Goal: Task Accomplishment & Management: Use online tool/utility

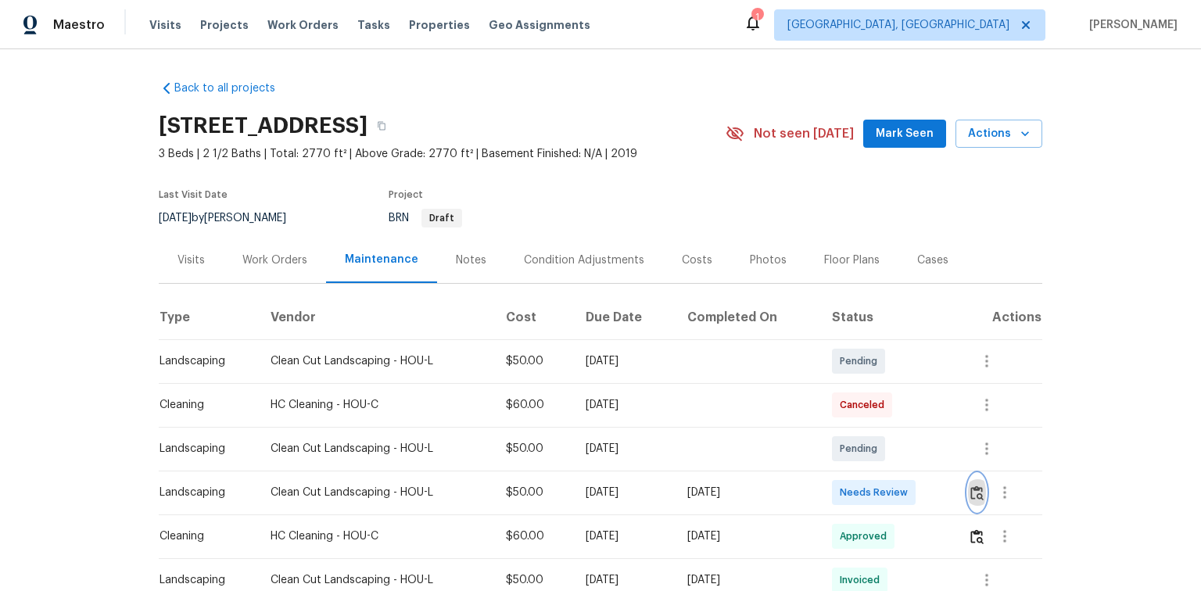
click at [983, 494] on img "button" at bounding box center [977, 493] width 13 height 15
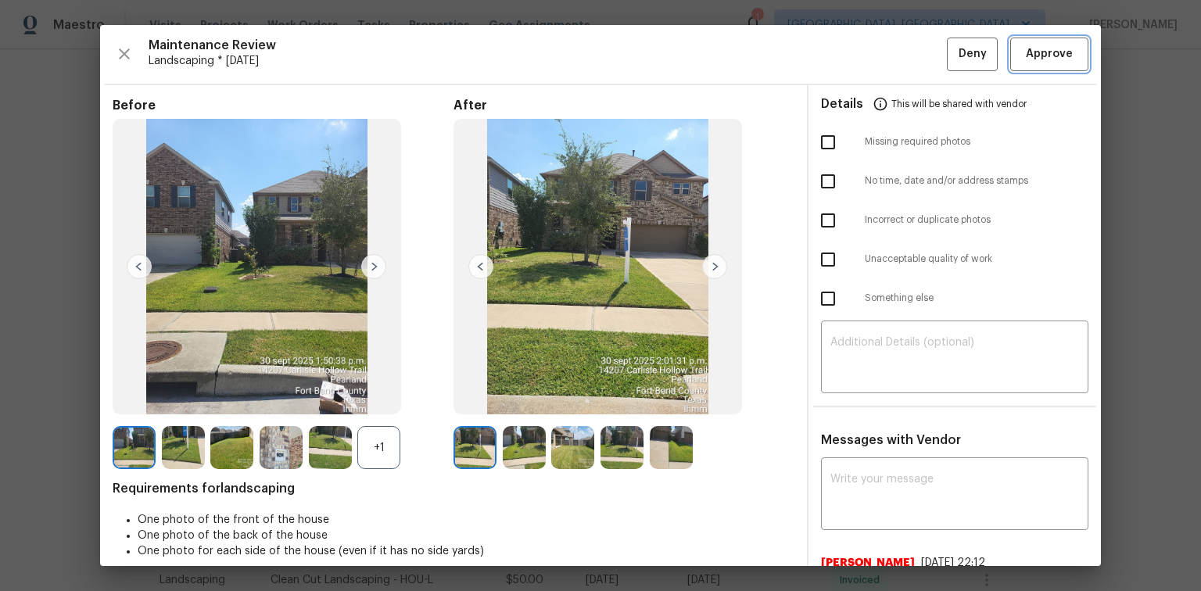
click at [1045, 58] on span "Approve" at bounding box center [1049, 55] width 47 height 20
click at [1037, 53] on span "Approve" at bounding box center [1049, 55] width 47 height 20
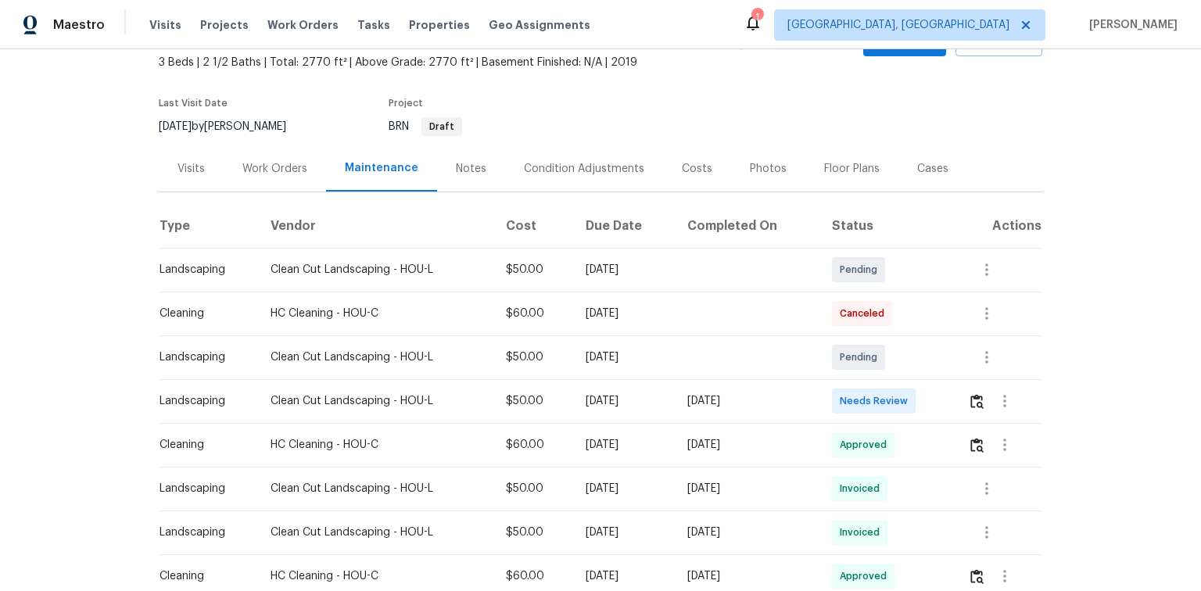
scroll to position [125, 0]
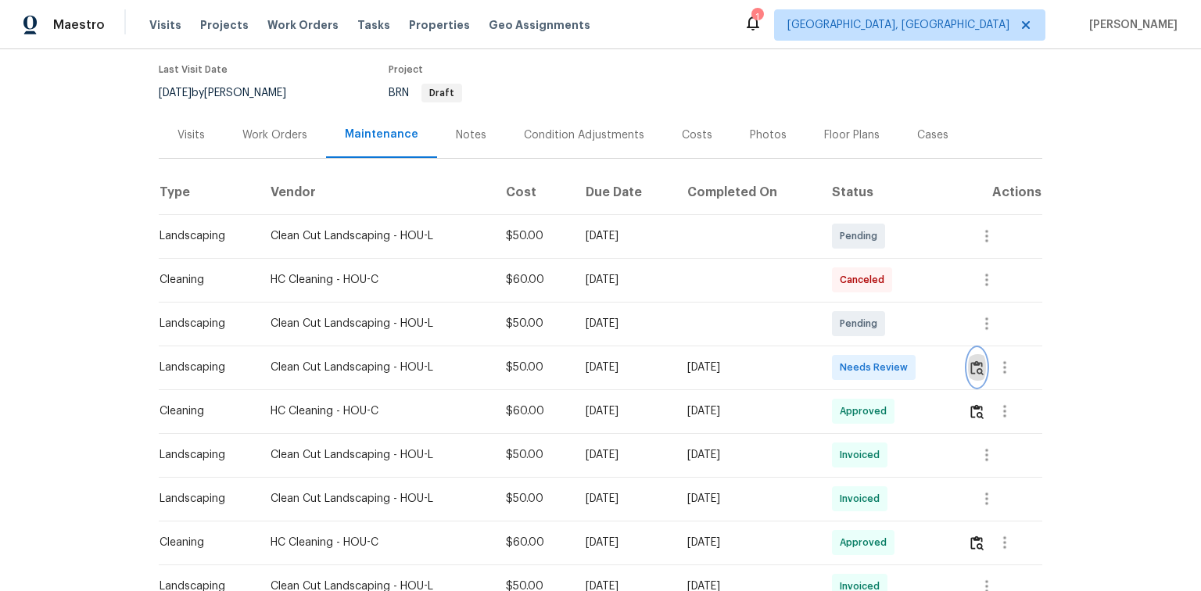
click at [973, 367] on img "button" at bounding box center [977, 368] width 13 height 15
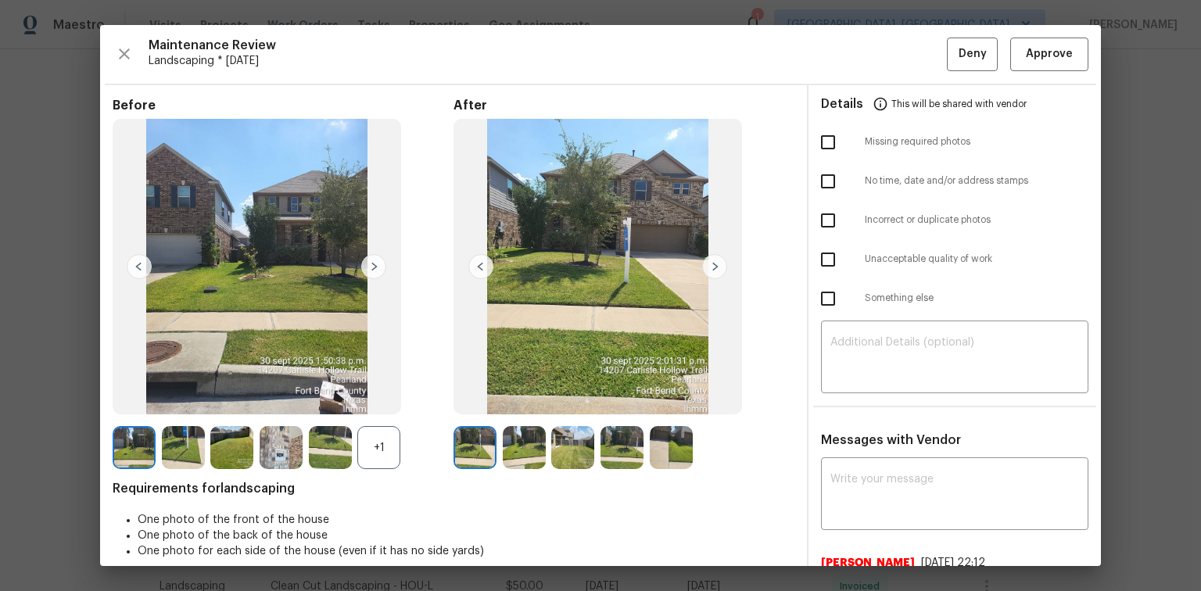
click at [1044, 70] on div "Maintenance Review Landscaping * [DATE] Deny Approve Before +1 After Requiremen…" at bounding box center [600, 295] width 1001 height 541
click at [1043, 59] on span "Approve" at bounding box center [1049, 55] width 47 height 20
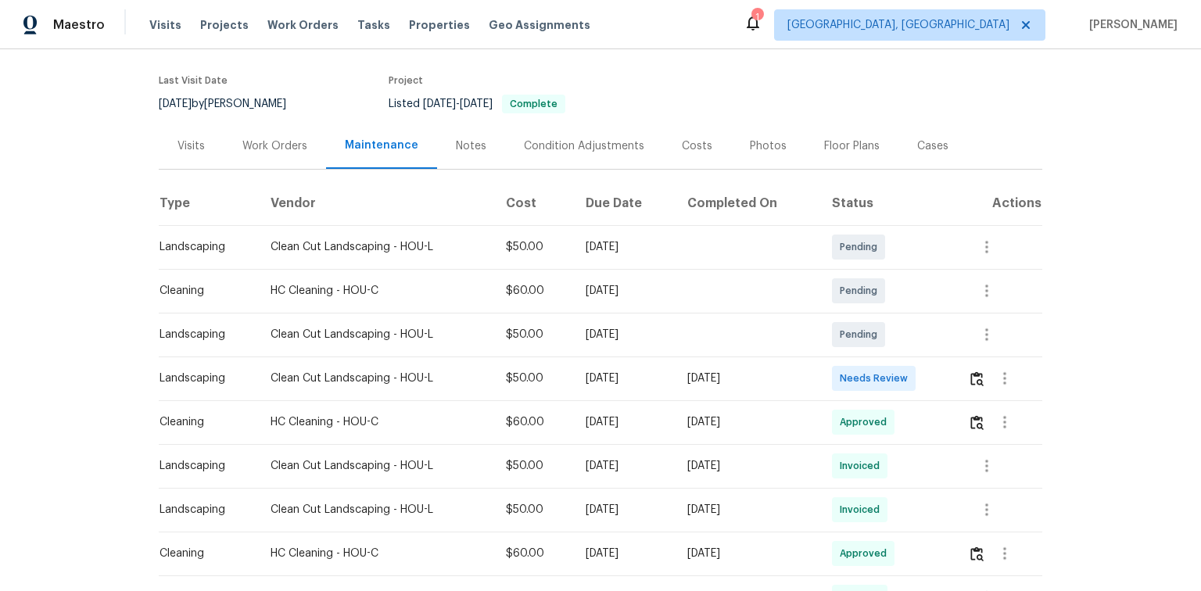
scroll to position [125, 0]
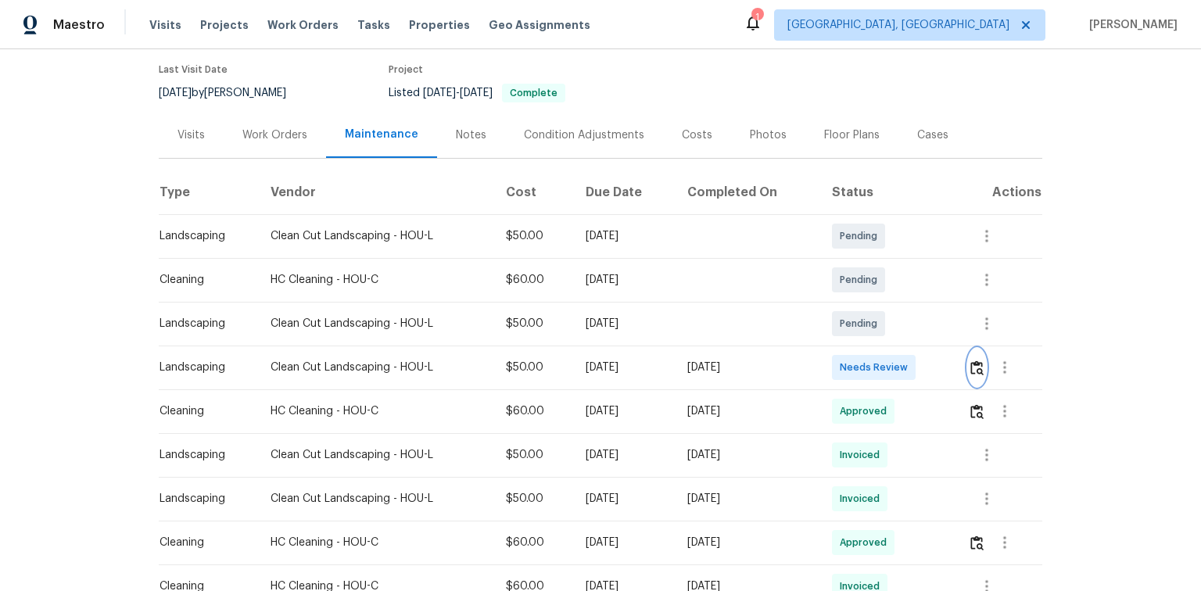
click at [979, 370] on img "button" at bounding box center [977, 368] width 13 height 15
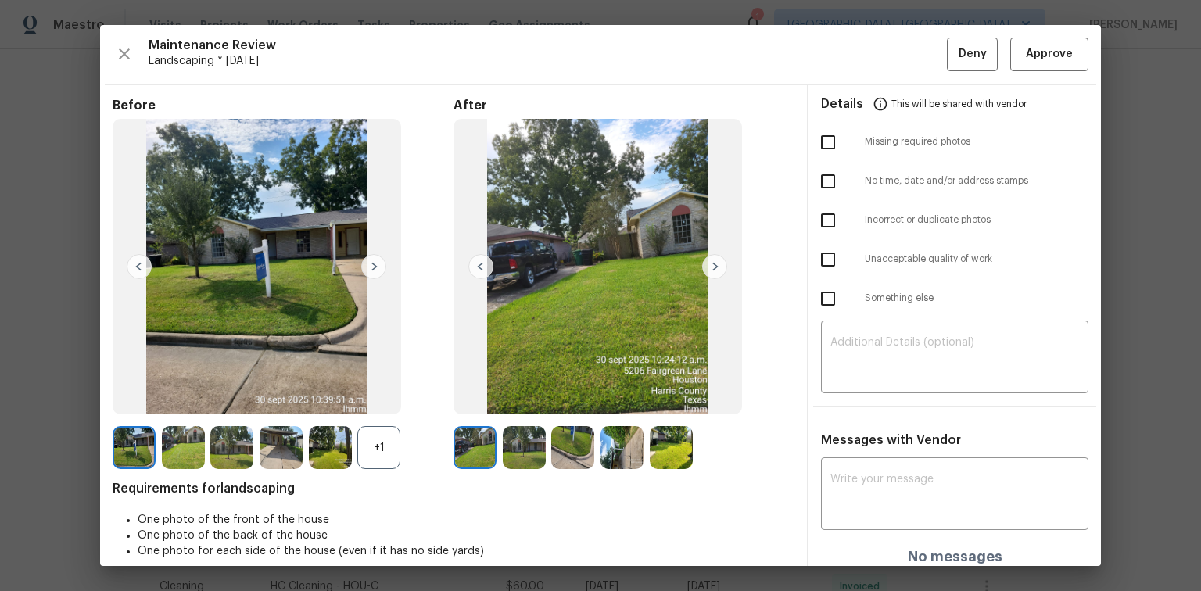
click at [142, 267] on img at bounding box center [139, 266] width 25 height 25
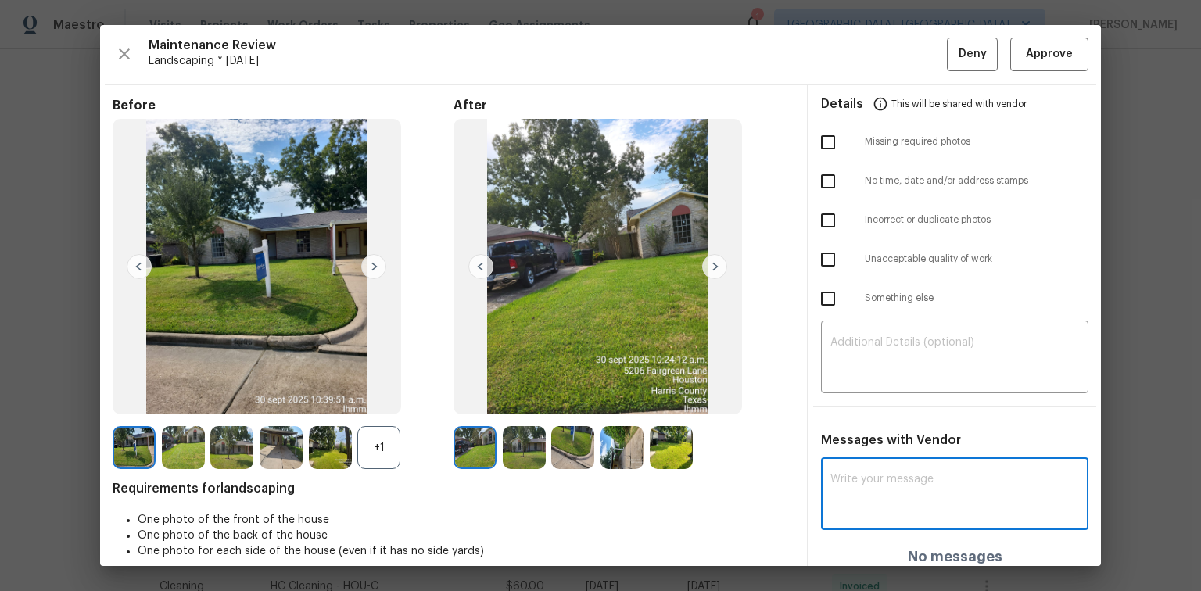
click at [860, 486] on textarea at bounding box center [955, 496] width 249 height 44
paste textarea "Maintenance Audit Team: Hello! After further review the visit has been approved…"
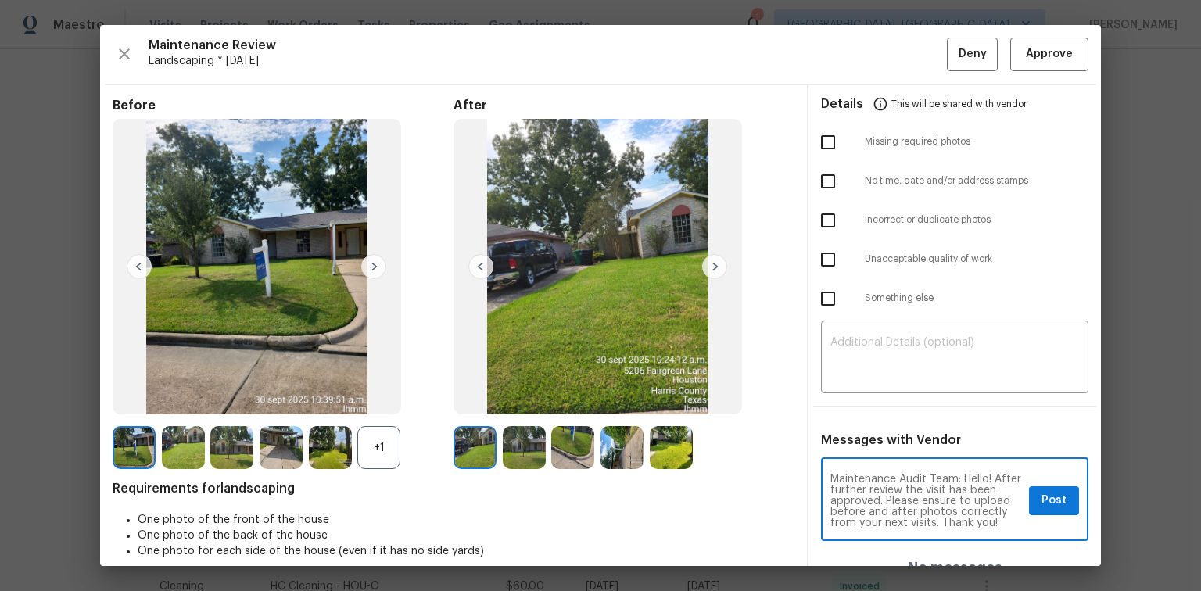
scroll to position [0, 0]
type textarea "Maintenance Audit Team: Hello! After further review the visit has been approved…"
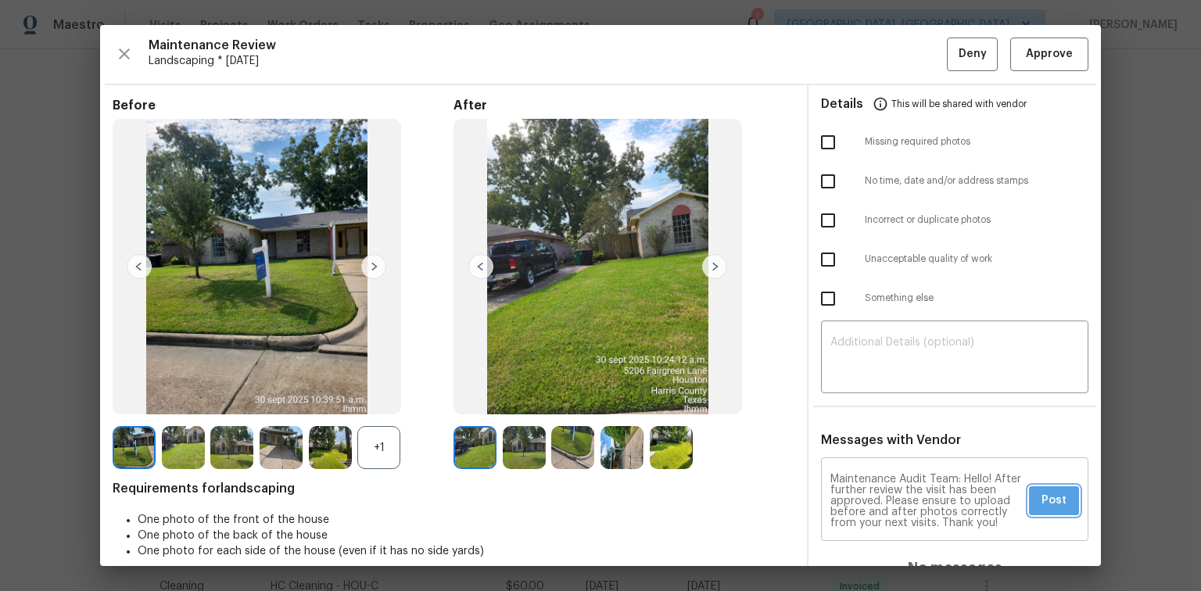
click at [1051, 496] on span "Post" at bounding box center [1054, 501] width 25 height 20
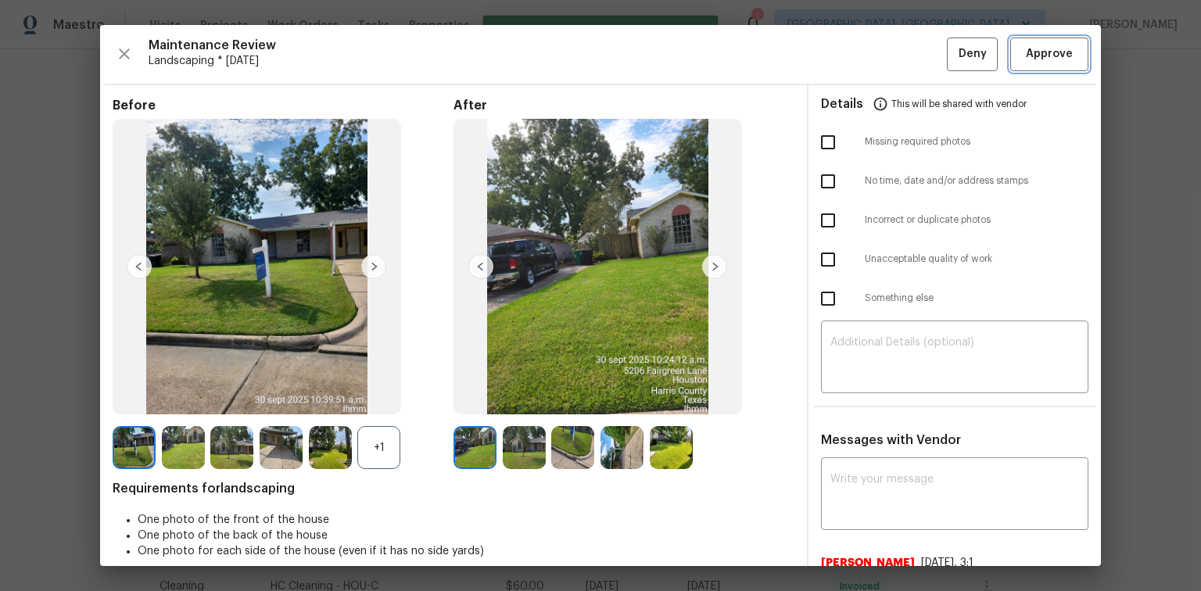
click at [1050, 52] on span "Approve" at bounding box center [1049, 55] width 47 height 20
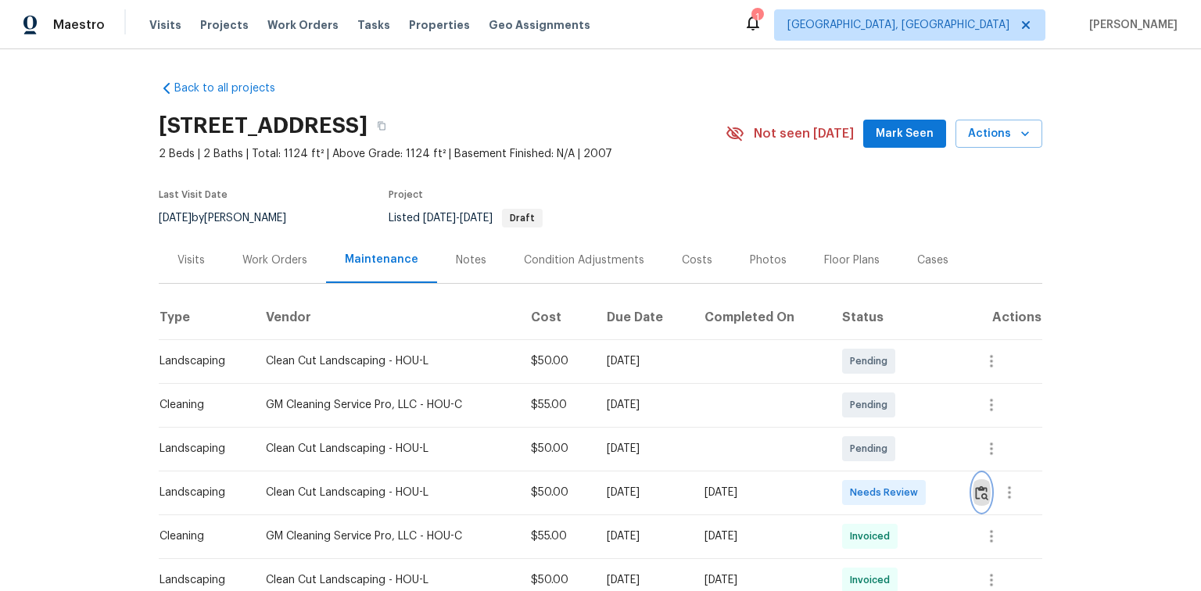
click at [979, 486] on img "button" at bounding box center [981, 493] width 13 height 15
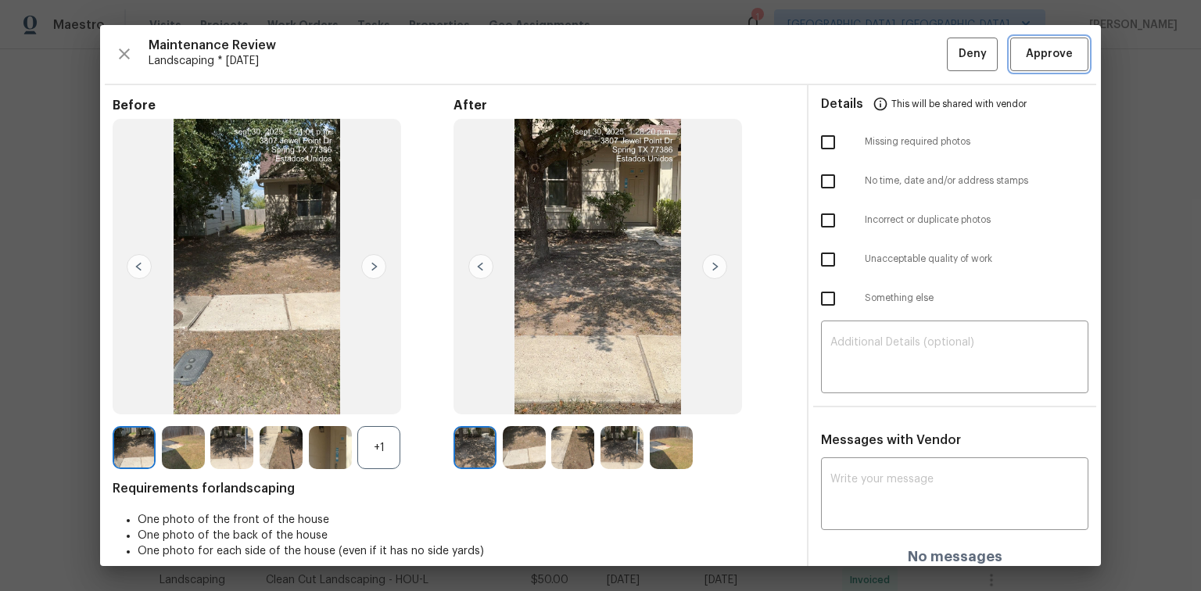
click at [1055, 58] on span "Approve" at bounding box center [1049, 55] width 47 height 20
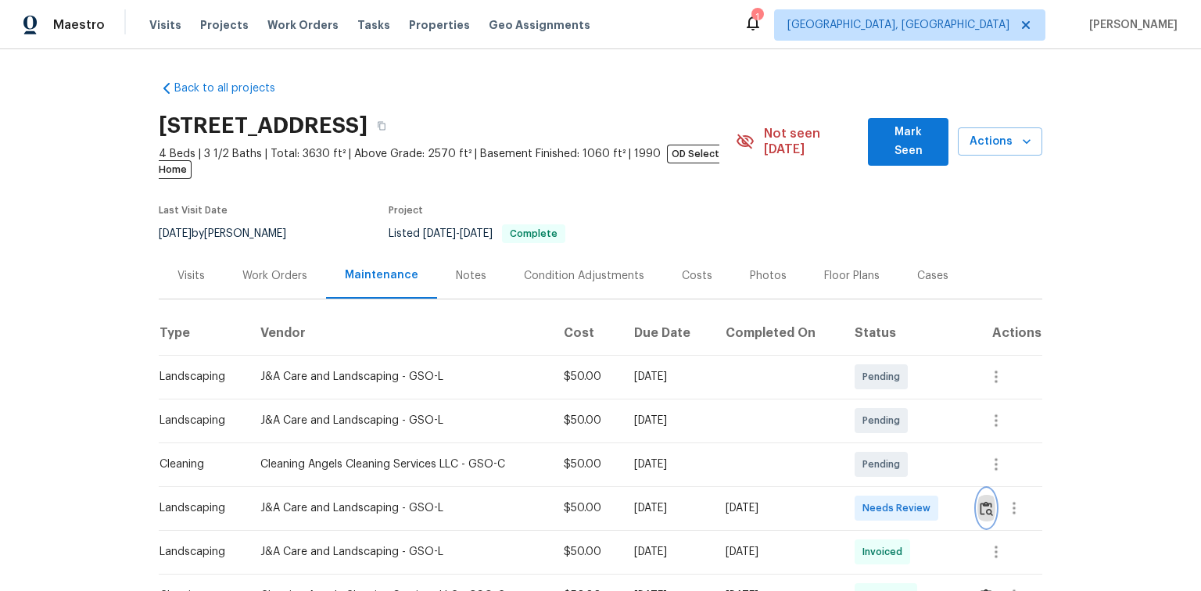
click at [989, 501] on img "button" at bounding box center [986, 508] width 13 height 15
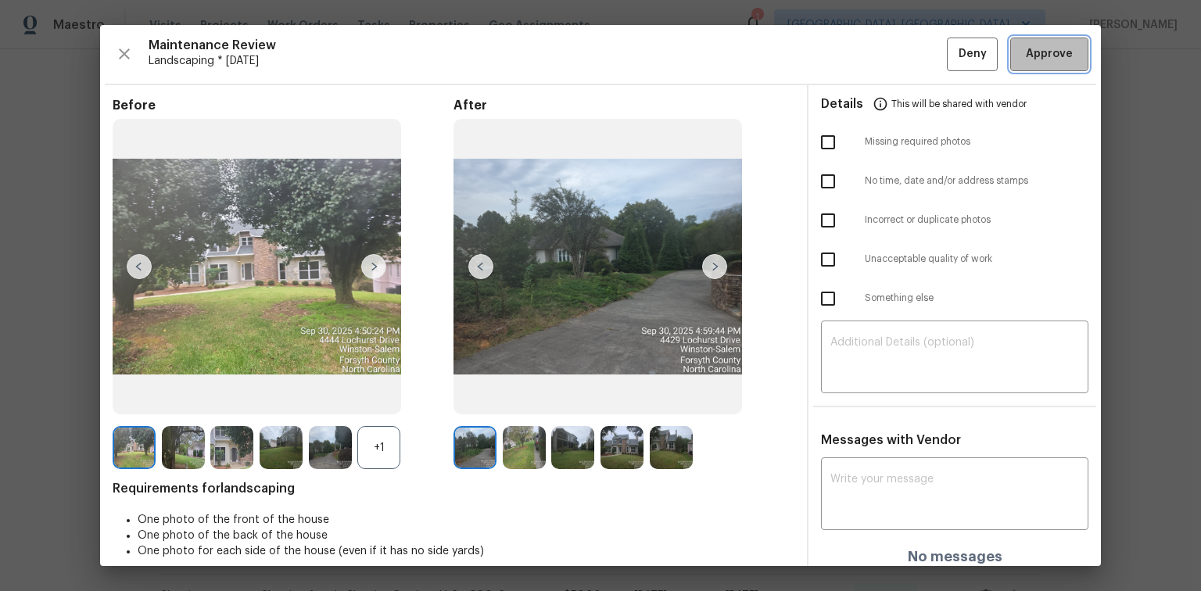
click at [1053, 56] on span "Approve" at bounding box center [1049, 55] width 47 height 20
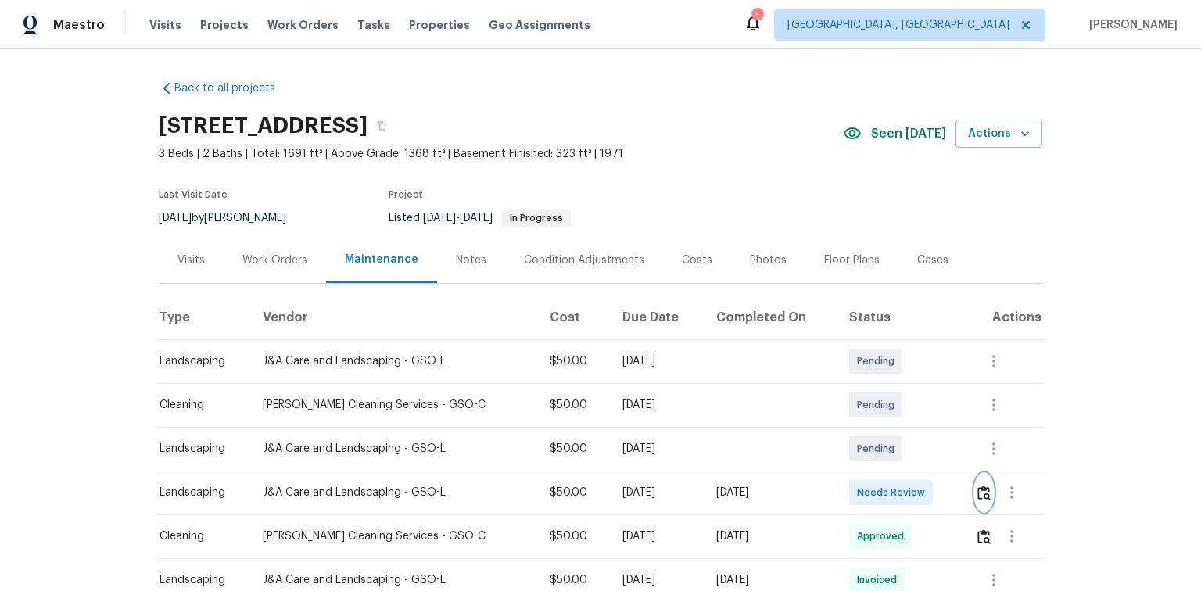
click at [978, 487] on img "button" at bounding box center [984, 493] width 13 height 15
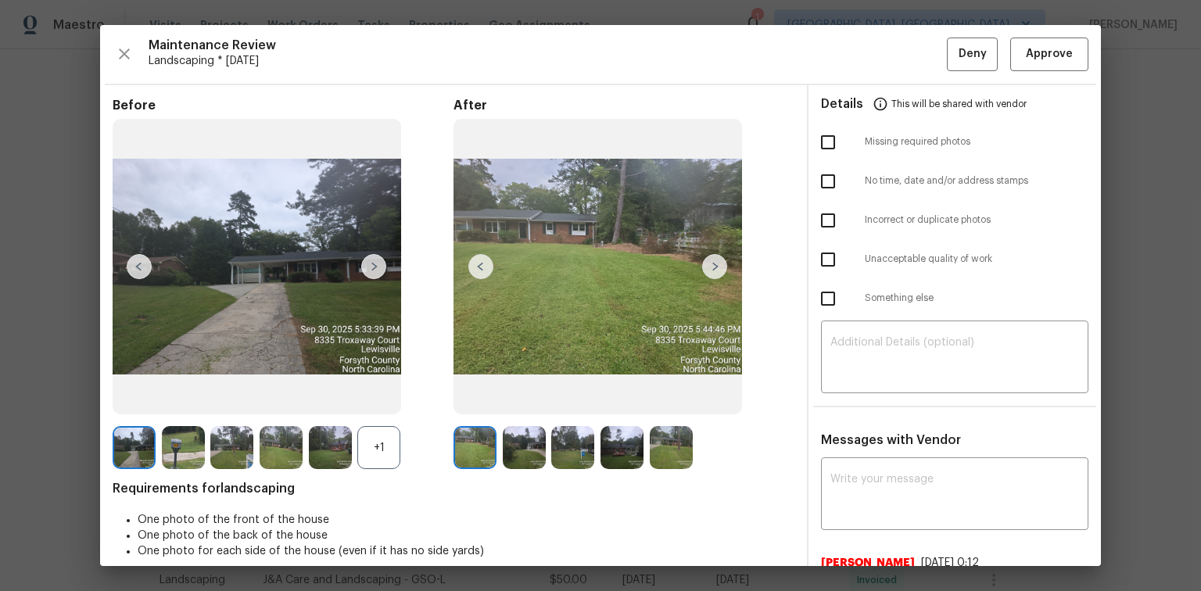
click at [705, 264] on img at bounding box center [714, 266] width 25 height 25
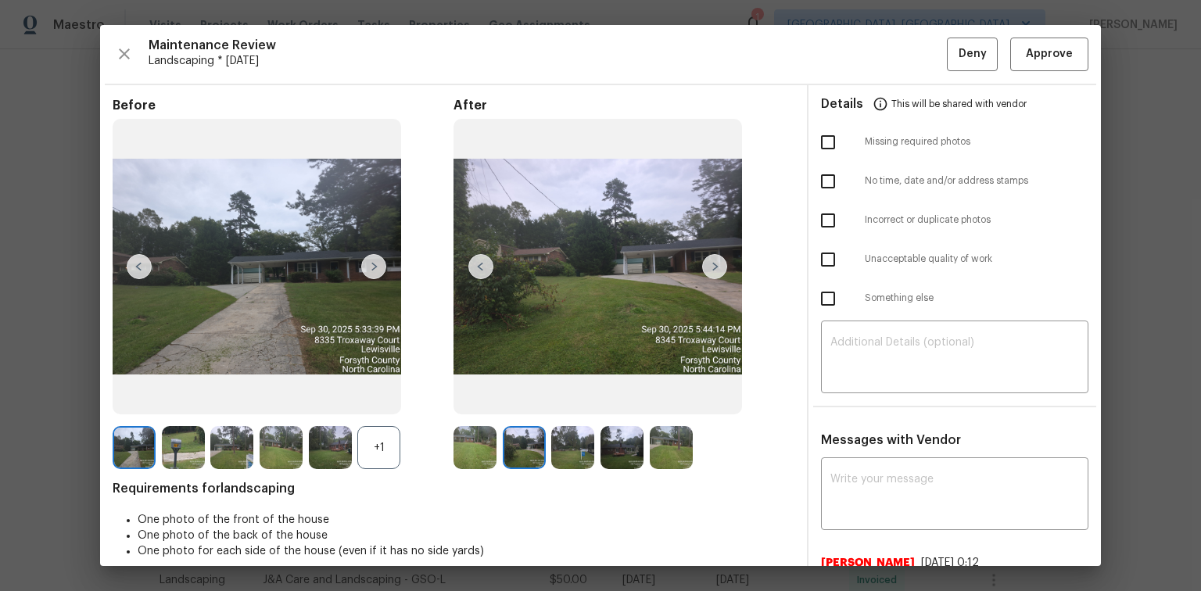
click at [705, 264] on img at bounding box center [714, 266] width 25 height 25
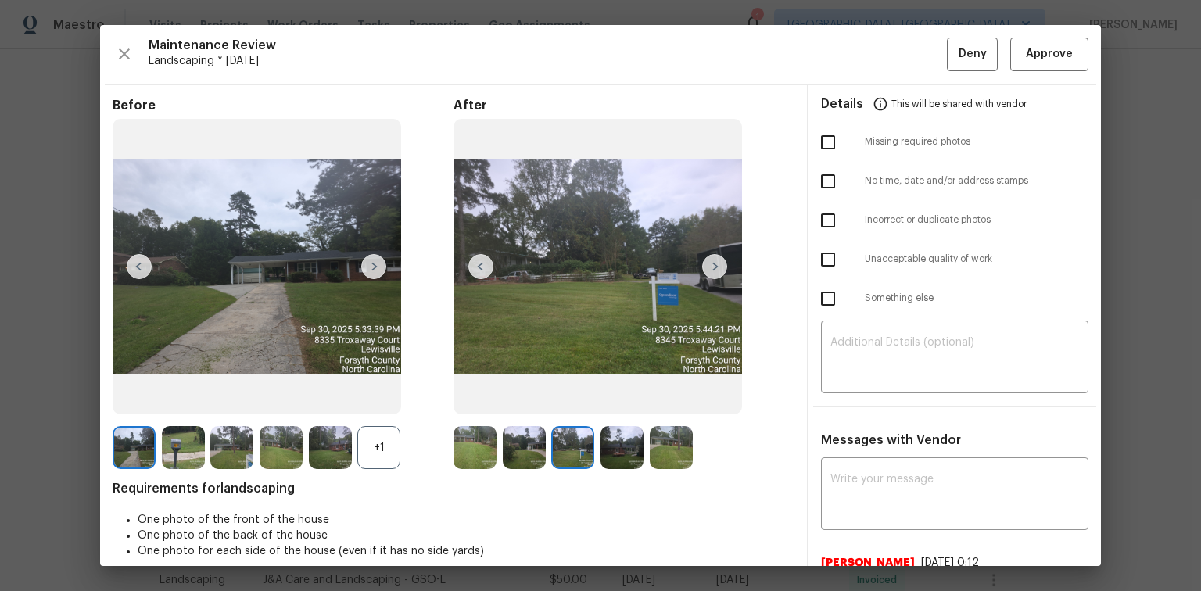
click at [705, 264] on img at bounding box center [714, 266] width 25 height 25
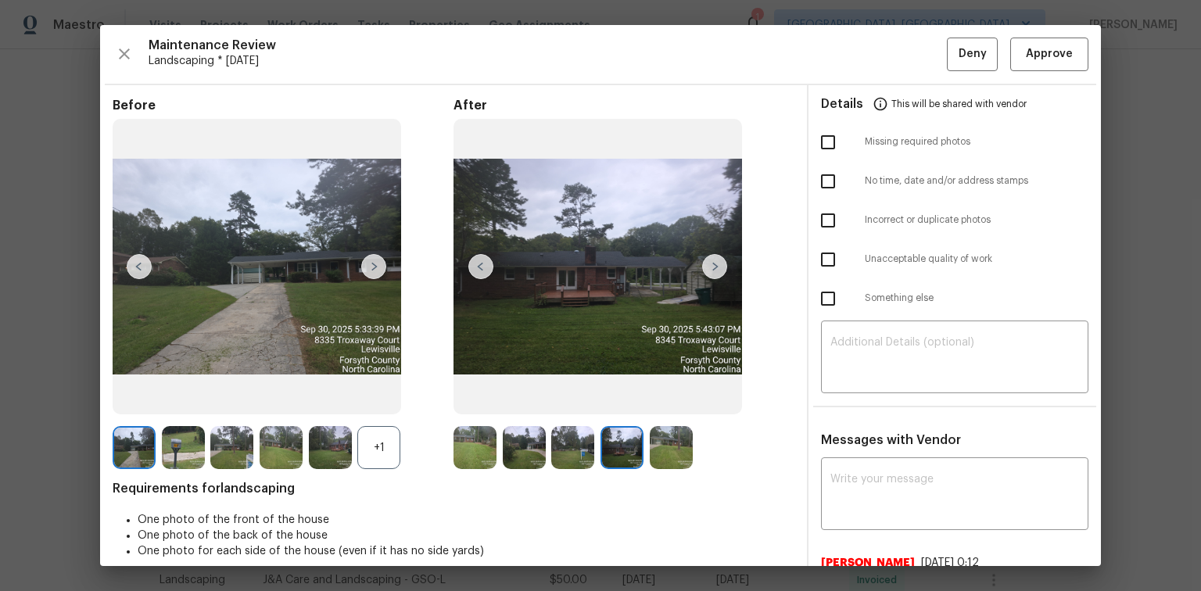
click at [705, 264] on img at bounding box center [714, 266] width 25 height 25
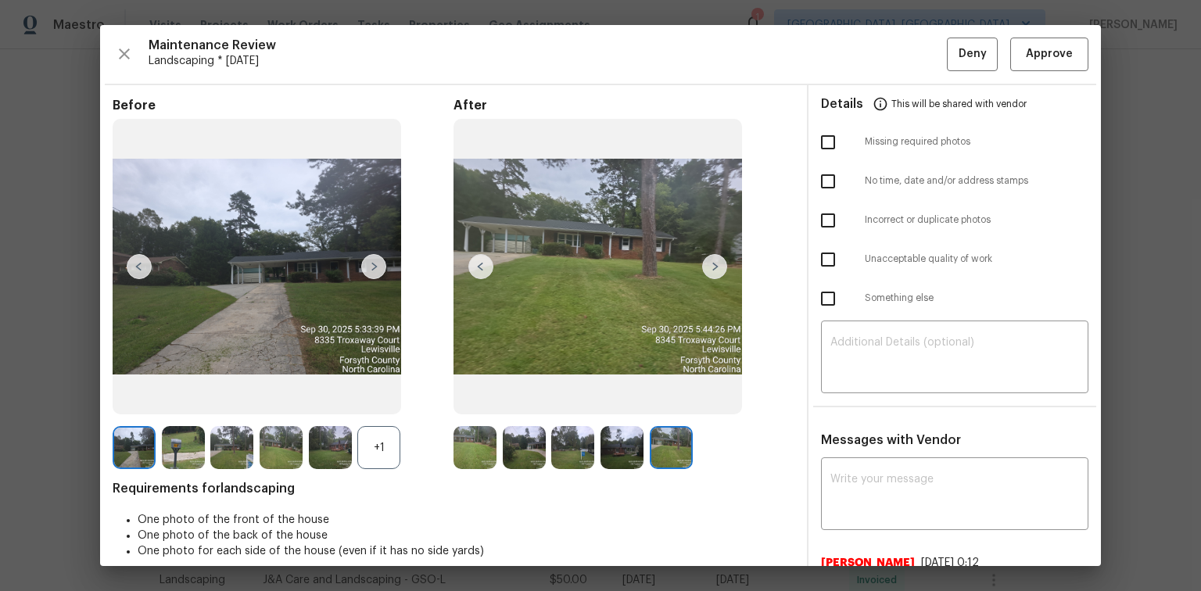
click at [705, 264] on img at bounding box center [714, 266] width 25 height 25
click at [1044, 53] on span "Approve" at bounding box center [1049, 55] width 47 height 20
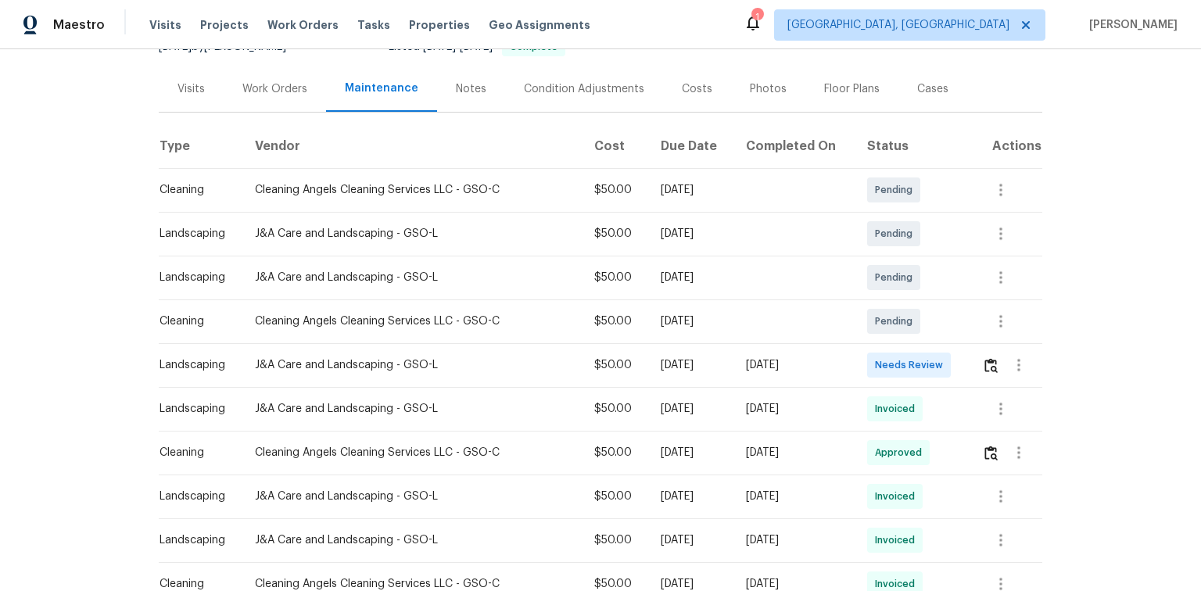
scroll to position [188, 0]
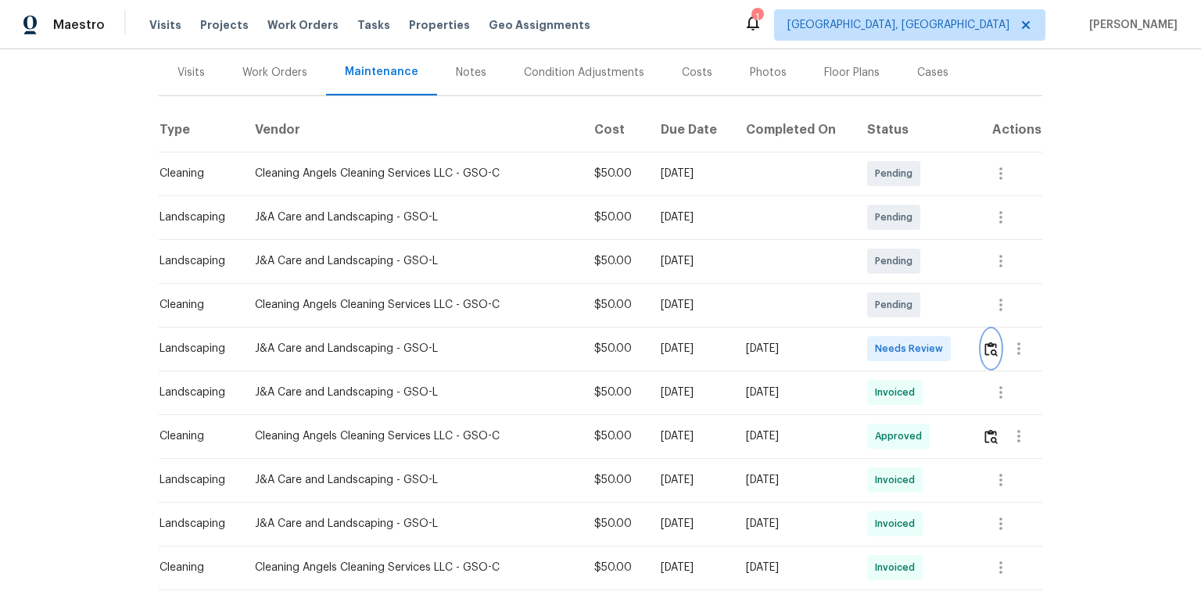
click at [989, 350] on img "button" at bounding box center [991, 349] width 13 height 15
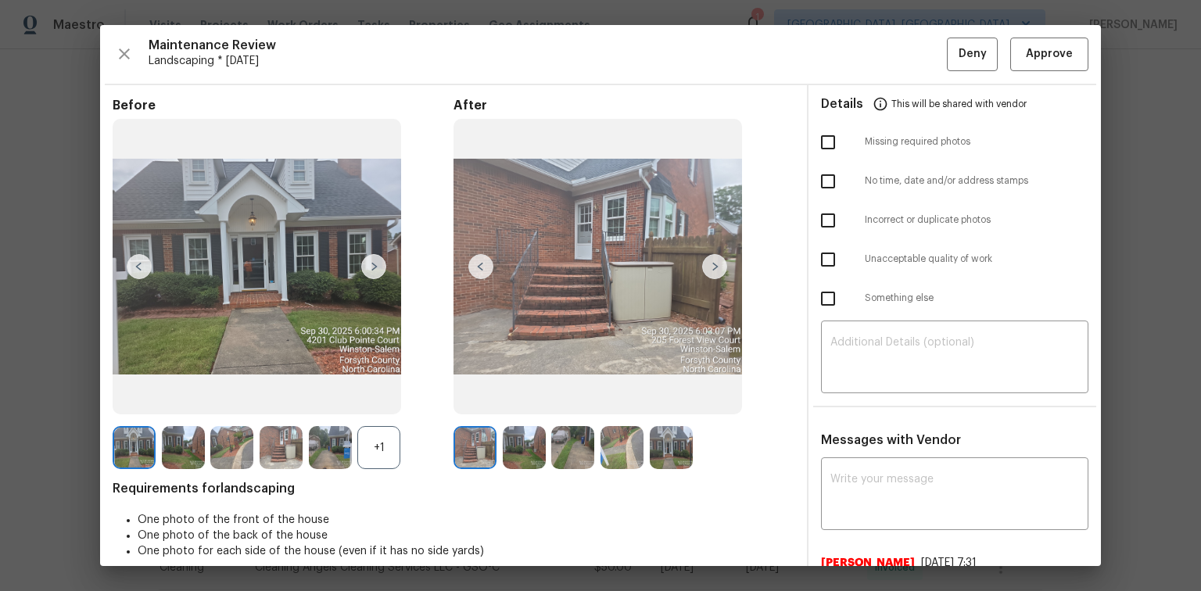
click at [712, 271] on img at bounding box center [714, 266] width 25 height 25
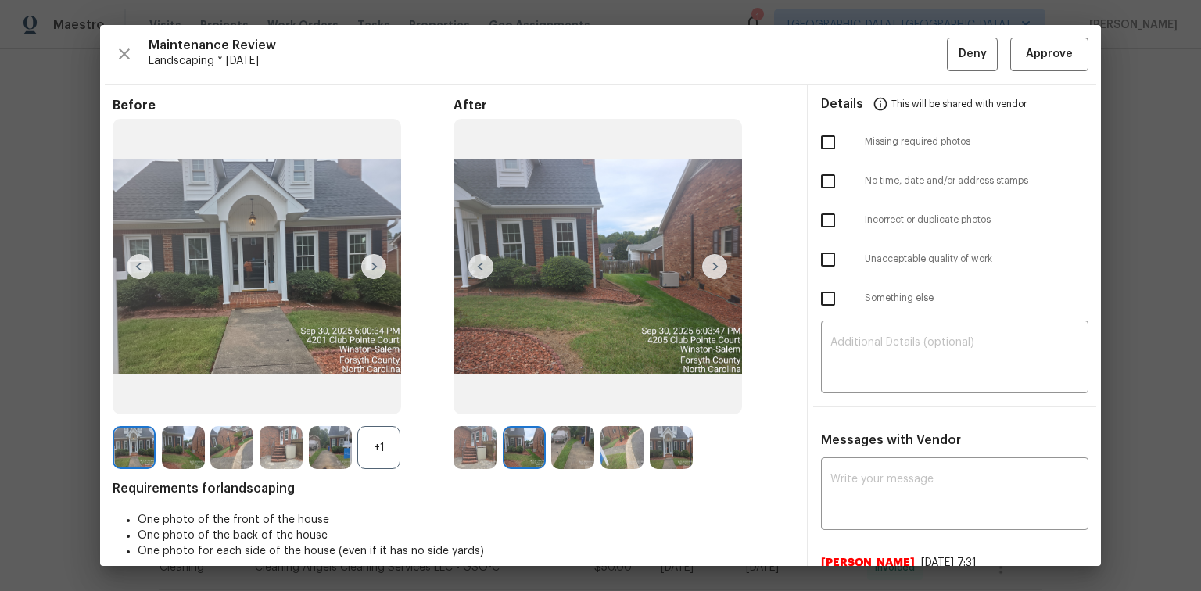
click at [716, 266] on img at bounding box center [714, 266] width 25 height 25
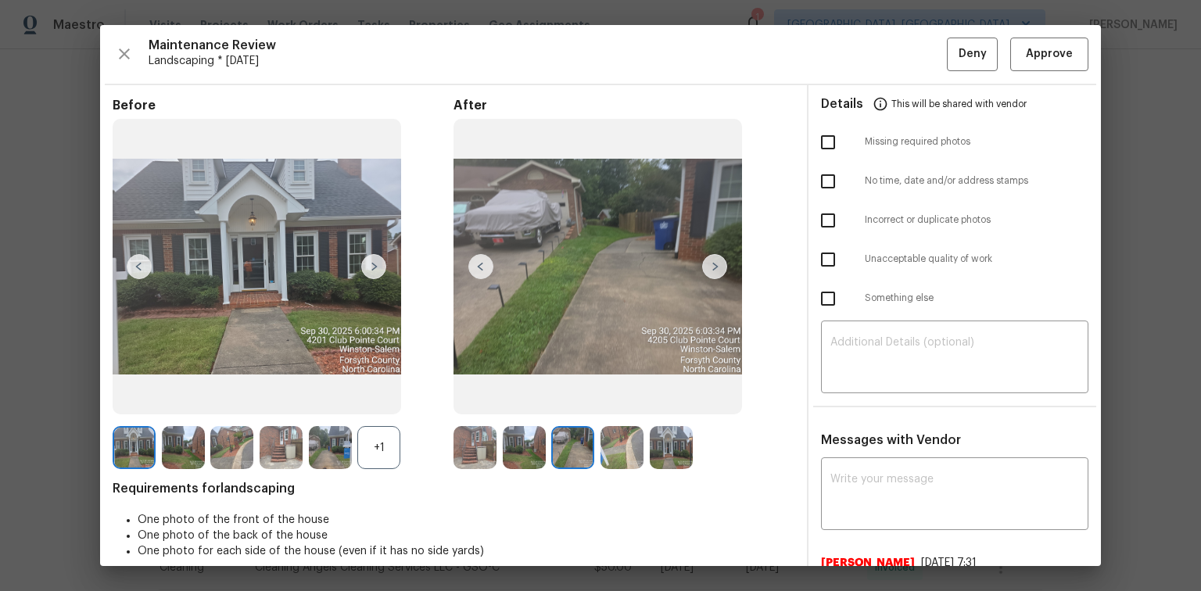
scroll to position [125, 0]
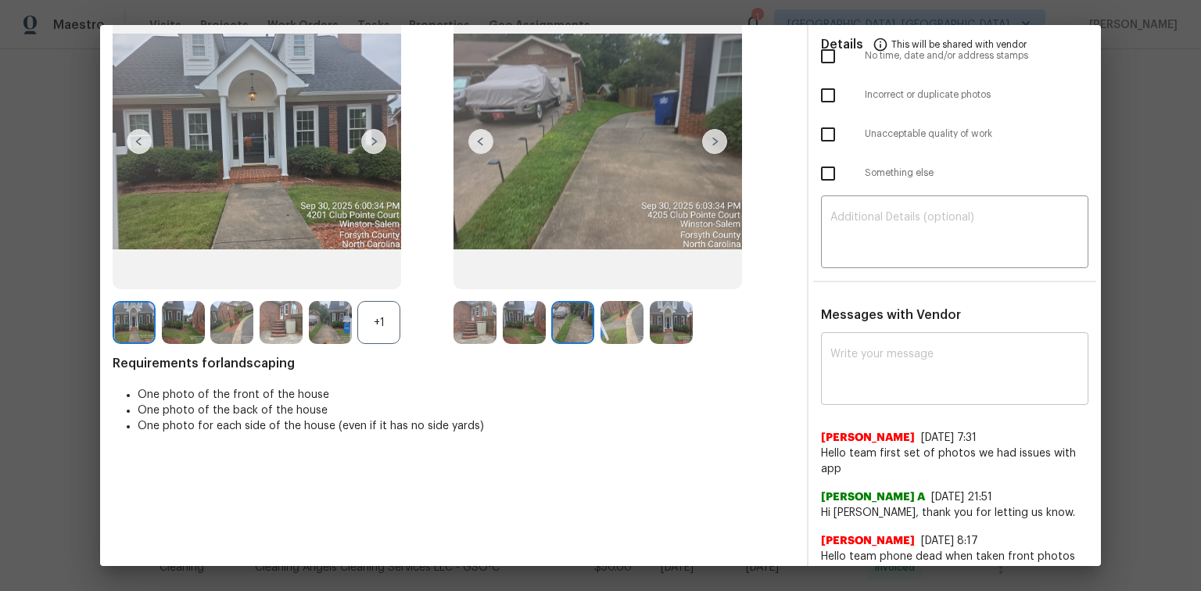
click at [877, 361] on textarea at bounding box center [955, 371] width 249 height 44
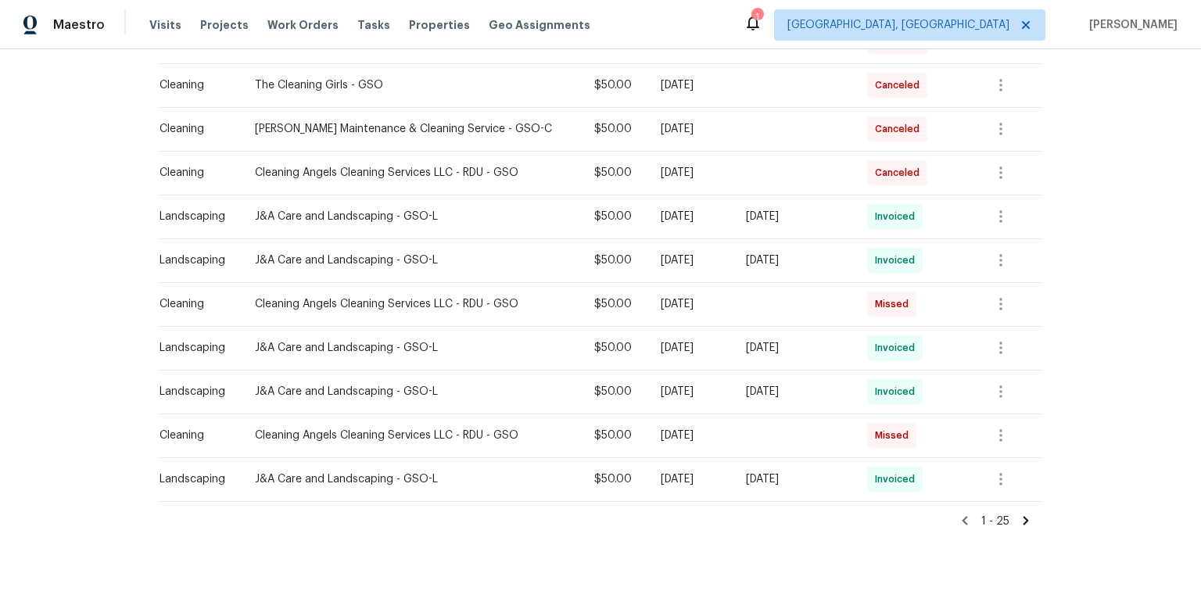
scroll to position [939, 0]
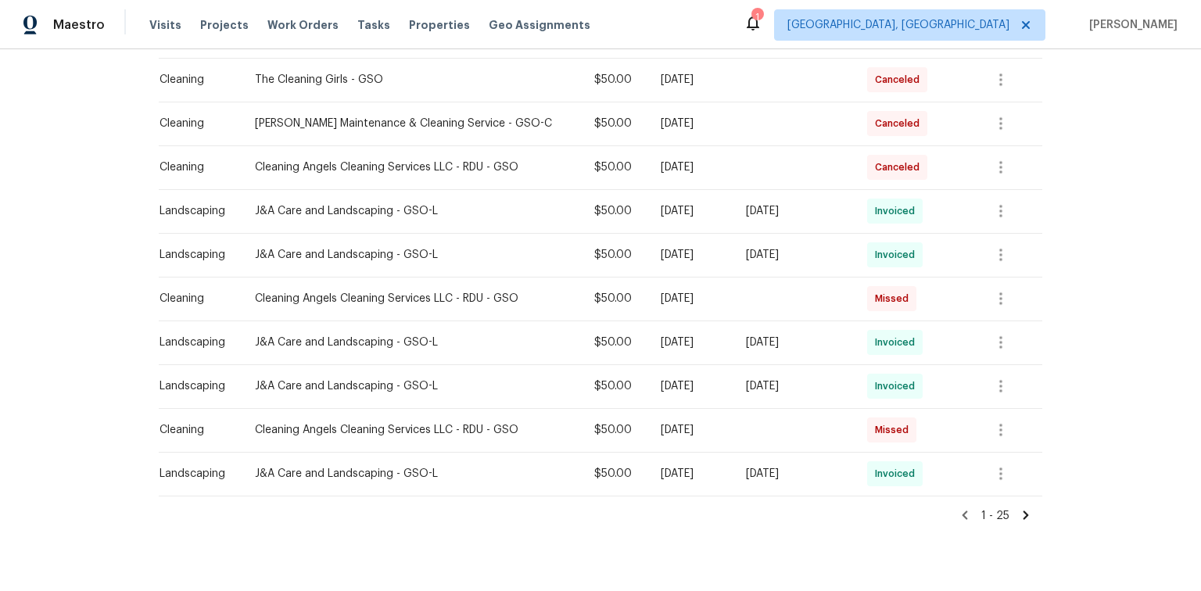
click at [1019, 513] on icon at bounding box center [1026, 515] width 14 height 14
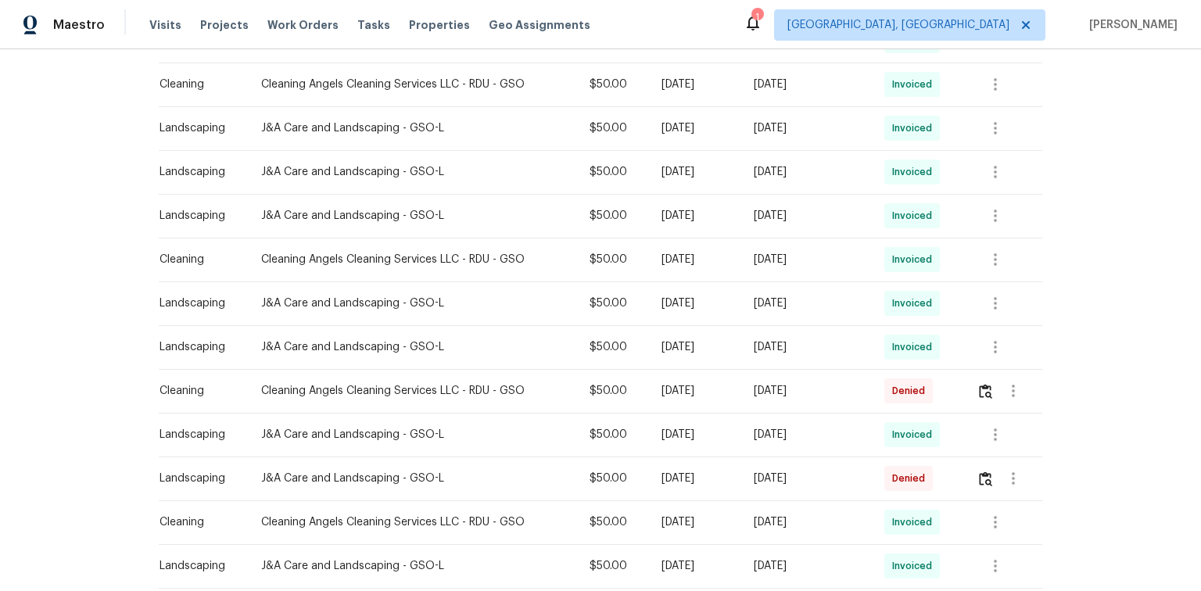
scroll to position [375, 0]
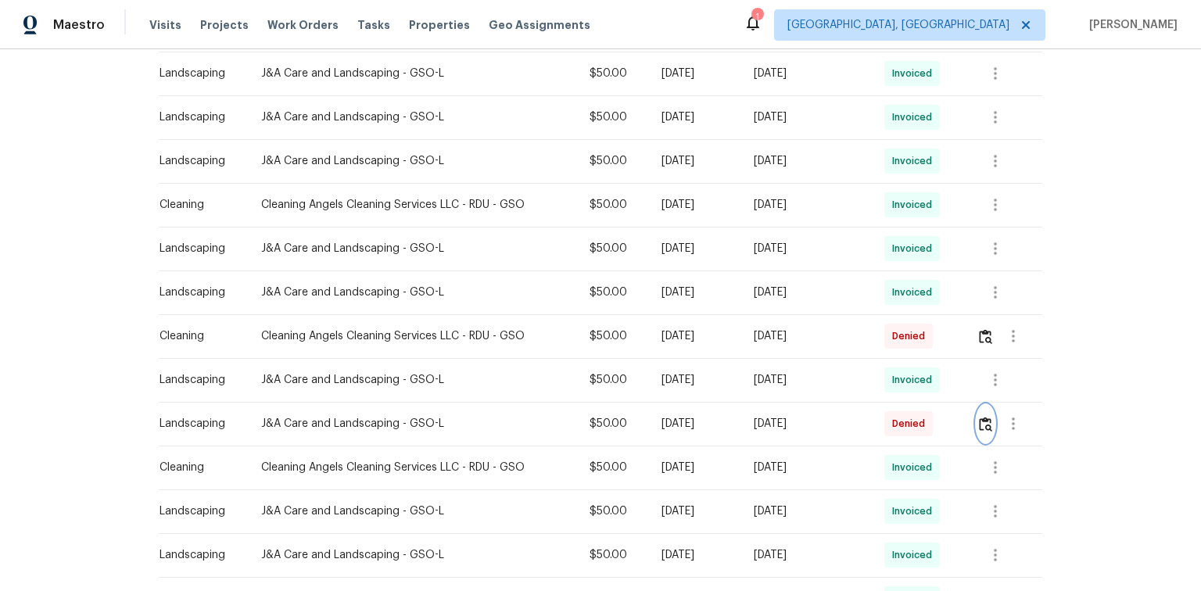
click at [984, 429] on img "button" at bounding box center [985, 424] width 13 height 15
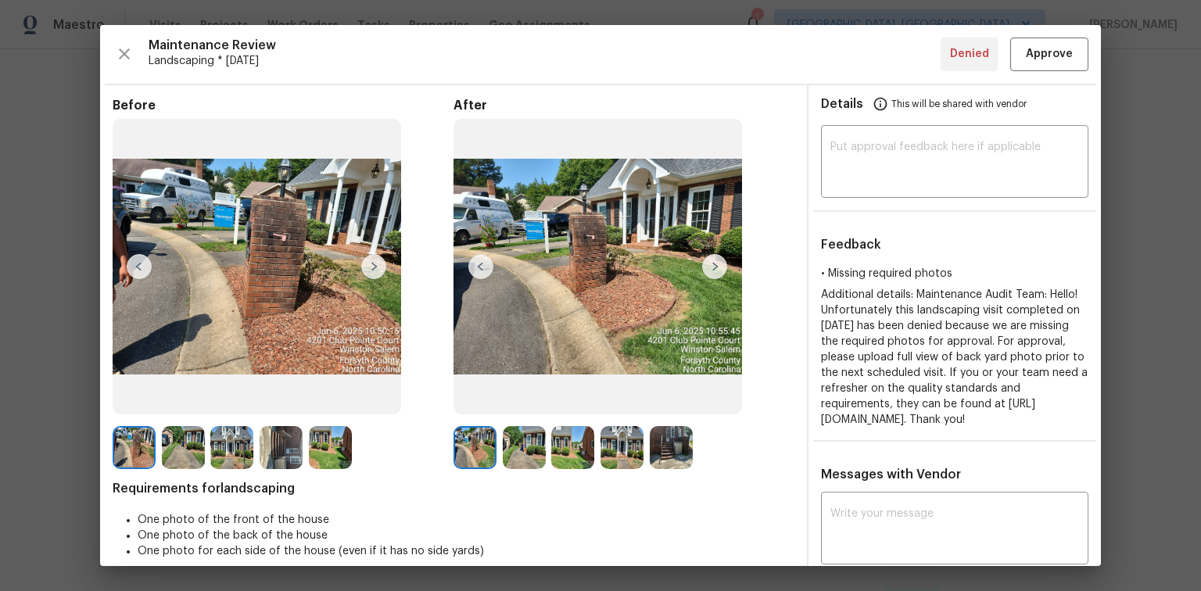
click at [714, 269] on img at bounding box center [714, 266] width 25 height 25
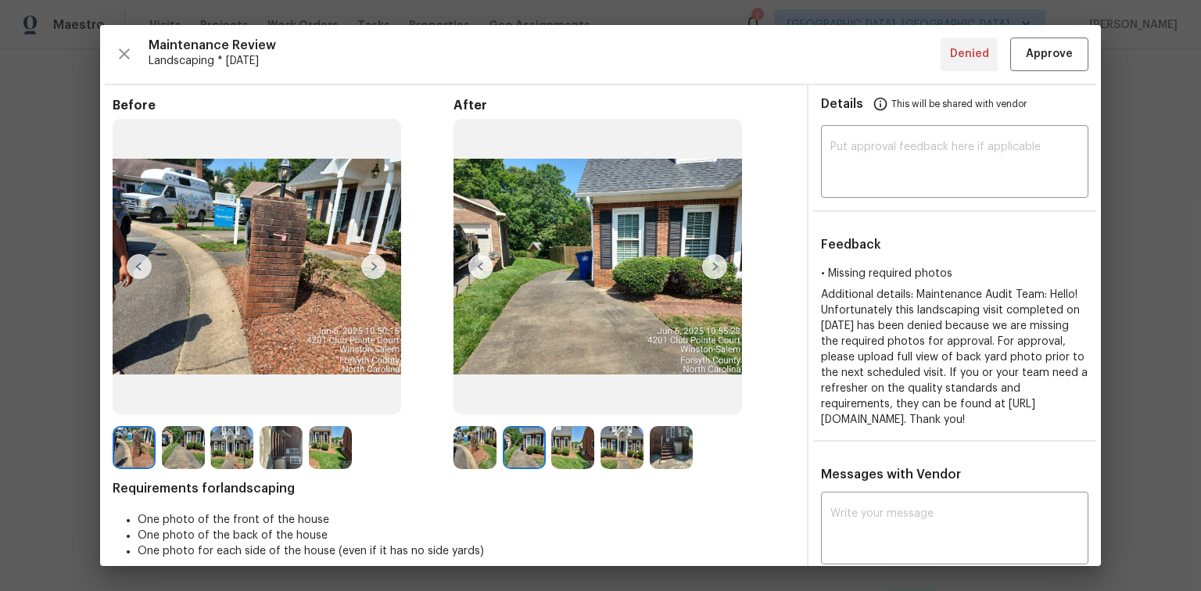
click at [714, 269] on img at bounding box center [714, 266] width 25 height 25
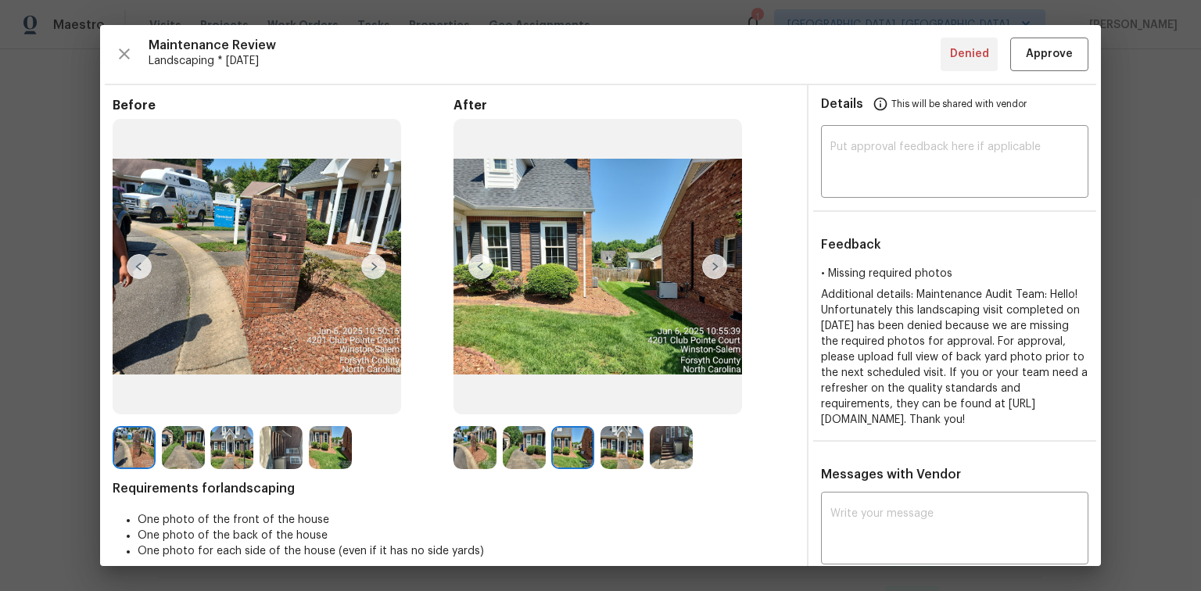
click at [712, 272] on img at bounding box center [714, 266] width 25 height 25
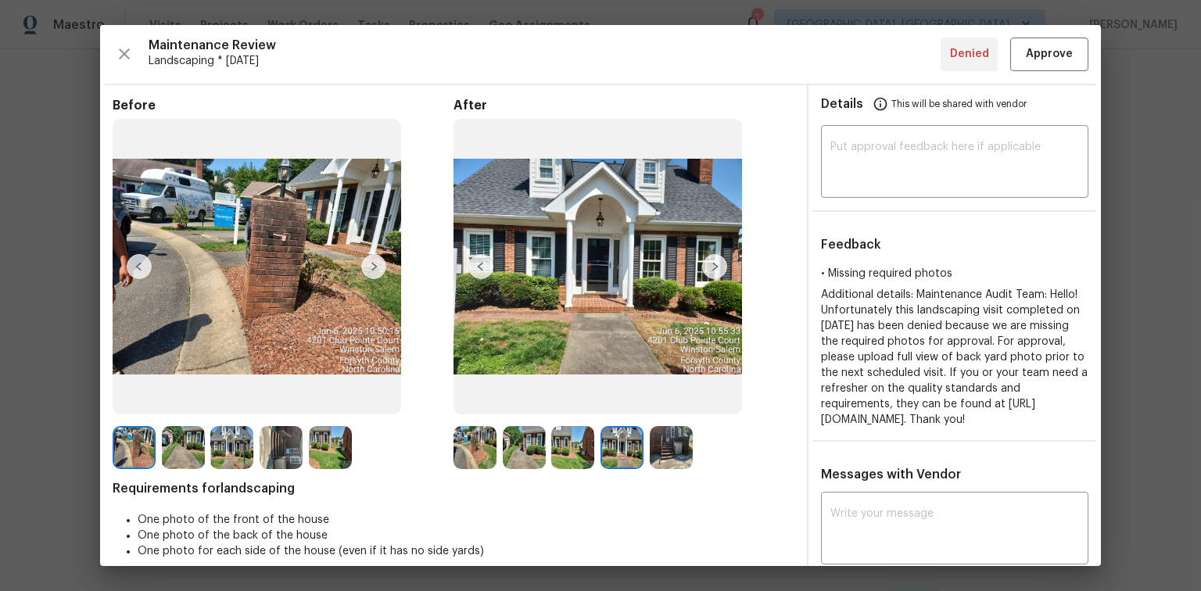
click at [710, 264] on img at bounding box center [714, 266] width 25 height 25
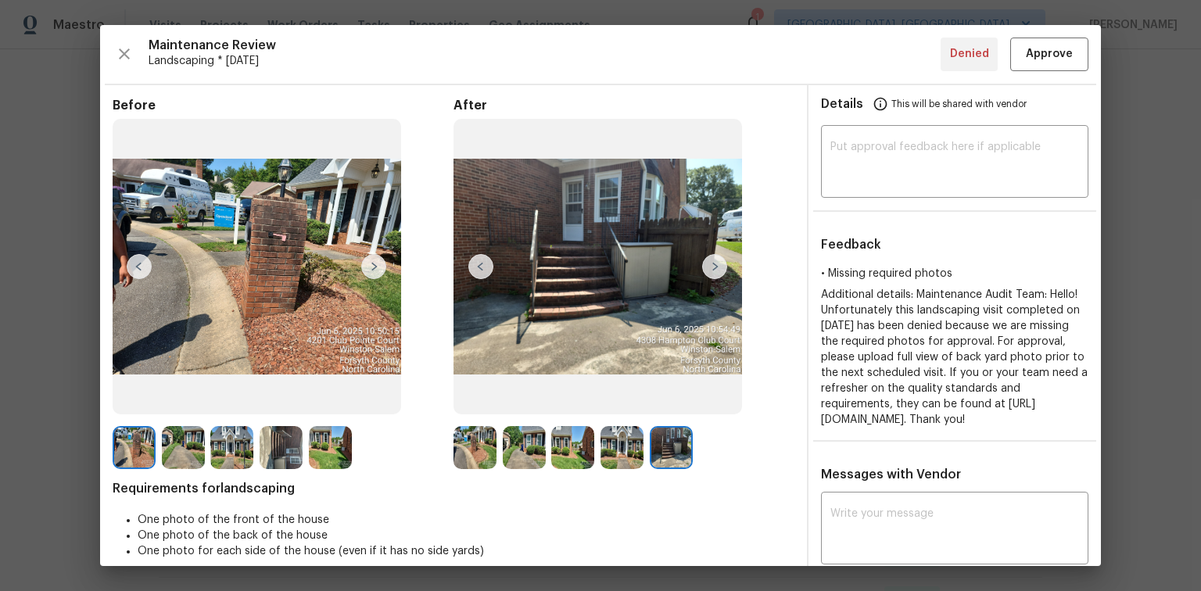
click at [710, 264] on img at bounding box center [714, 266] width 25 height 25
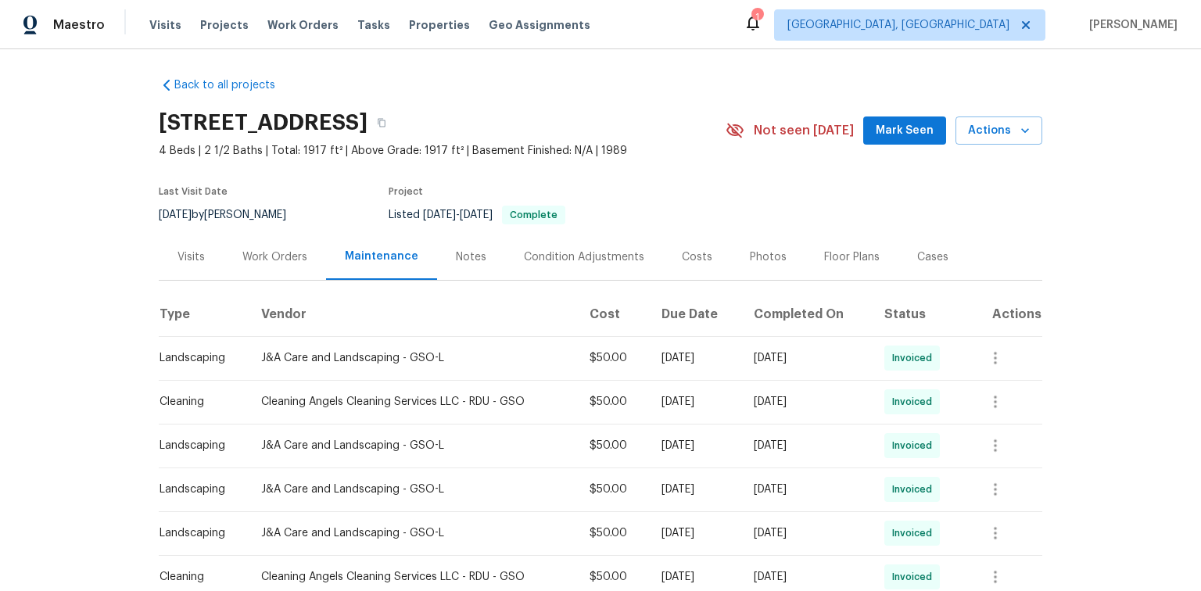
scroll to position [0, 0]
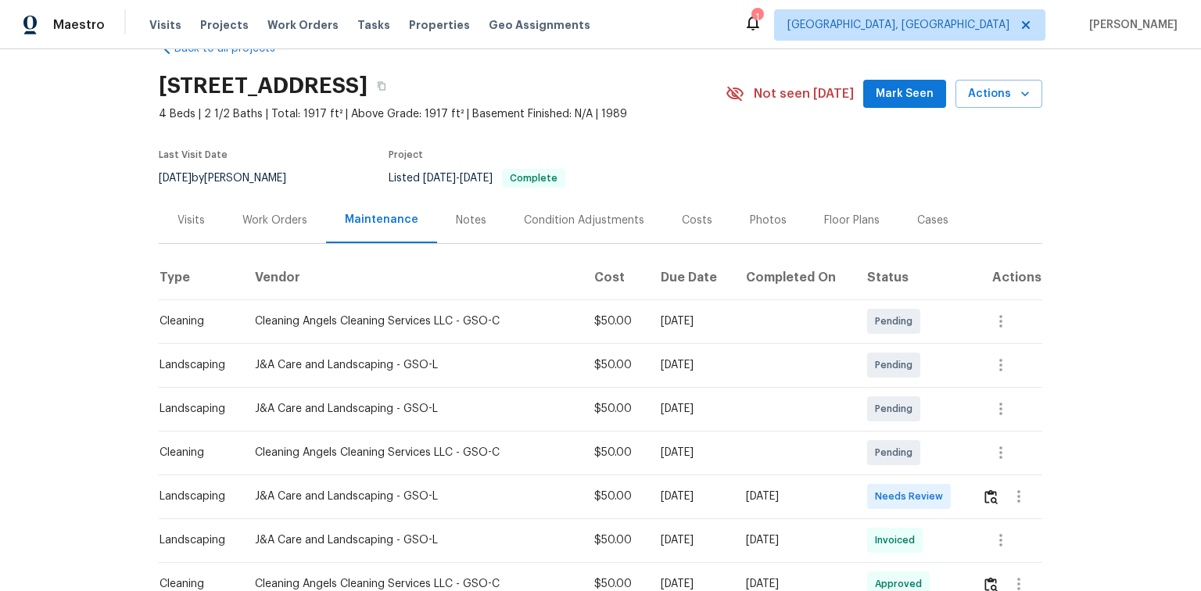
scroll to position [63, 0]
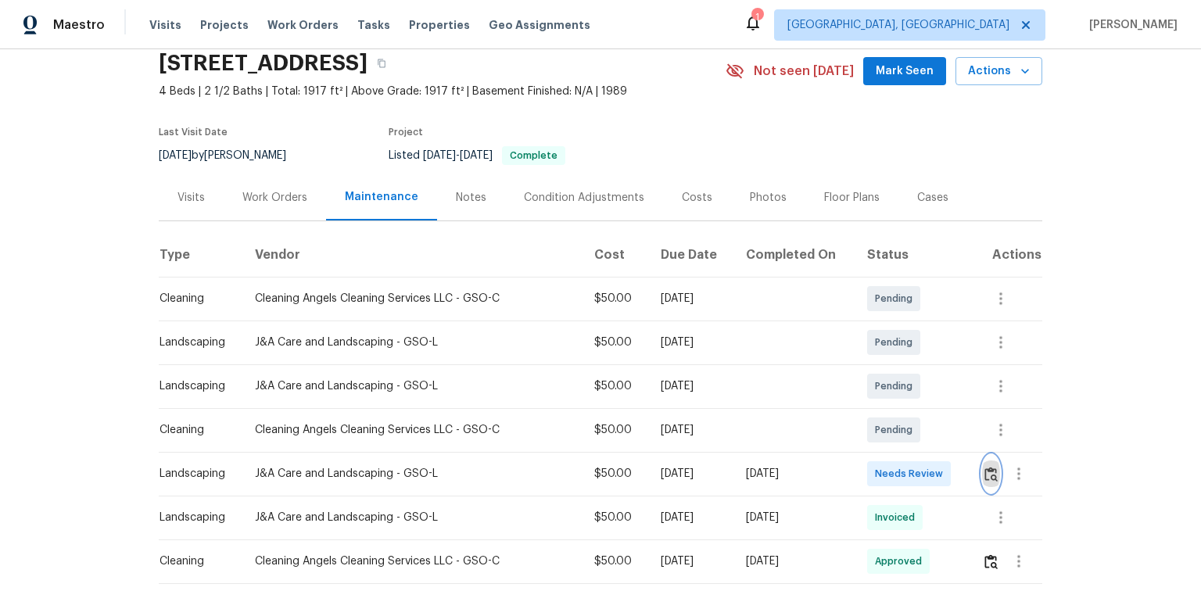
click at [986, 474] on img "button" at bounding box center [991, 474] width 13 height 15
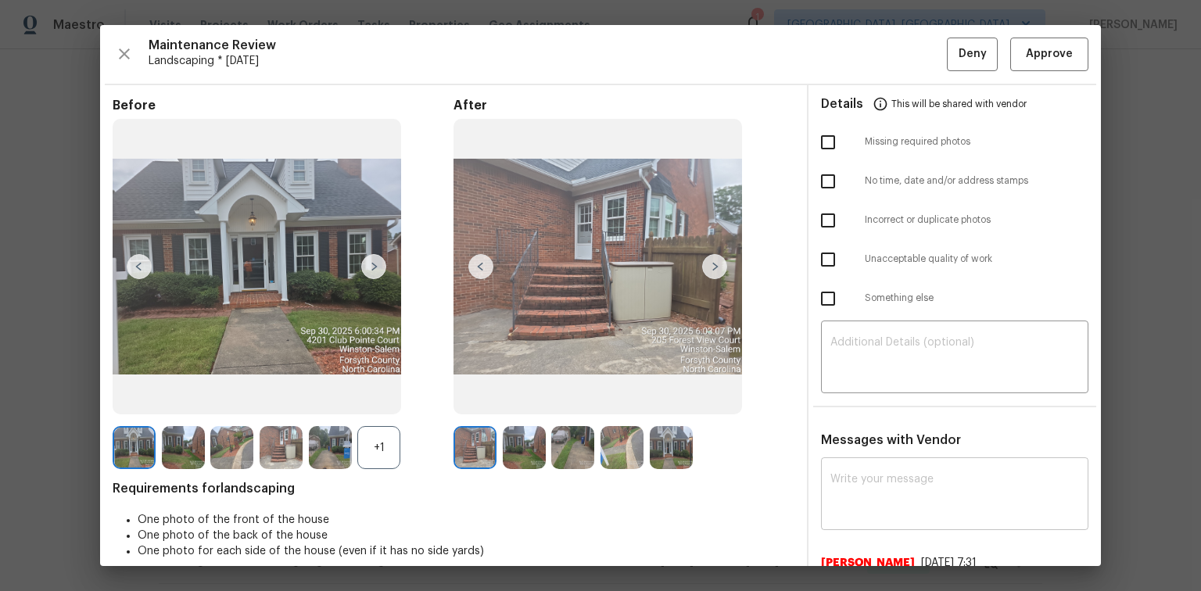
click at [853, 474] on textarea at bounding box center [955, 496] width 249 height 44
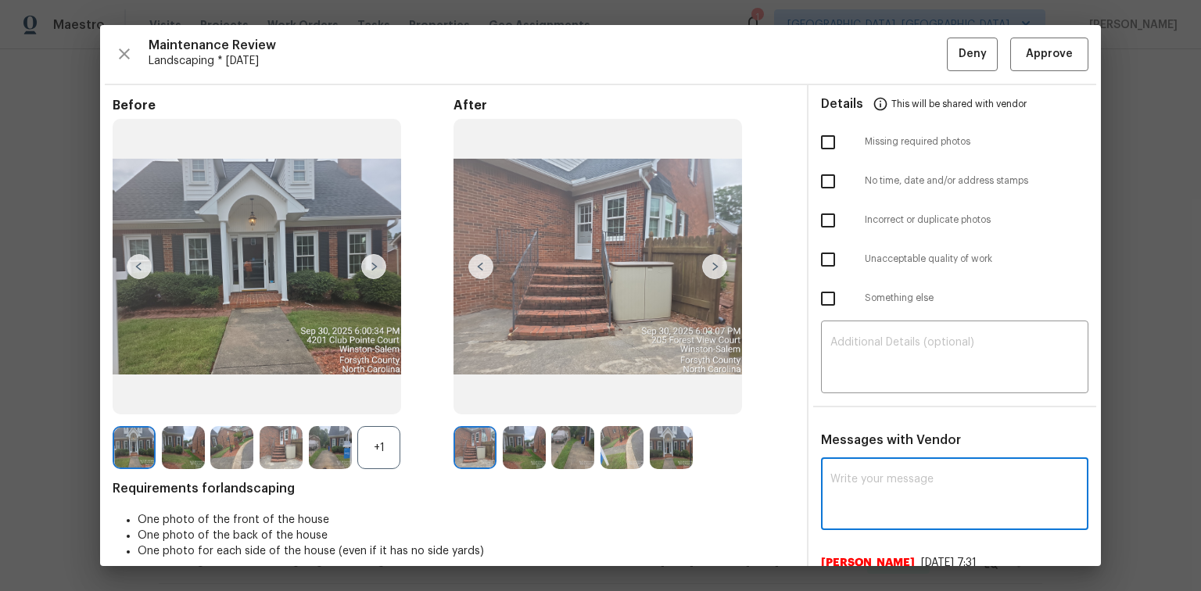
click at [859, 501] on textarea at bounding box center [955, 496] width 249 height 44
paste textarea "Maintenance Audit Team: Hello! After further review the visit has been approved…"
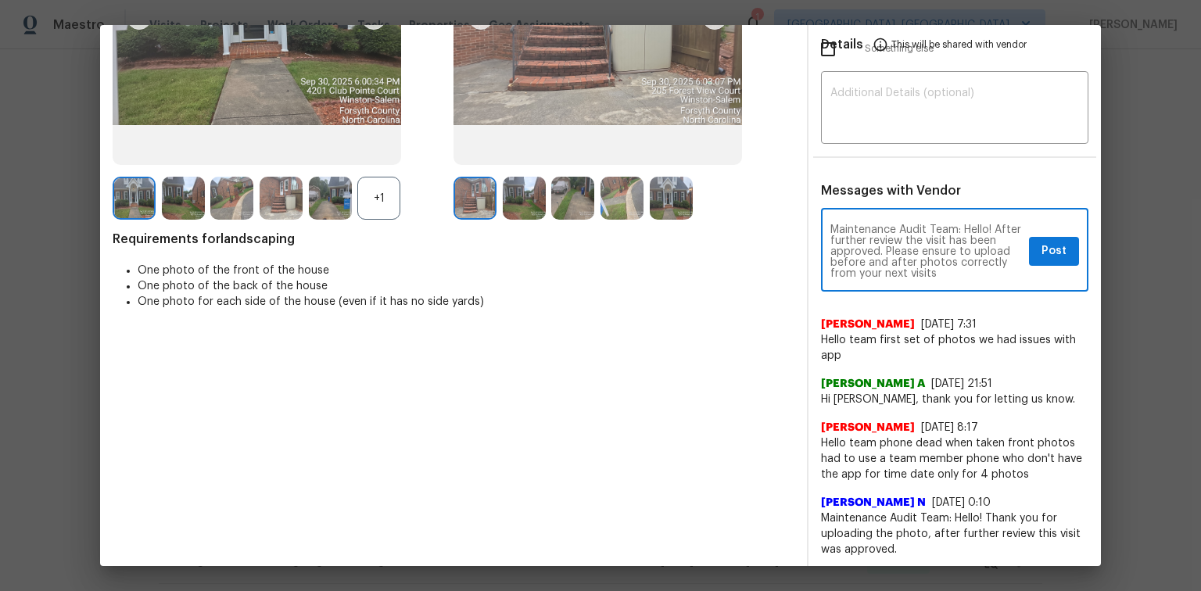
scroll to position [250, 0]
click at [946, 260] on textarea "Maintenance Audit Team: Hello! After further review the visit has been approved…" at bounding box center [927, 251] width 192 height 55
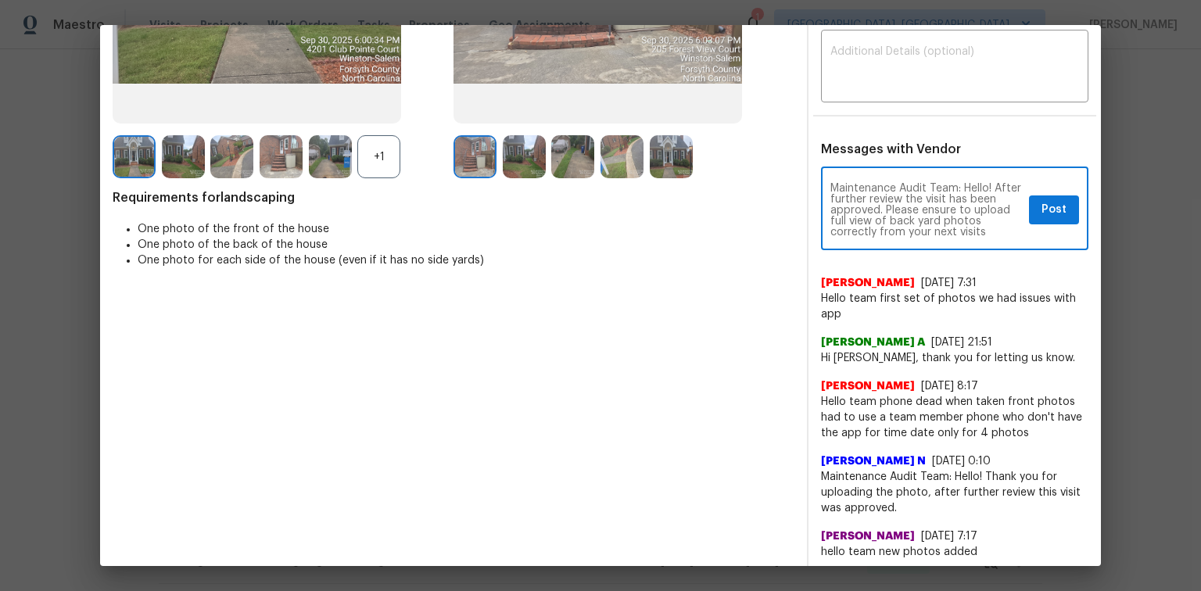
scroll to position [313, 0]
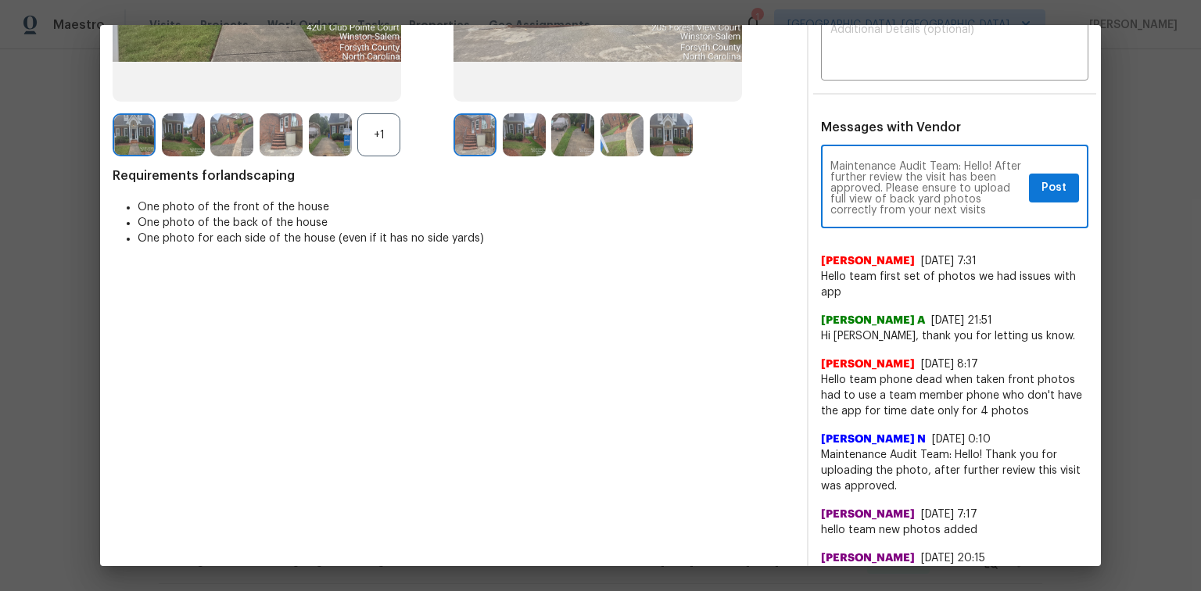
click at [984, 211] on textarea "Maintenance Audit Team: Hello! After further review the visit has been approved…" at bounding box center [927, 188] width 192 height 55
click at [1011, 196] on textarea "Maintenance Audit Team: Hello! After further review the visit has been approved…" at bounding box center [927, 188] width 192 height 55
click at [979, 206] on textarea "Maintenance Audit Team: Hello! After further review the visit has been approved…" at bounding box center [927, 188] width 192 height 55
type textarea "Maintenance Audit Team: Hello! After further review the visit has been approved…"
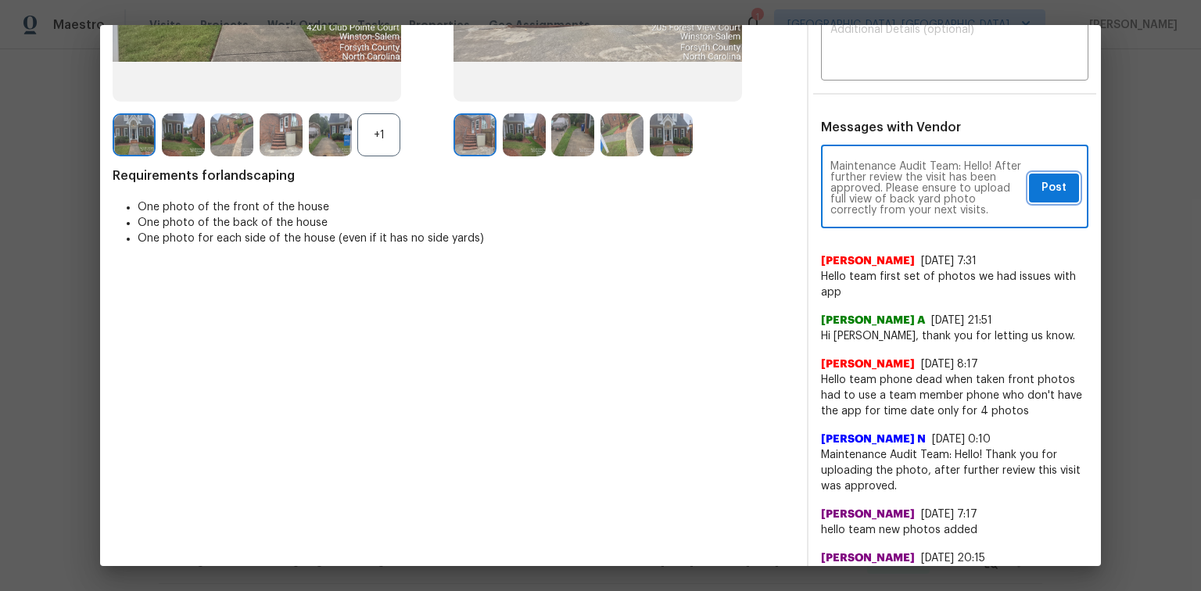
click at [1042, 189] on span "Post" at bounding box center [1054, 188] width 25 height 20
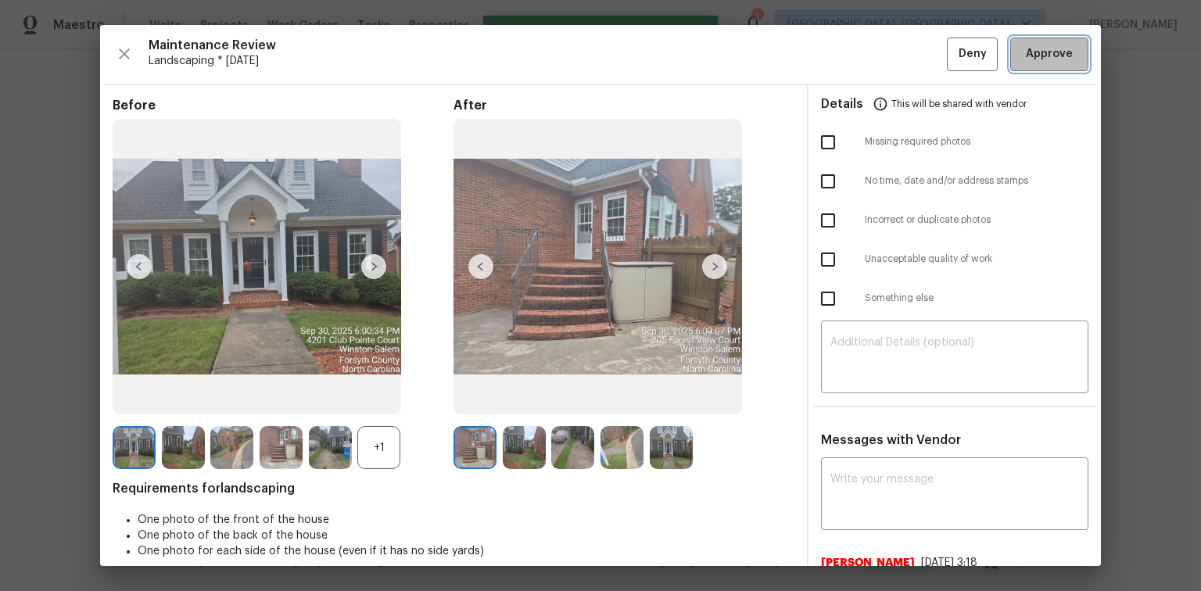
click at [1023, 45] on span "Approve" at bounding box center [1049, 55] width 53 height 20
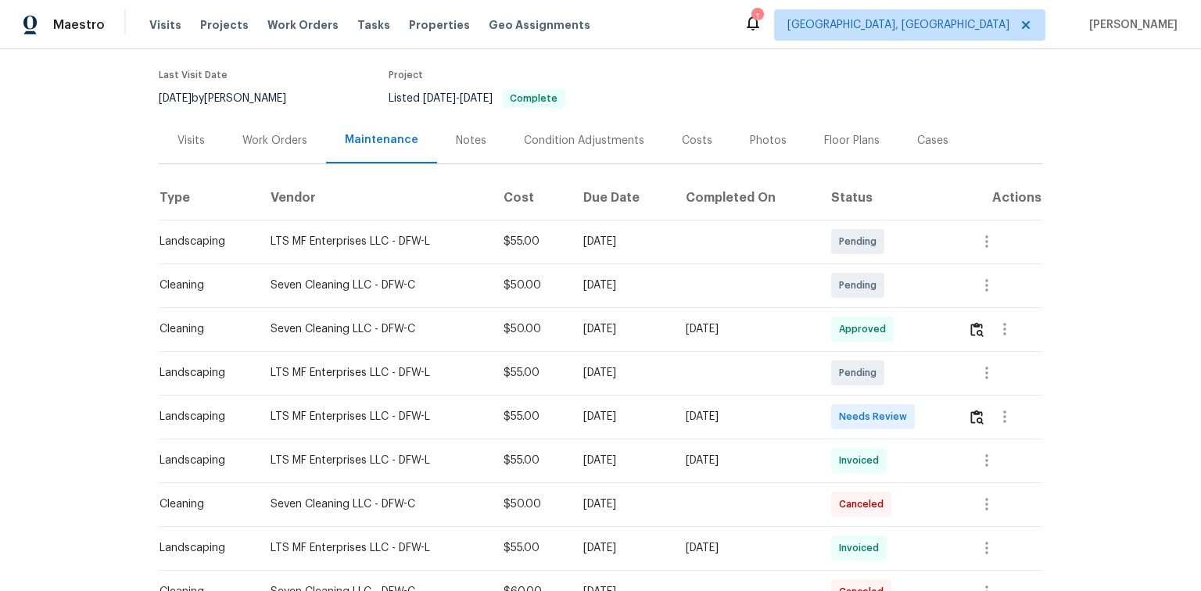
scroll to position [125, 0]
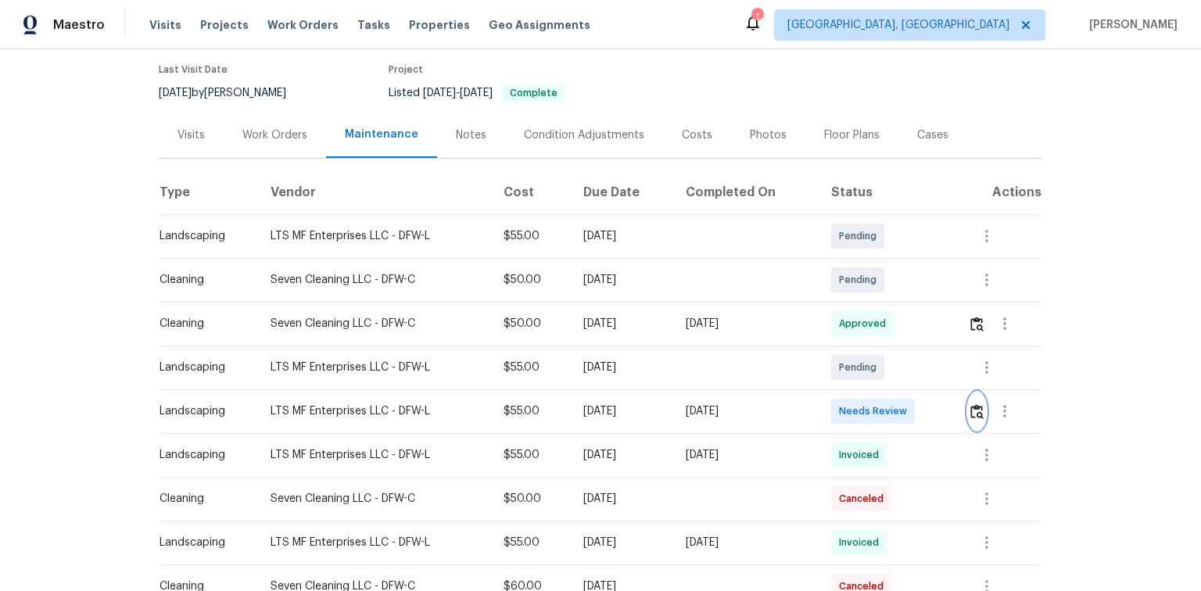
click at [974, 415] on img "button" at bounding box center [977, 411] width 13 height 15
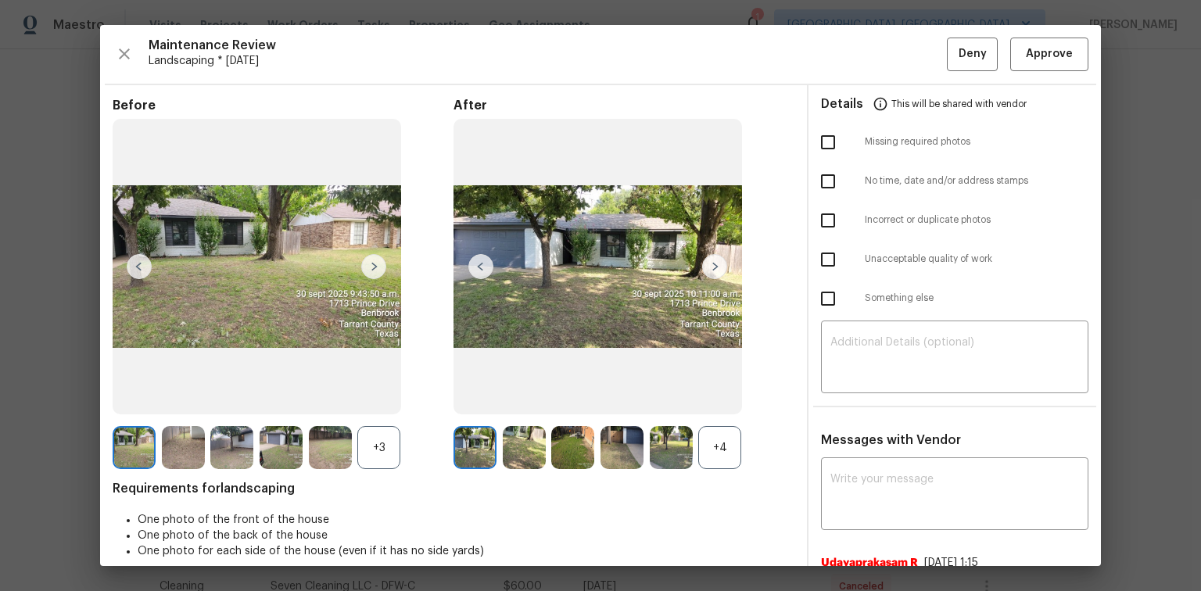
click at [817, 138] on input "checkbox" at bounding box center [828, 142] width 33 height 33
checkbox input "true"
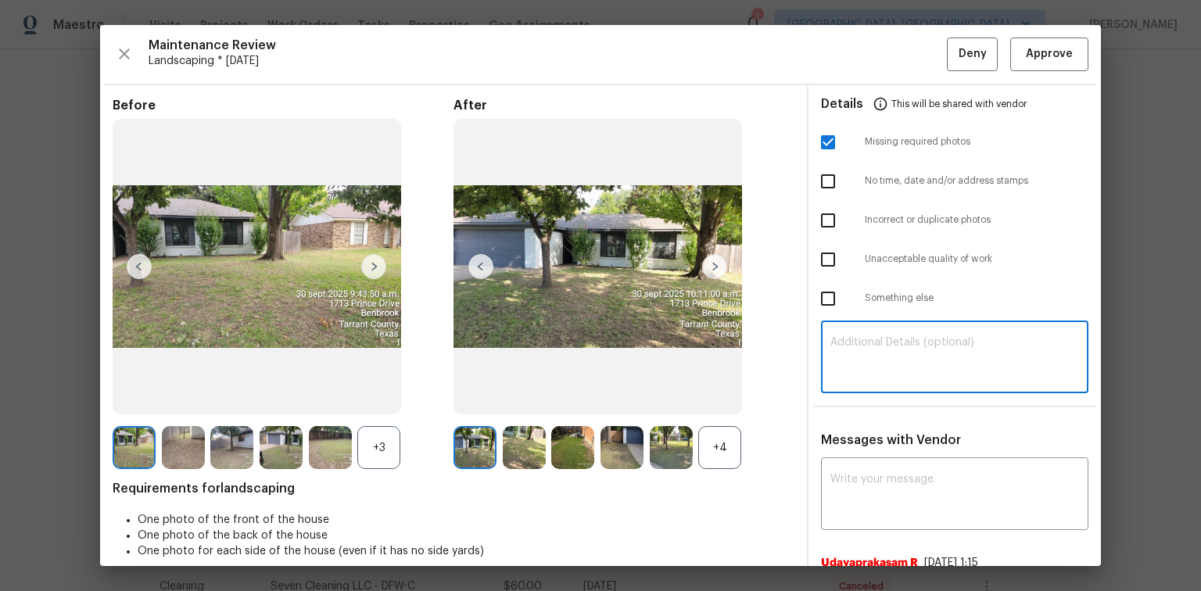
click at [840, 348] on textarea at bounding box center [955, 359] width 249 height 44
paste textarea "Maintenance Audit Team: Hello! Unfortunately, this Landscaping visit completed …"
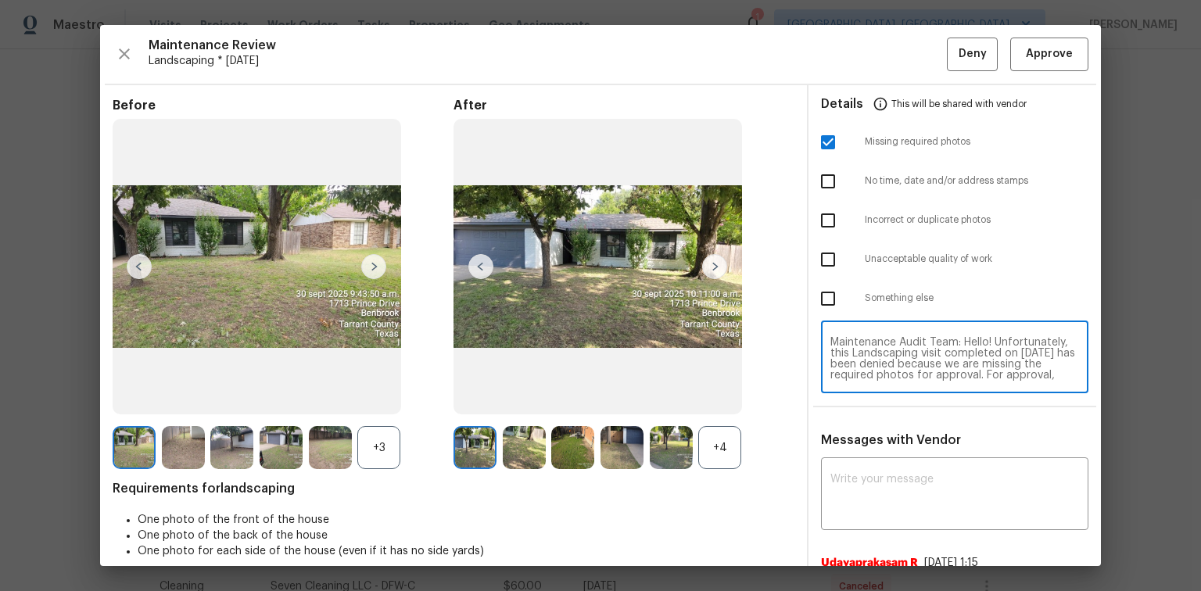
scroll to position [131, 0]
type textarea "Maintenance Audit Team: Hello! Unfortunately, this Landscaping visit completed …"
click at [854, 468] on div "x ​" at bounding box center [954, 495] width 267 height 69
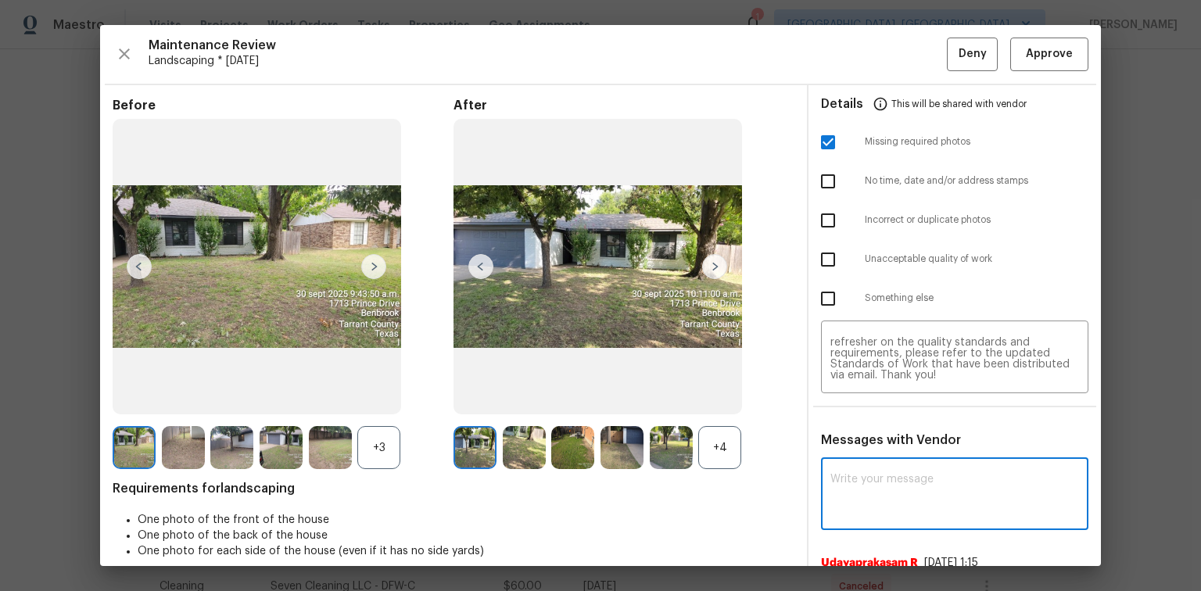
paste textarea "Maintenance Audit Team: Hello! Unfortunately, this Landscaping visit completed …"
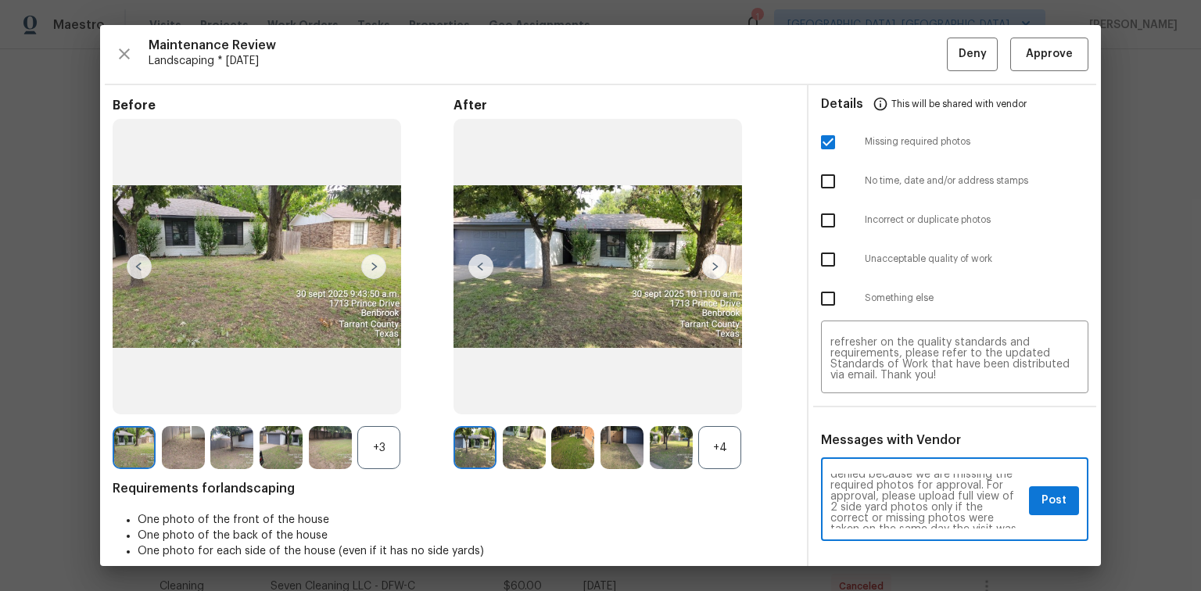
scroll to position [50, 0]
type textarea "Maintenance Audit Team: Hello! Unfortunately, this Landscaping visit completed …"
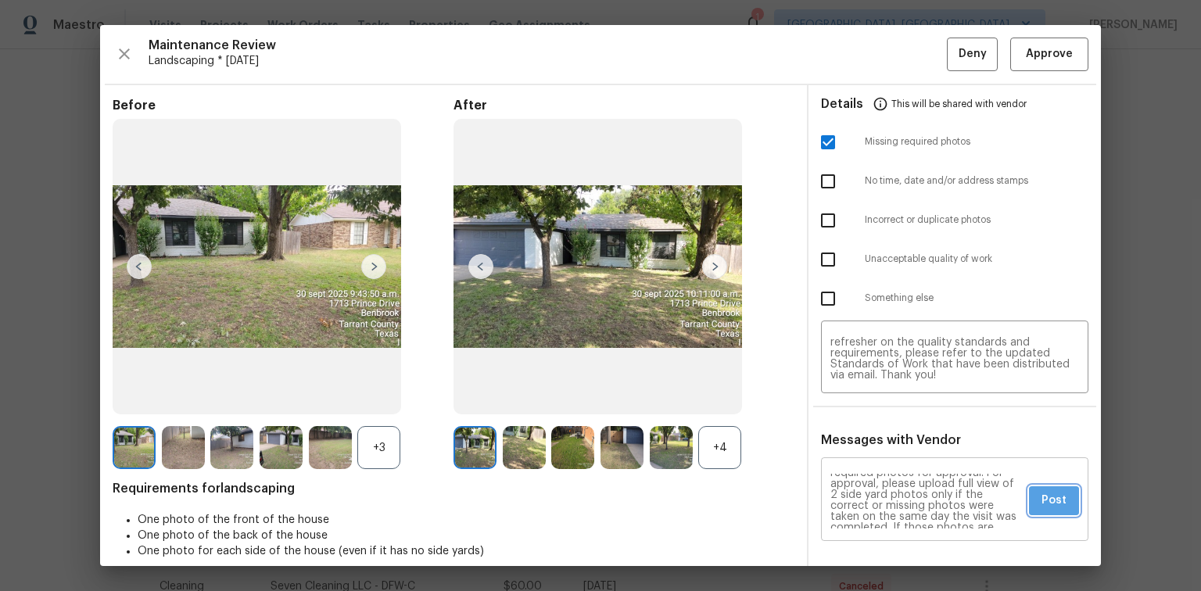
click at [1042, 500] on span "Post" at bounding box center [1054, 501] width 25 height 20
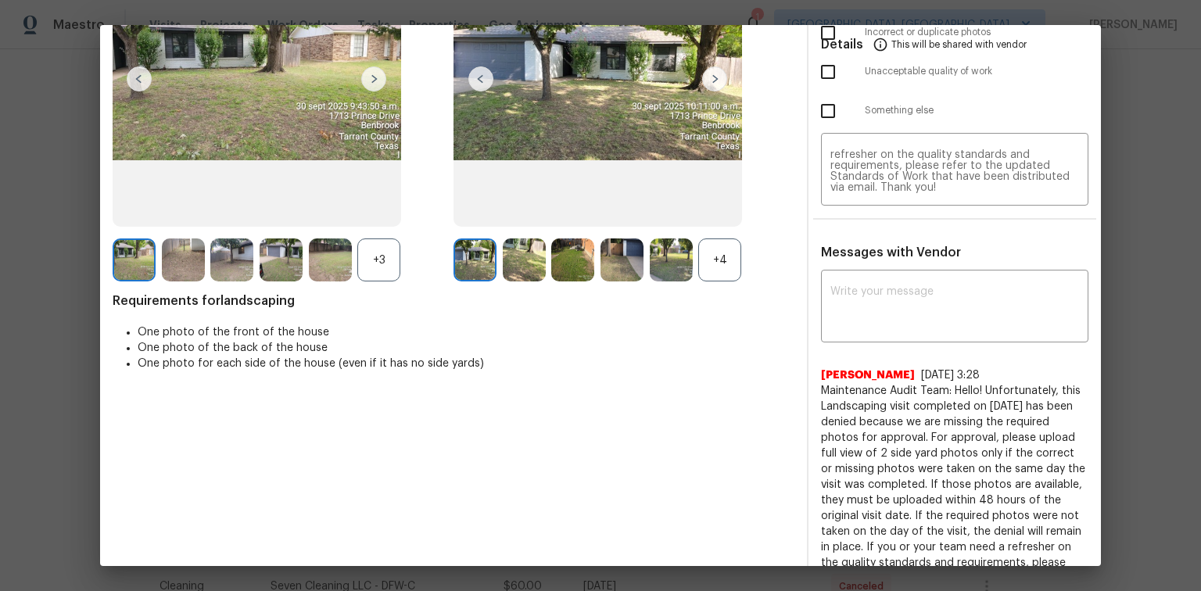
scroll to position [0, 0]
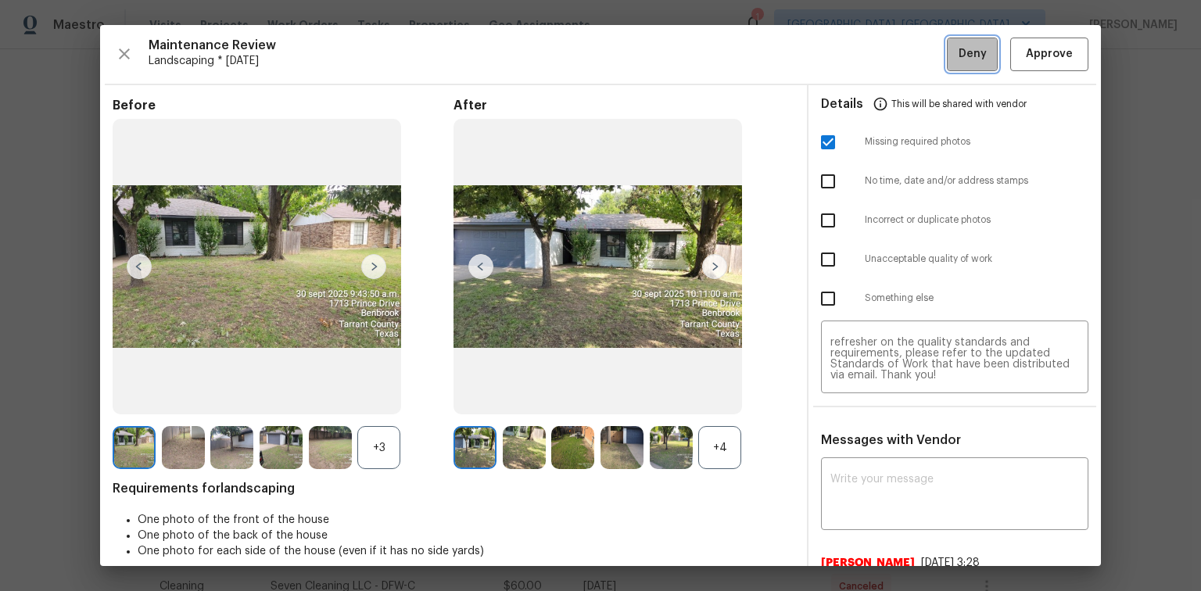
click at [960, 65] on button "Deny" at bounding box center [972, 55] width 51 height 34
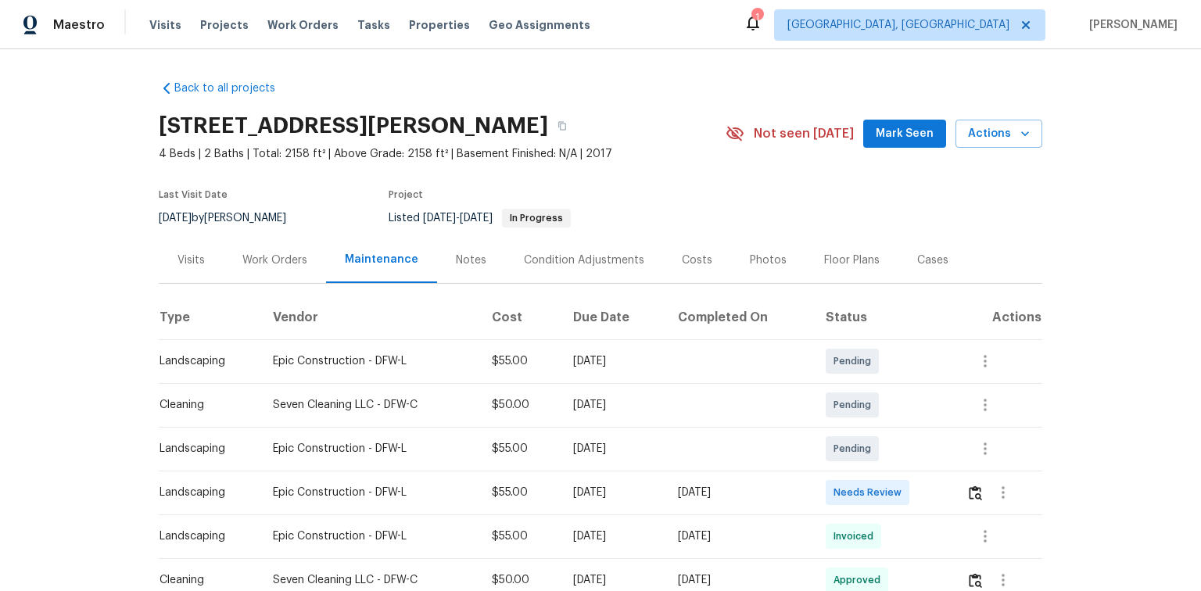
click at [963, 493] on td at bounding box center [998, 493] width 88 height 44
click at [978, 492] on img "button" at bounding box center [975, 493] width 13 height 15
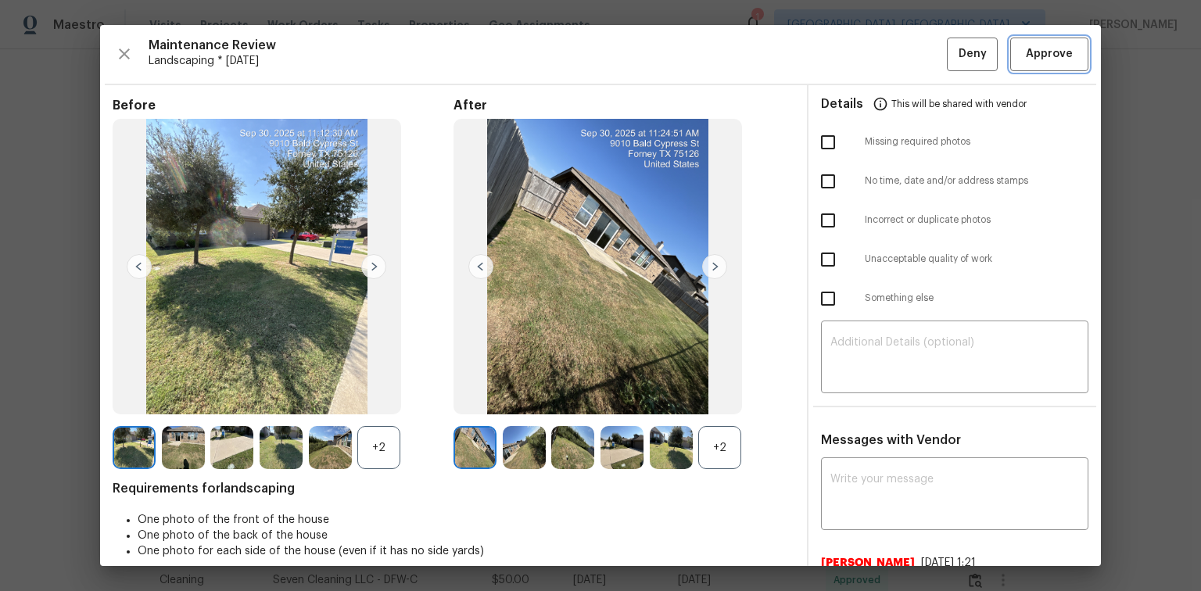
click at [1030, 52] on span "Approve" at bounding box center [1049, 55] width 47 height 20
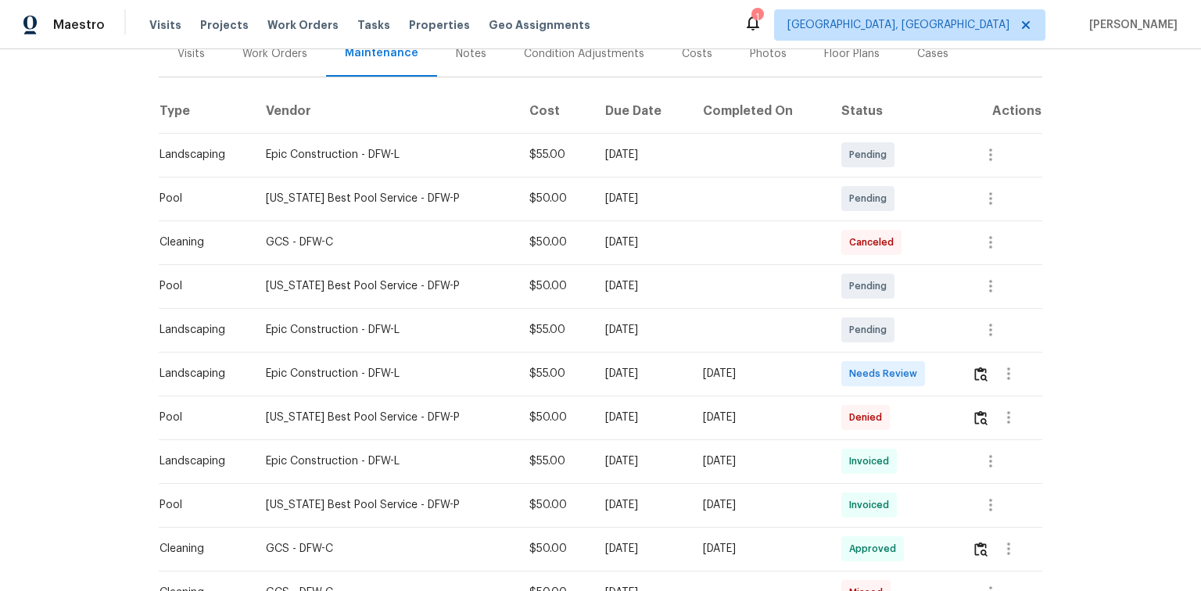
scroll to position [250, 0]
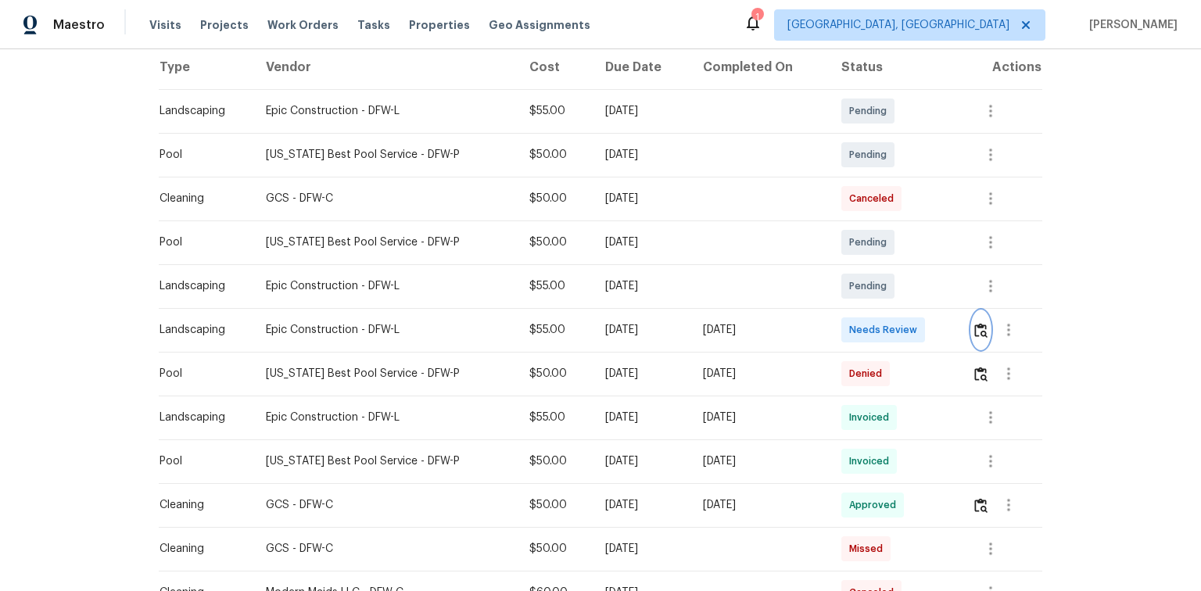
click at [981, 329] on img "button" at bounding box center [980, 330] width 13 height 15
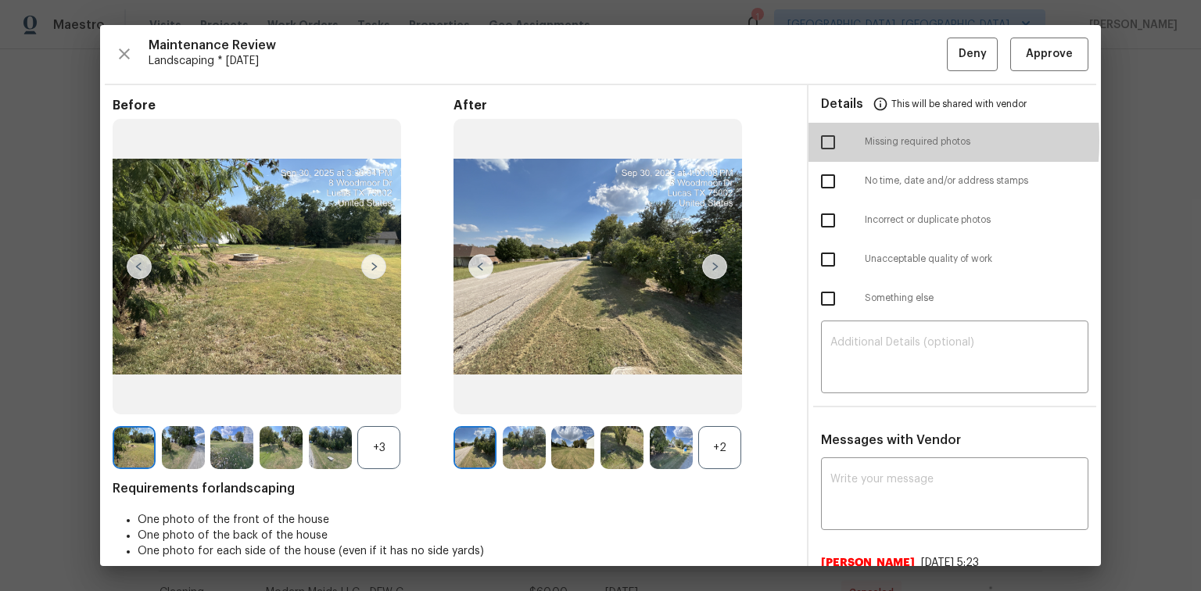
click at [824, 140] on input "checkbox" at bounding box center [828, 142] width 33 height 33
checkbox input "true"
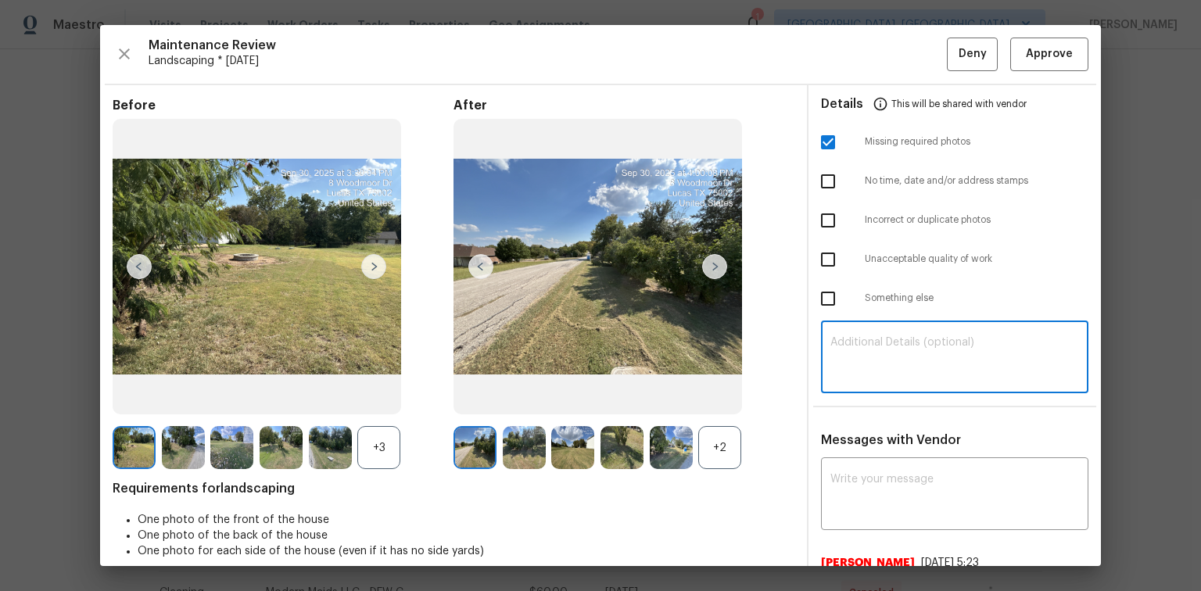
click at [831, 342] on textarea at bounding box center [955, 359] width 249 height 44
paste textarea "Maintenance Audit Team: Hello! Unfortunately, this Landscaping visit completed …"
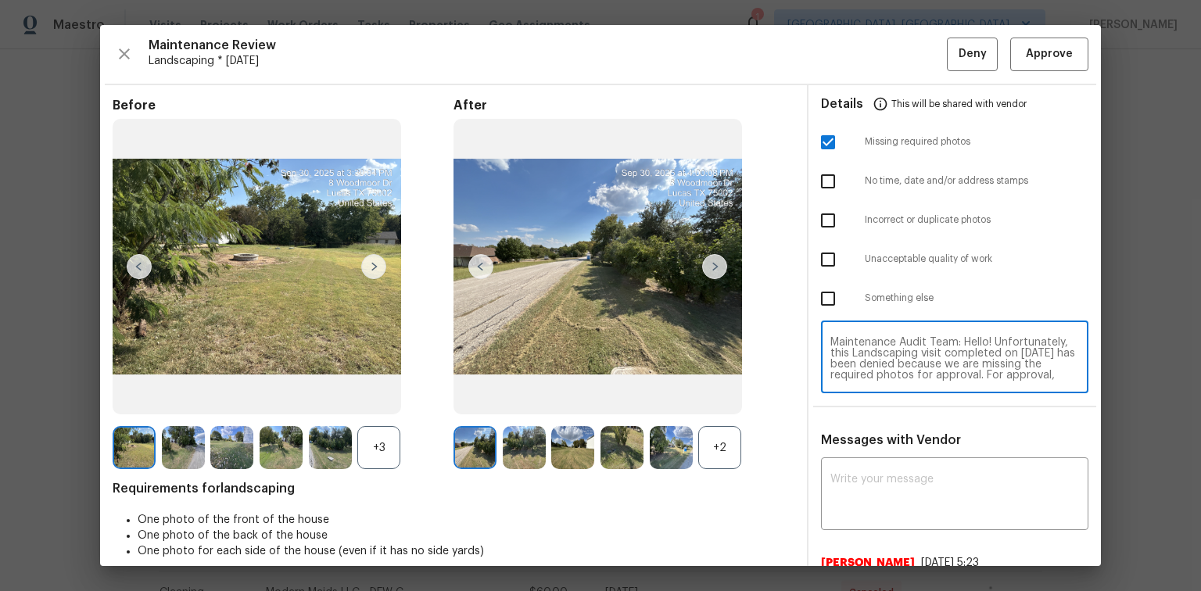
scroll to position [131, 0]
type textarea "Maintenance Audit Team: Hello! Unfortunately, this Landscaping visit completed …"
click at [850, 474] on textarea at bounding box center [955, 496] width 249 height 44
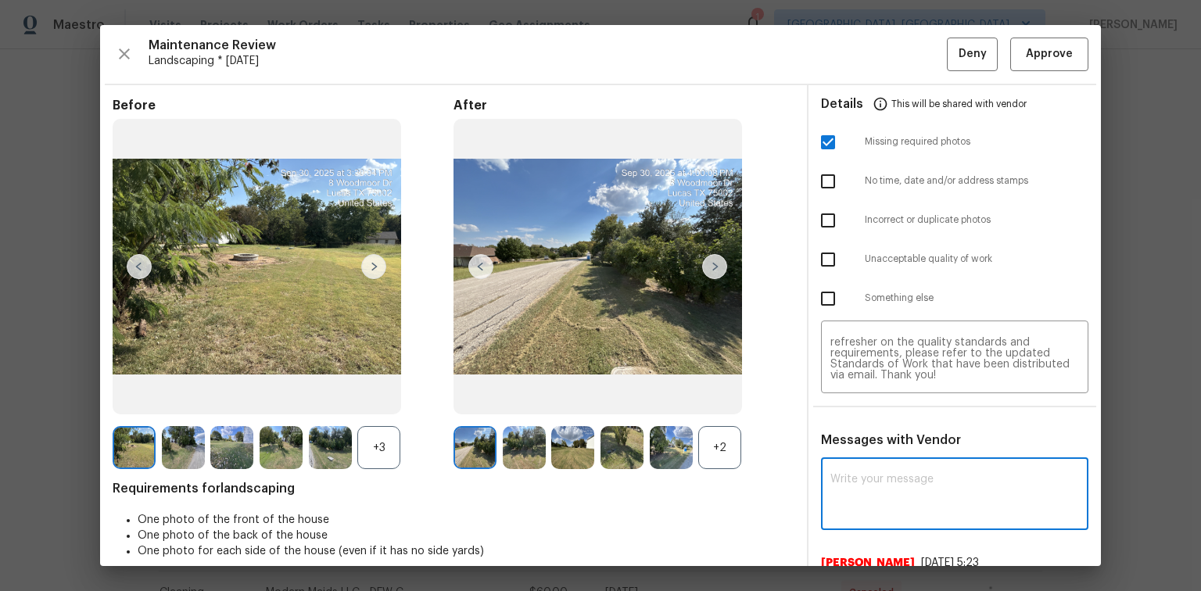
paste textarea "Maintenance Audit Team: Hello! Unfortunately, this Landscaping visit completed …"
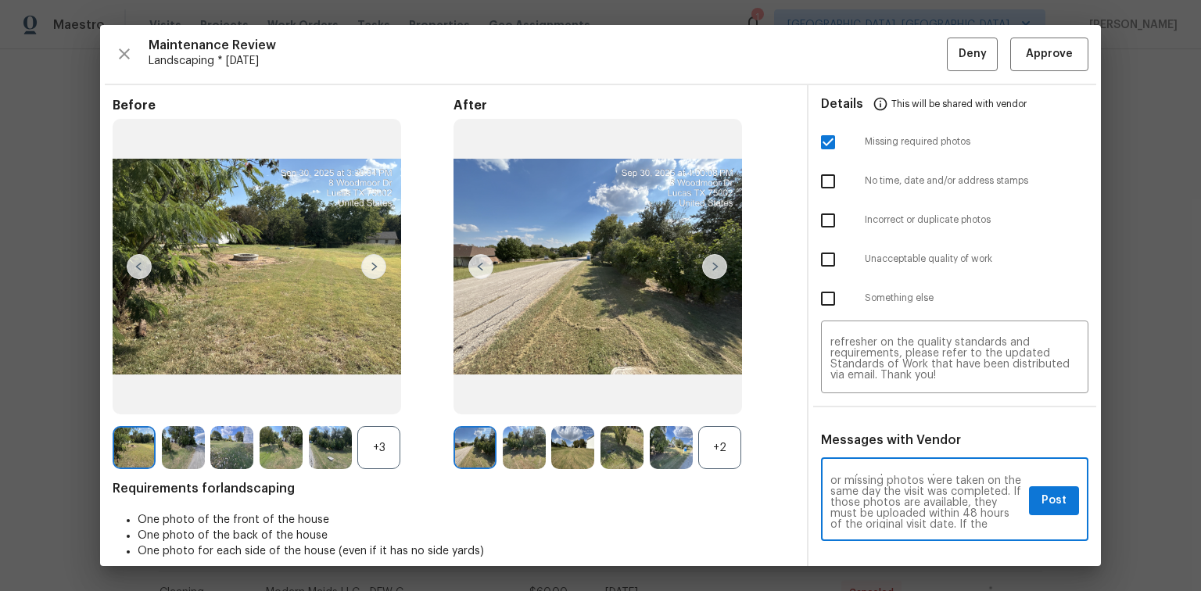
scroll to position [100, 0]
type textarea "Maintenance Audit Team: Hello! Unfortunately, this Landscaping visit completed …"
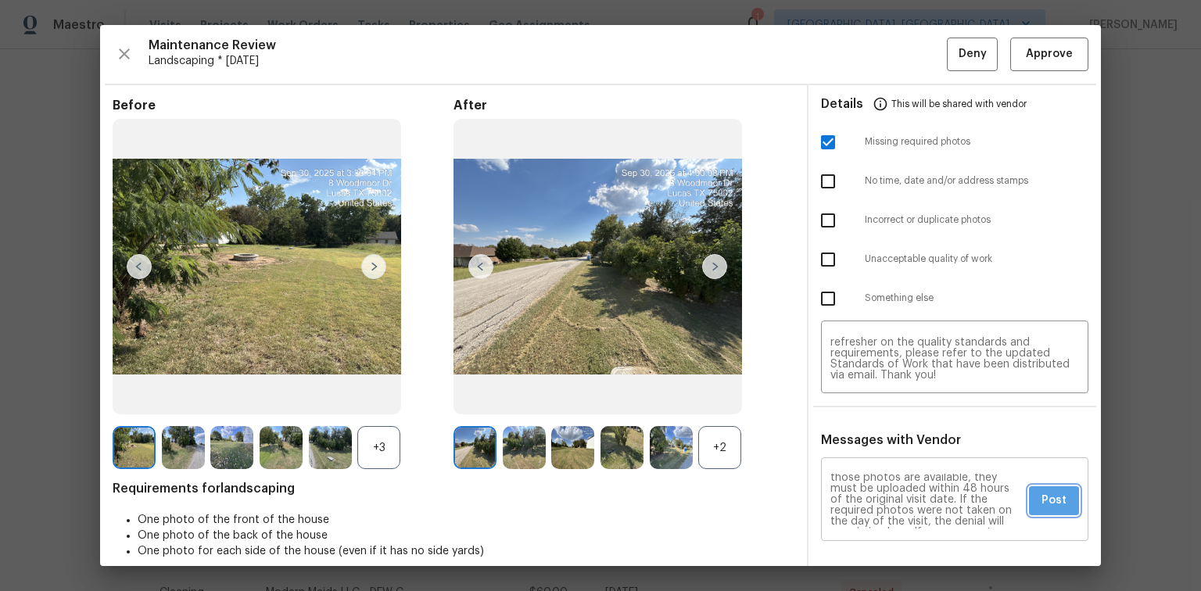
click at [1057, 504] on button "Post" at bounding box center [1054, 500] width 50 height 29
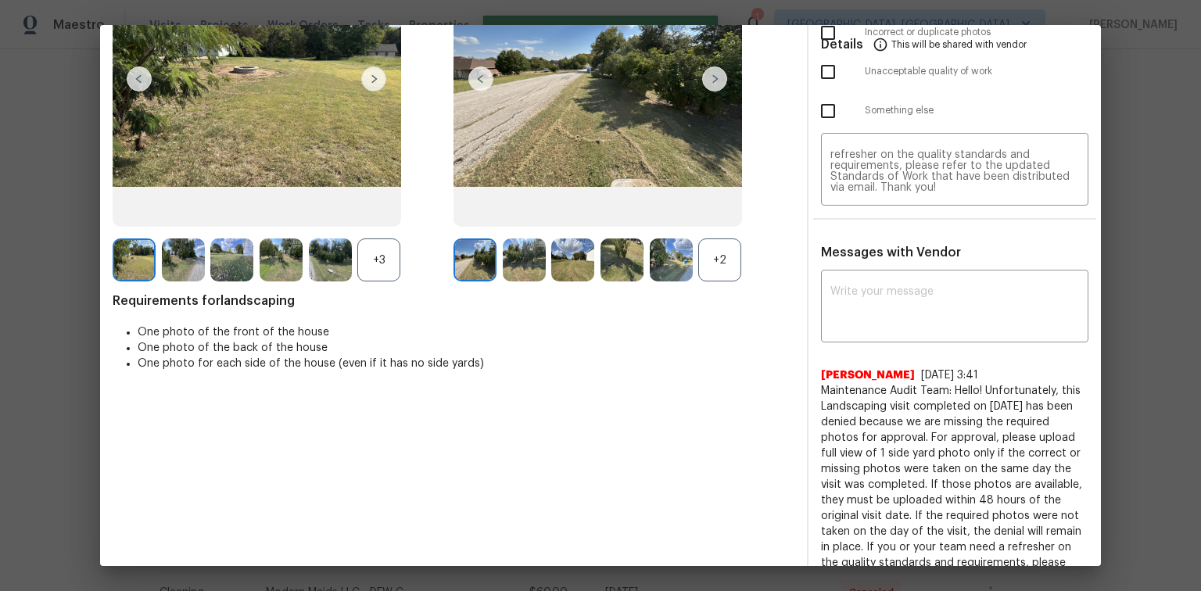
scroll to position [0, 0]
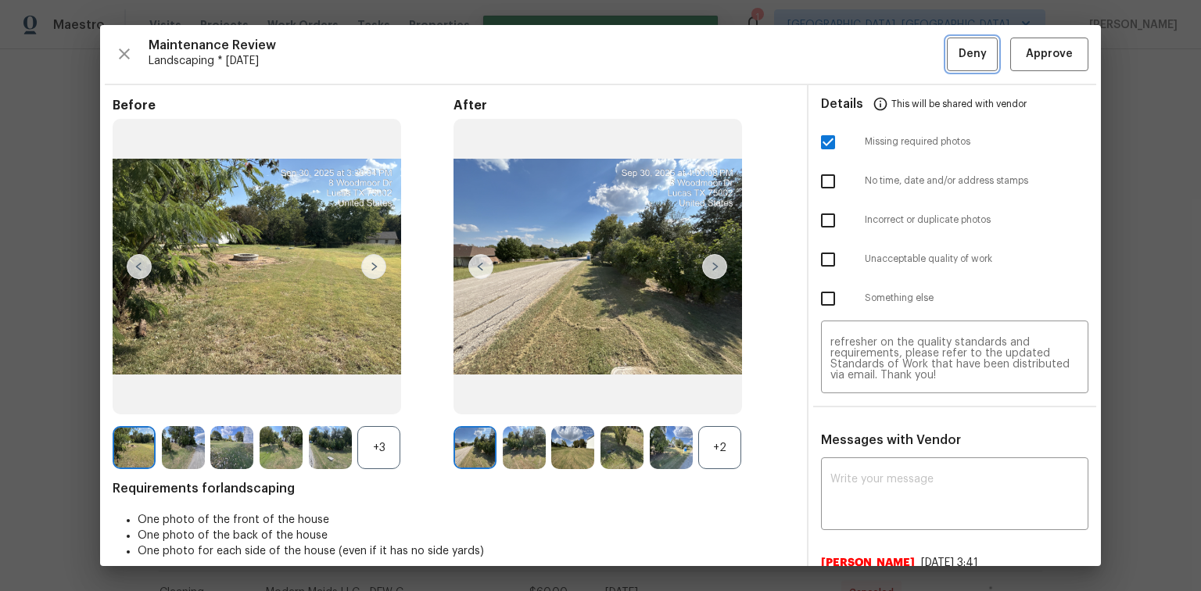
click at [959, 60] on span "Deny" at bounding box center [973, 55] width 28 height 20
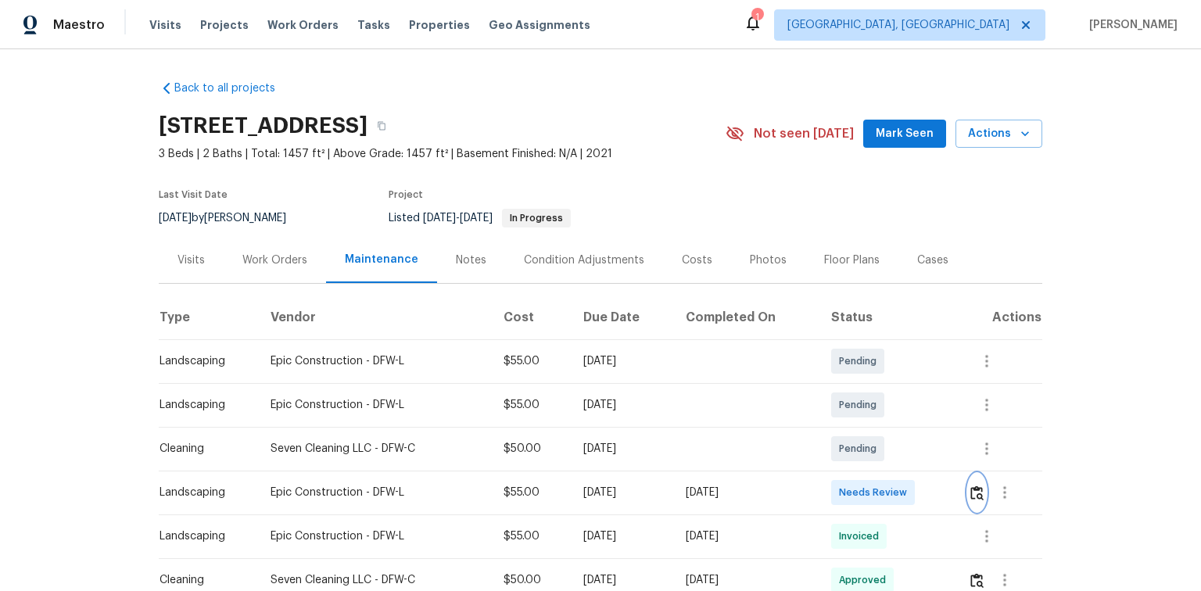
click at [975, 494] on img "button" at bounding box center [977, 493] width 13 height 15
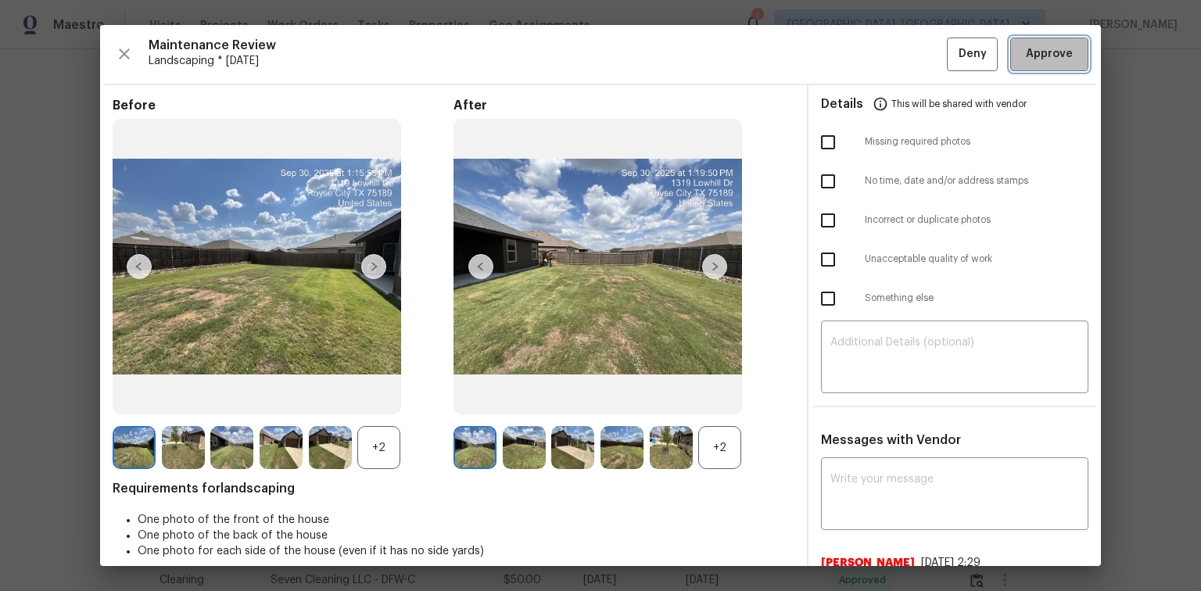
click at [1026, 61] on span "Approve" at bounding box center [1049, 55] width 47 height 20
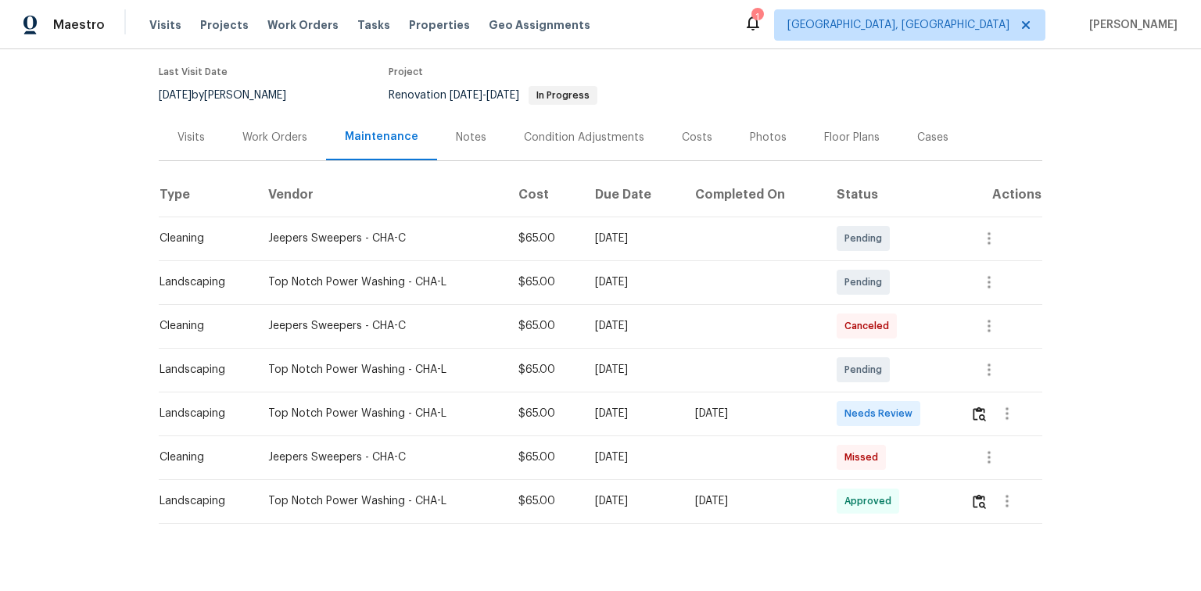
scroll to position [157, 0]
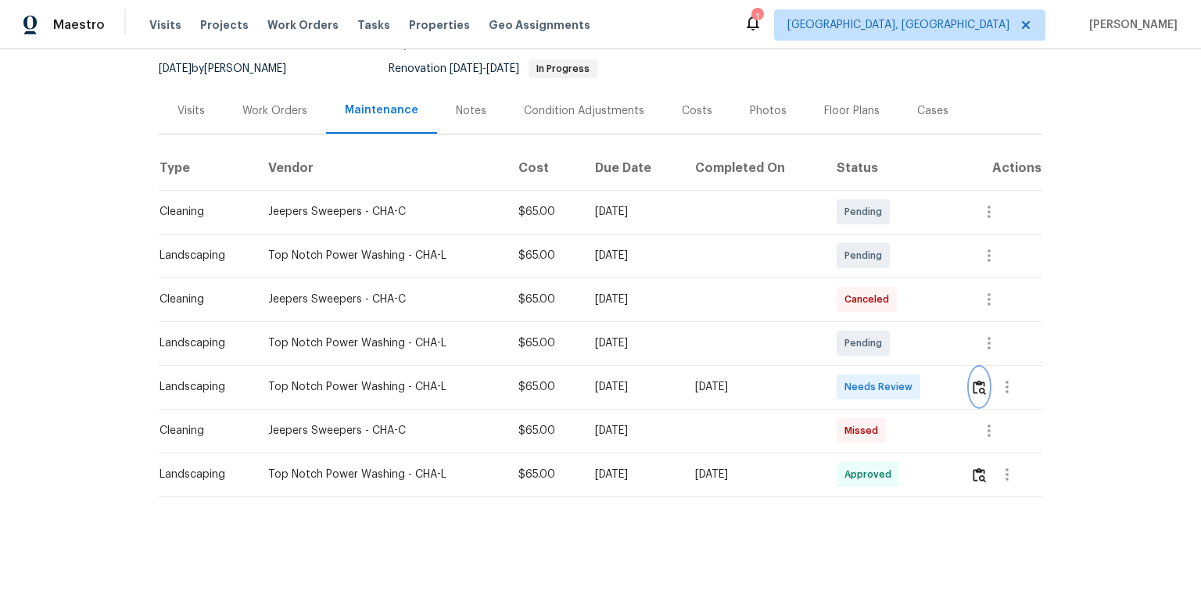
click at [978, 380] on img "button" at bounding box center [979, 387] width 13 height 15
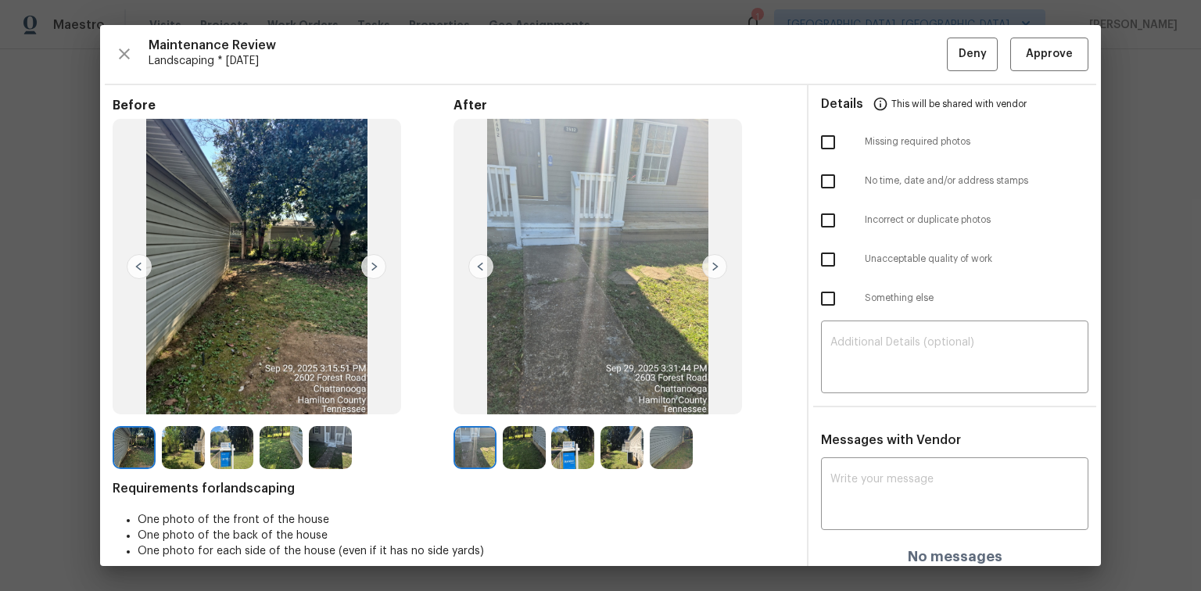
click at [823, 136] on input "checkbox" at bounding box center [828, 142] width 33 height 33
checkbox input "true"
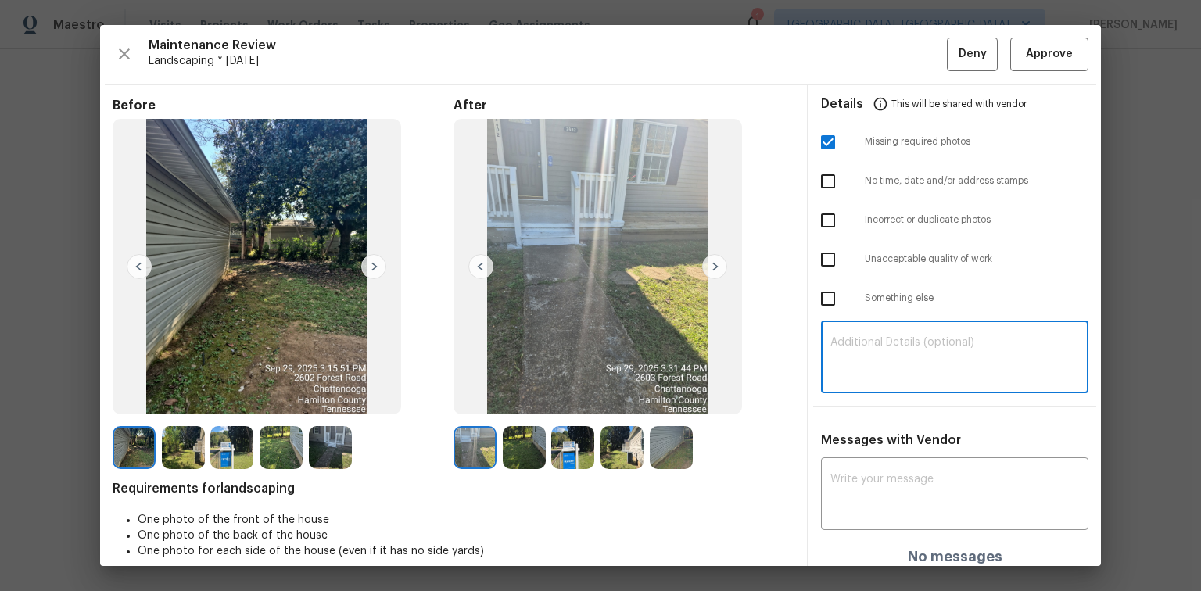
click at [846, 344] on textarea at bounding box center [955, 359] width 249 height 44
paste textarea "Maintenance Audit Team: Hello! Unfortunately, this Landscaping visit completed …"
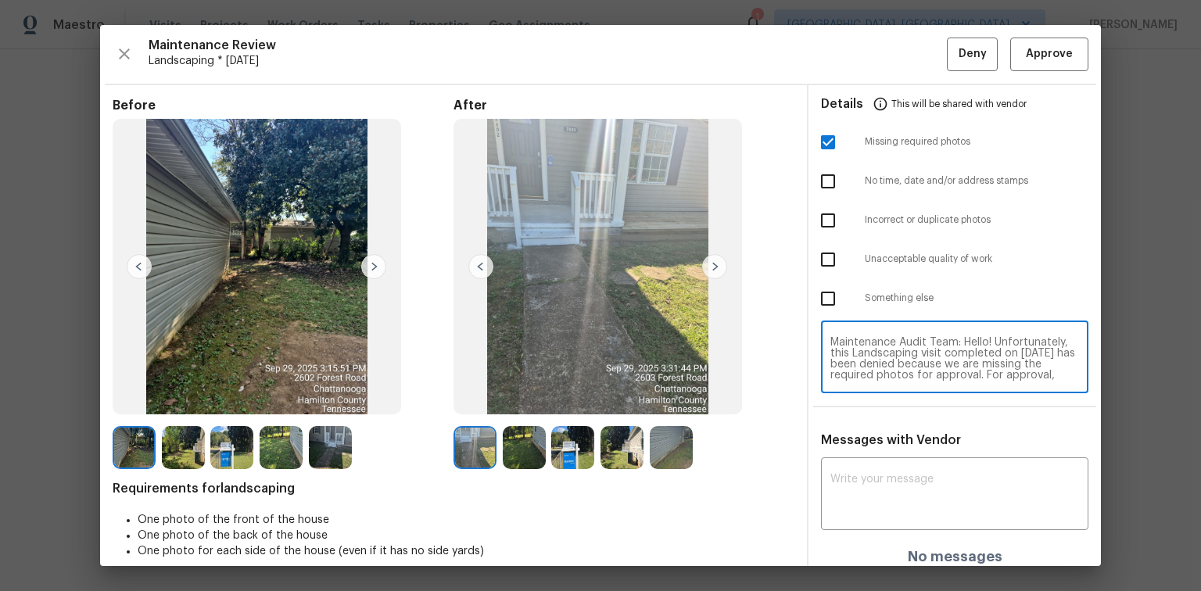
scroll to position [131, 0]
type textarea "Maintenance Audit Team: Hello! Unfortunately, this Landscaping visit completed …"
click at [848, 487] on textarea at bounding box center [955, 496] width 249 height 44
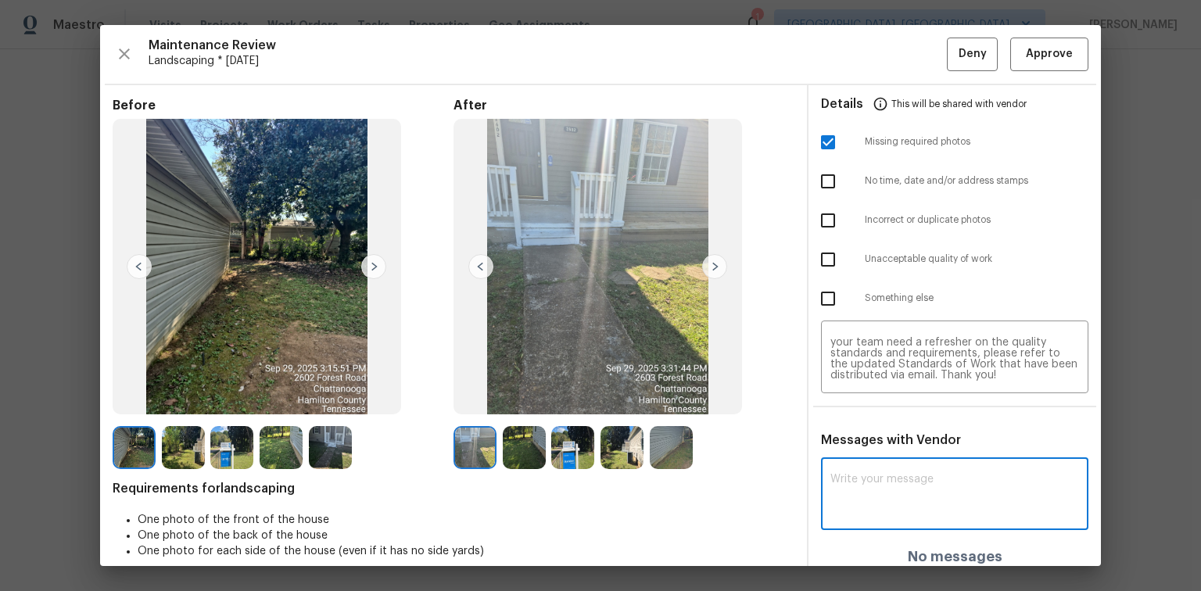
paste textarea "Maintenance Audit Team: Hello! Unfortunately, this Landscaping visit completed …"
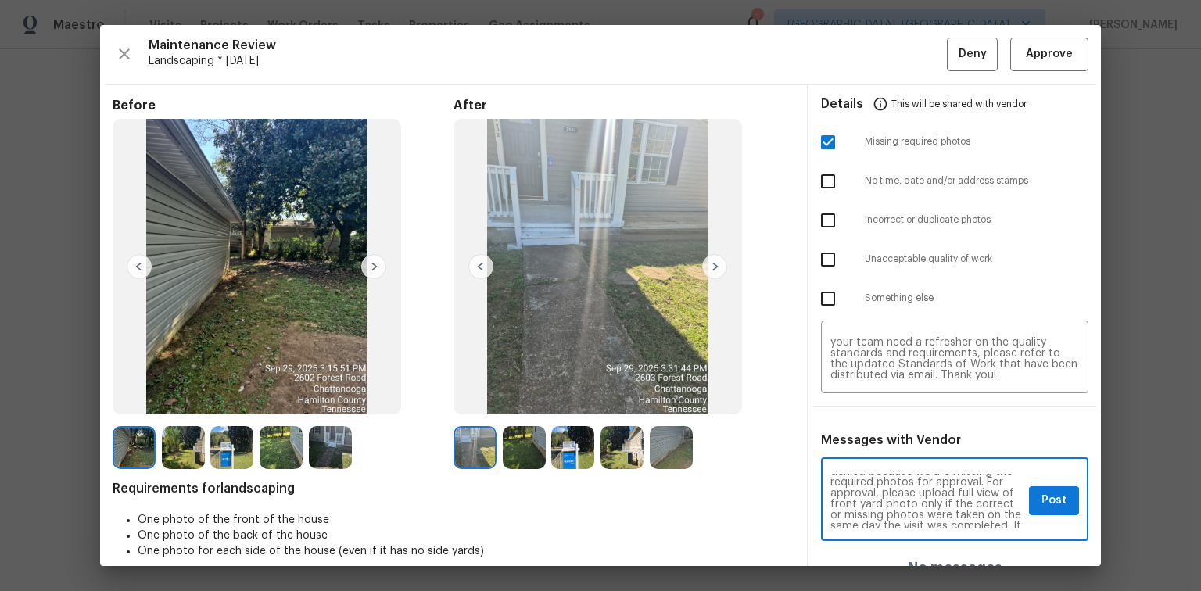
scroll to position [63, 0]
type textarea "Maintenance Audit Team: Hello! Unfortunately, this Landscaping visit completed …"
click at [1043, 504] on span "Post" at bounding box center [1054, 501] width 25 height 20
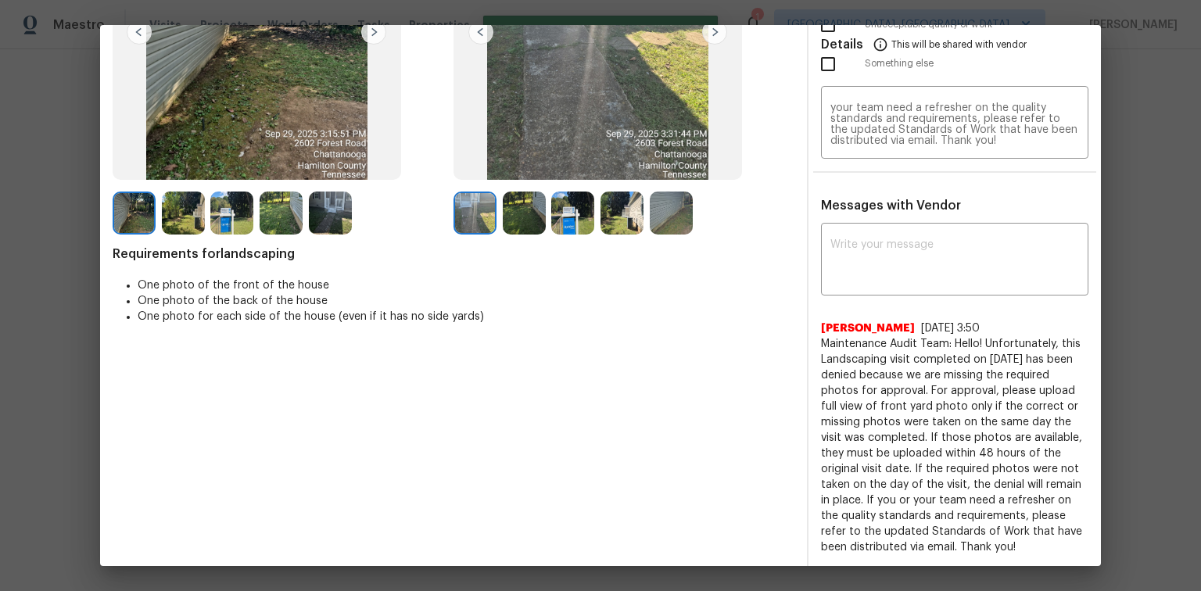
scroll to position [0, 0]
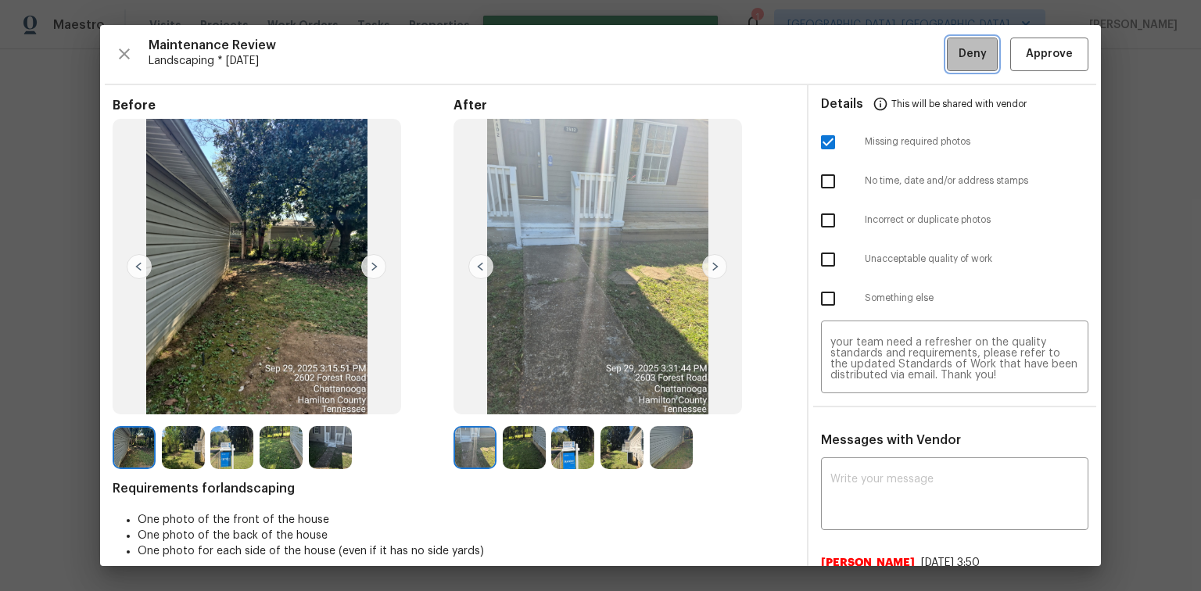
click at [959, 47] on span "Deny" at bounding box center [973, 55] width 28 height 20
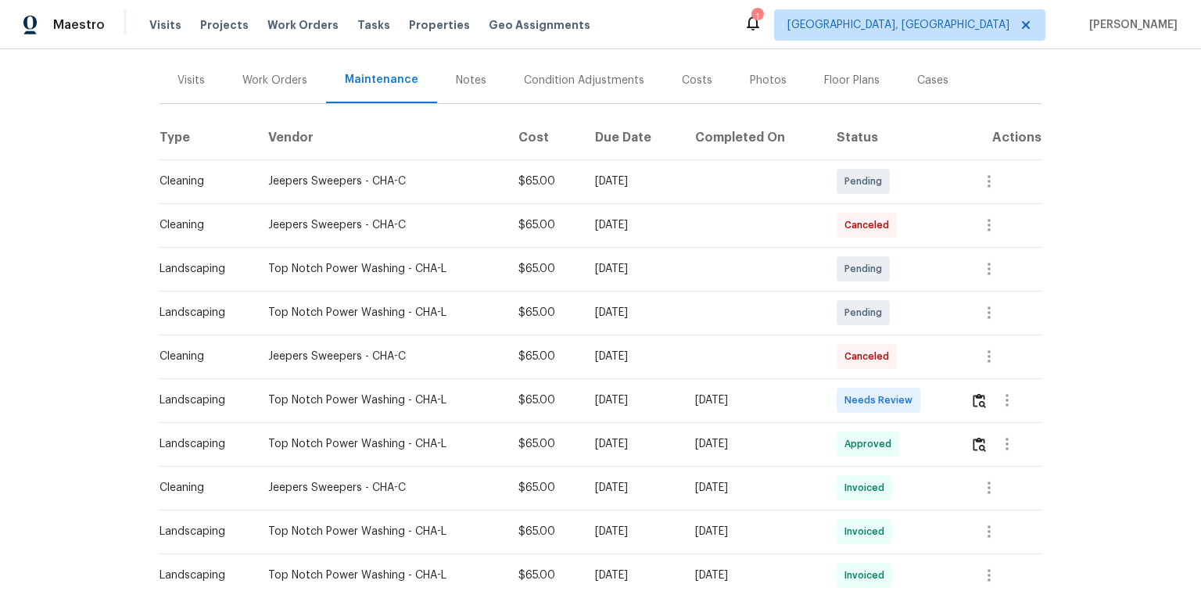
scroll to position [188, 0]
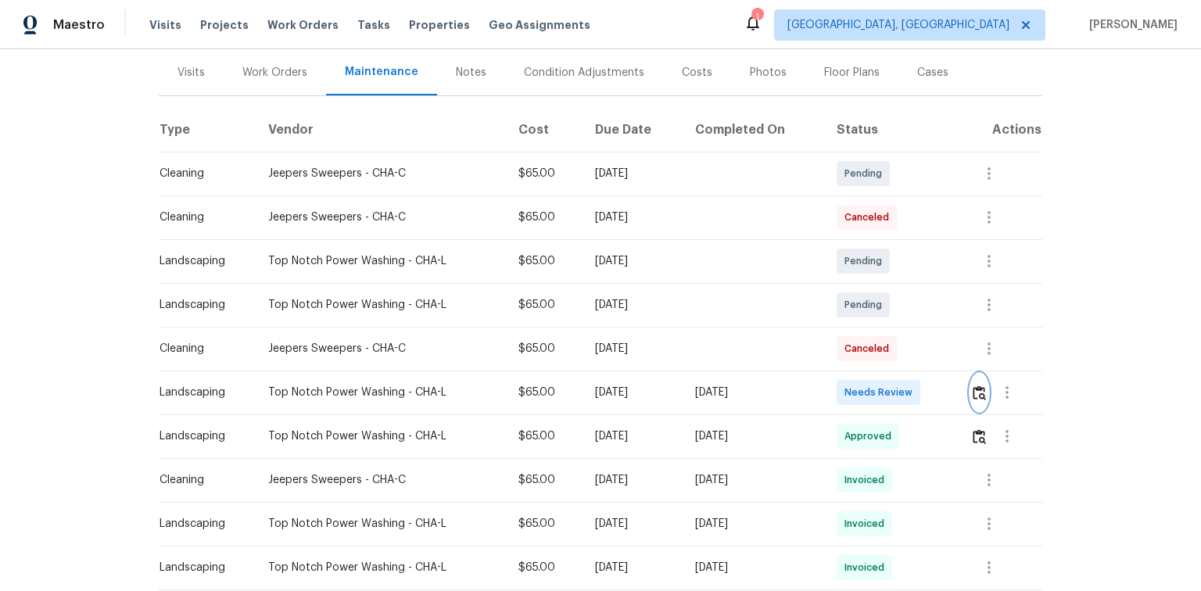
click at [977, 389] on img "button" at bounding box center [979, 393] width 13 height 15
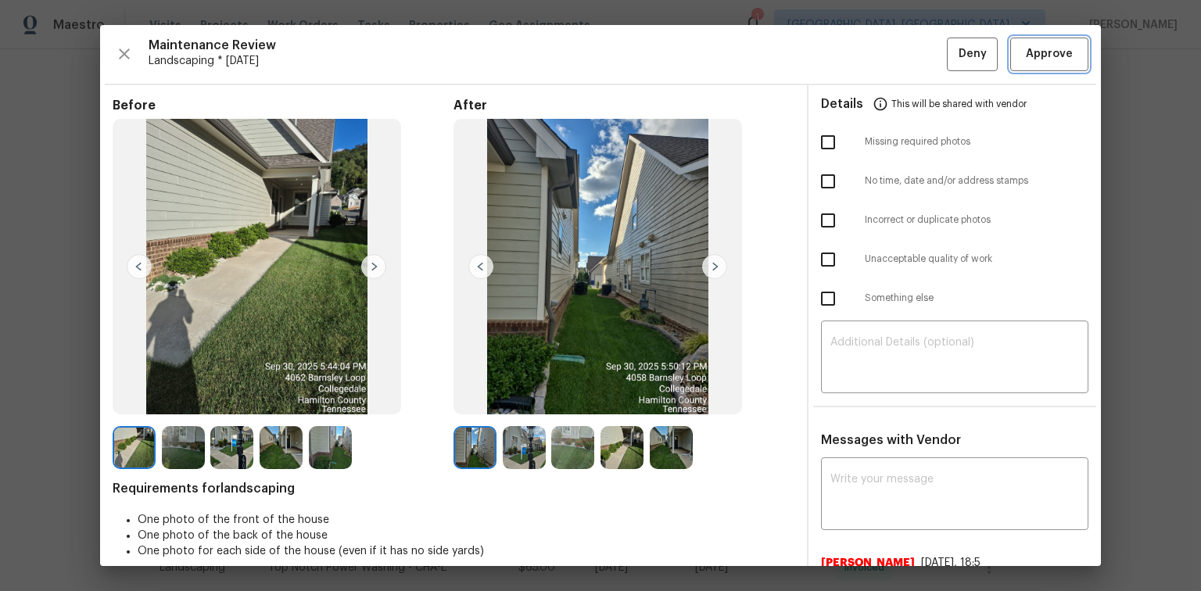
click at [1061, 56] on span "Approve" at bounding box center [1049, 55] width 47 height 20
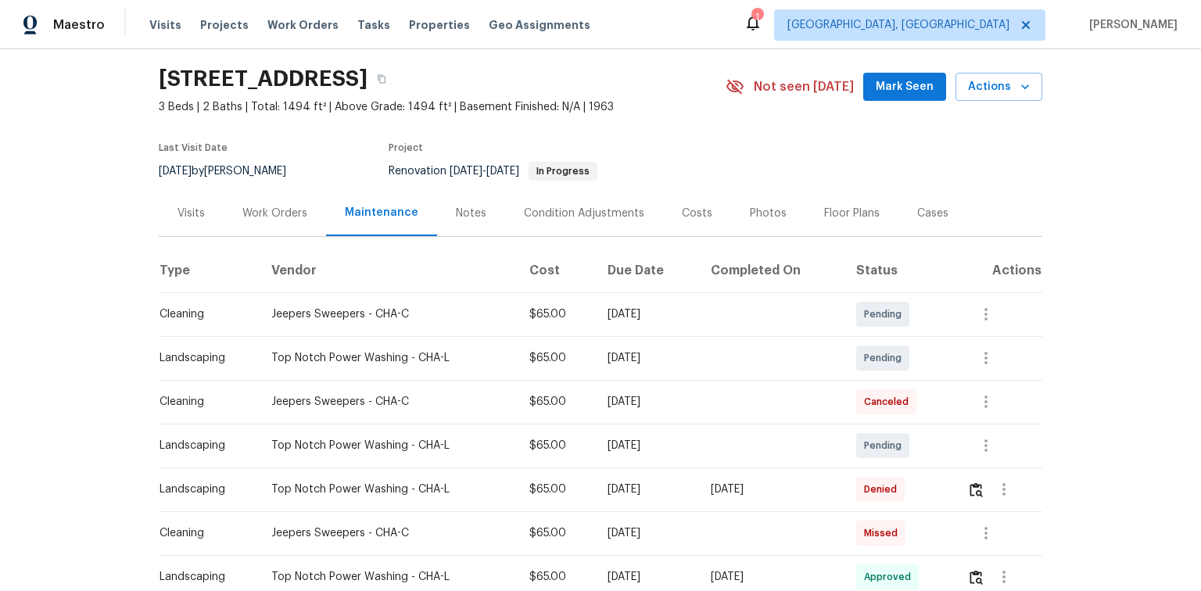
scroll to position [157, 0]
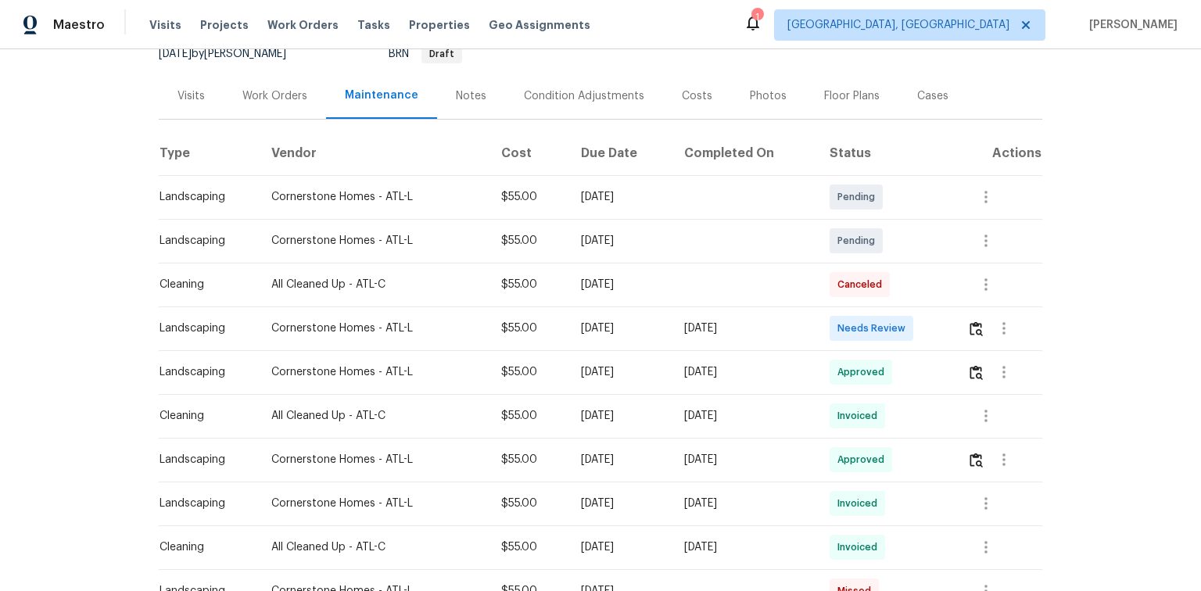
scroll to position [188, 0]
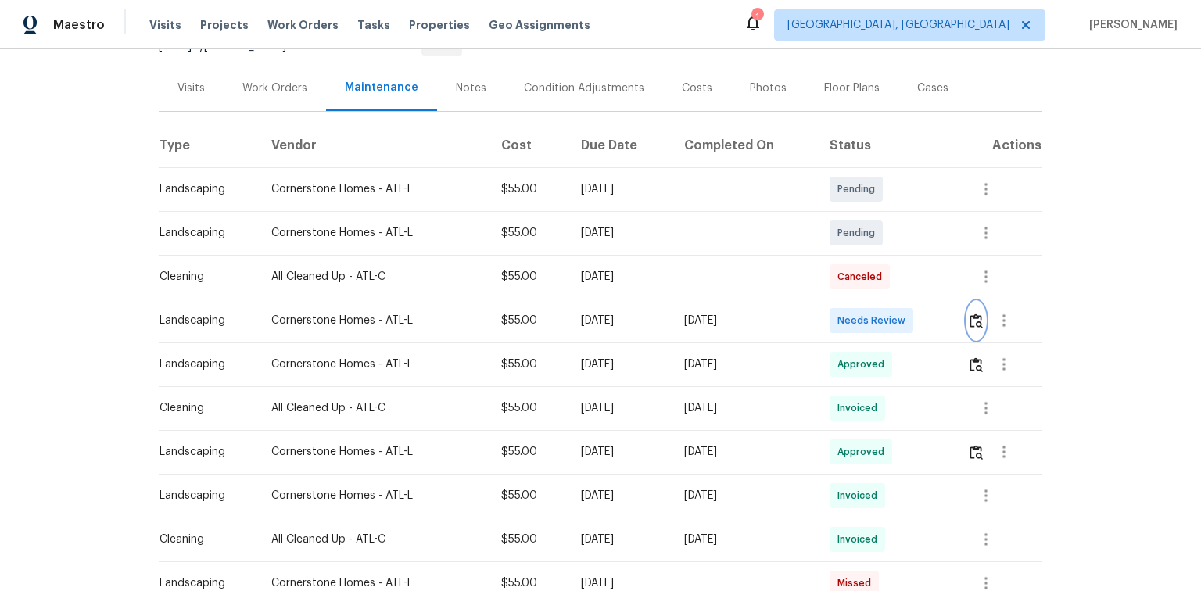
click at [976, 314] on img "button" at bounding box center [976, 321] width 13 height 15
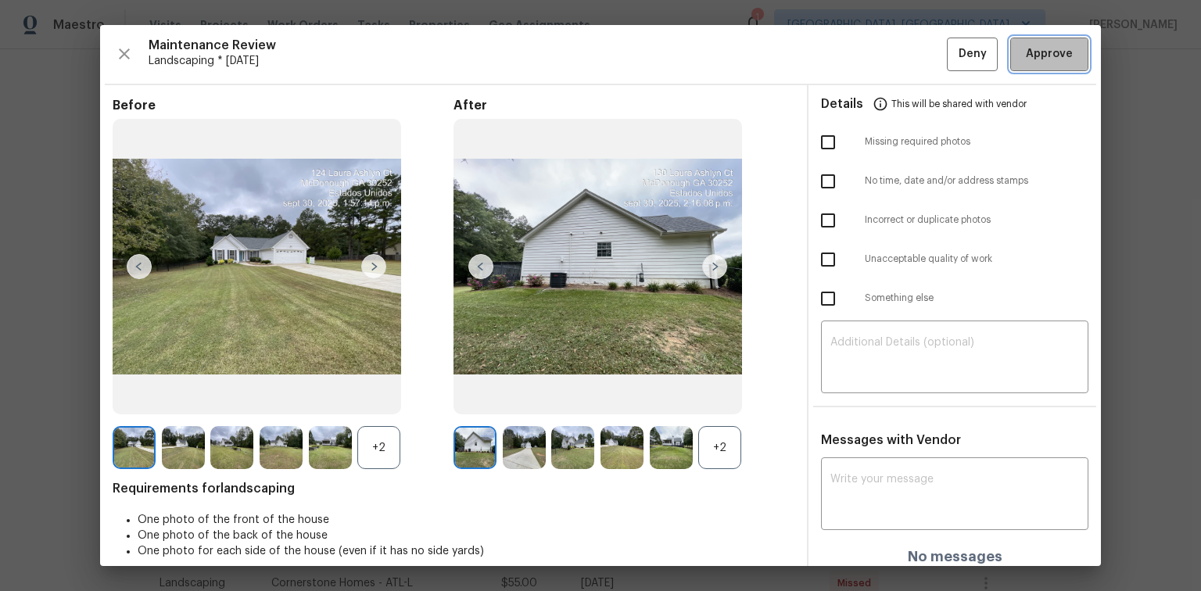
click at [1030, 52] on span "Approve" at bounding box center [1049, 55] width 47 height 20
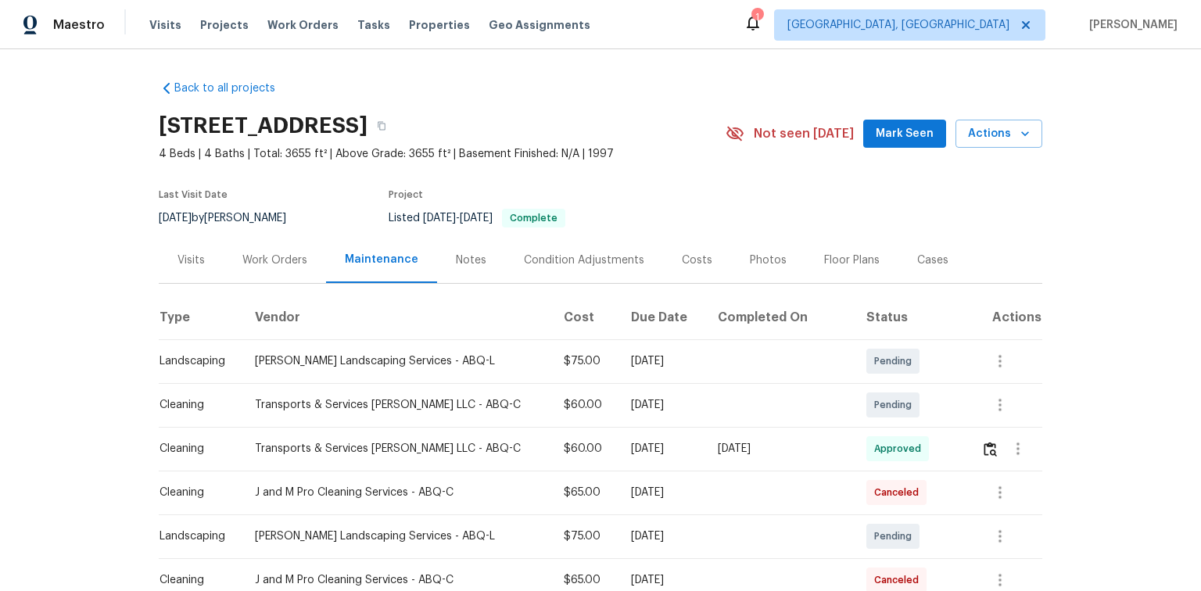
scroll to position [125, 0]
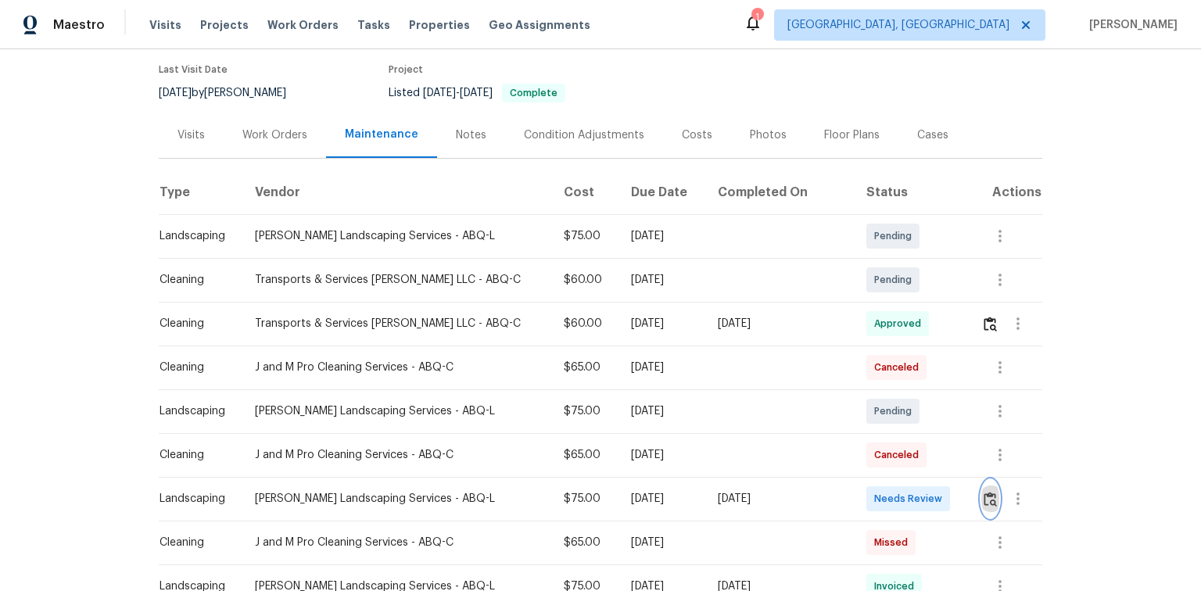
click at [985, 497] on img "button" at bounding box center [990, 499] width 13 height 15
click at [984, 501] on img "button" at bounding box center [990, 499] width 13 height 15
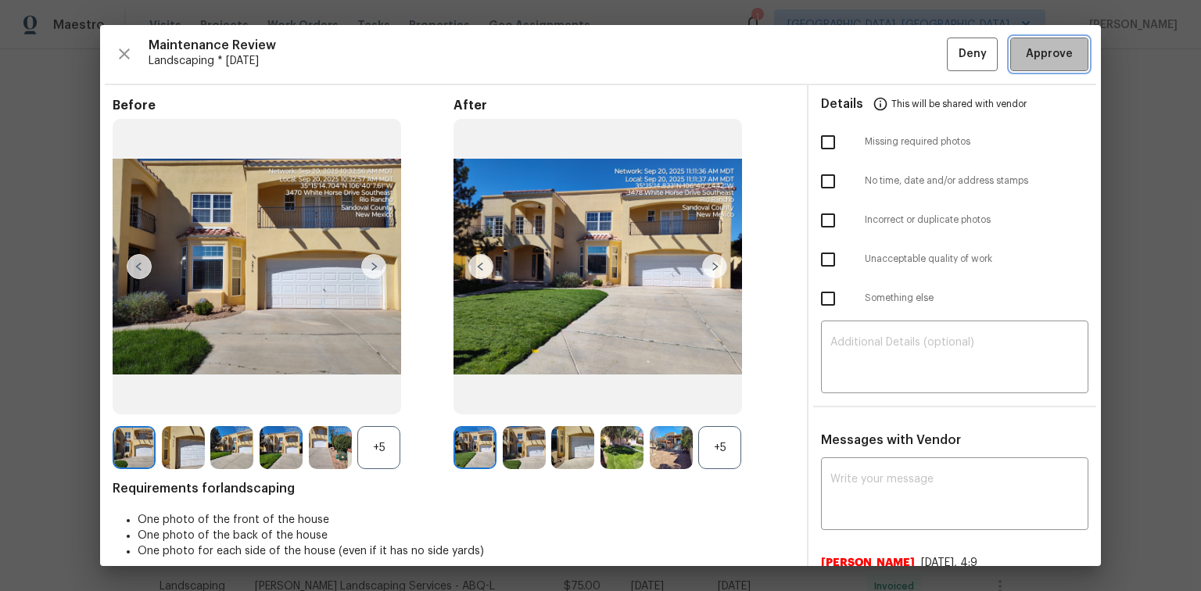
click at [1048, 64] on button "Approve" at bounding box center [1049, 55] width 78 height 34
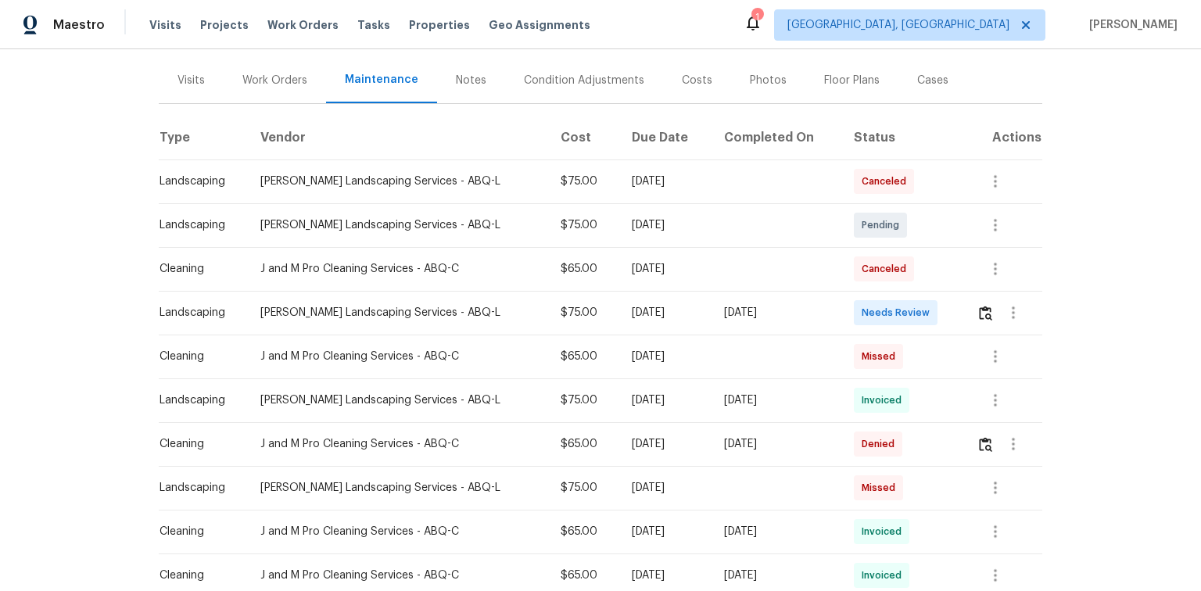
scroll to position [250, 0]
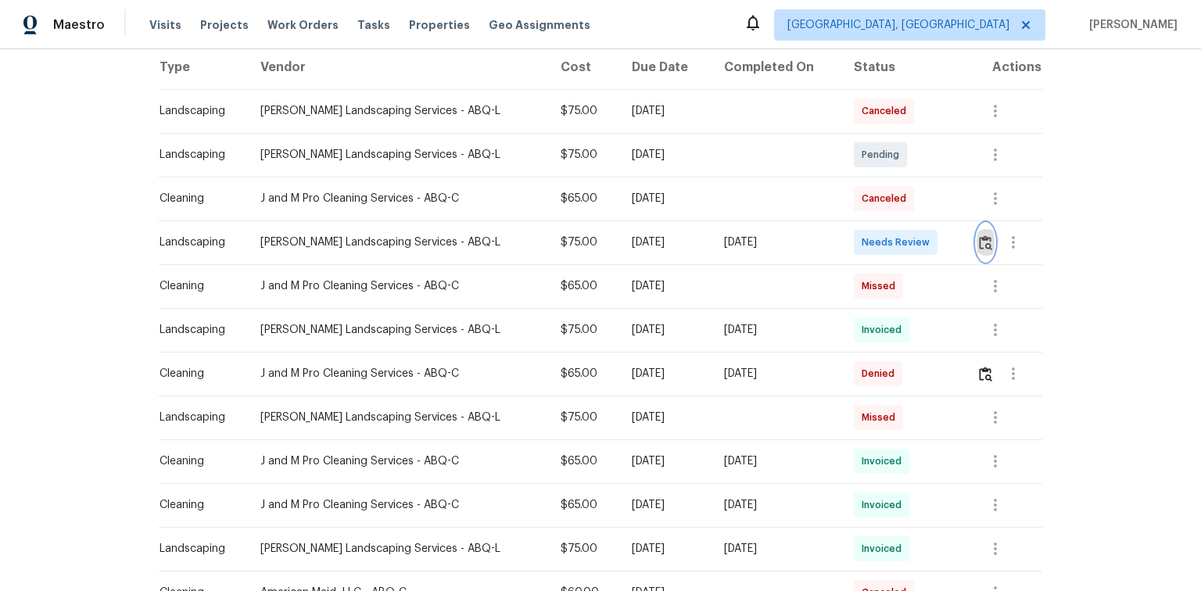
click at [985, 244] on img "button" at bounding box center [985, 242] width 13 height 15
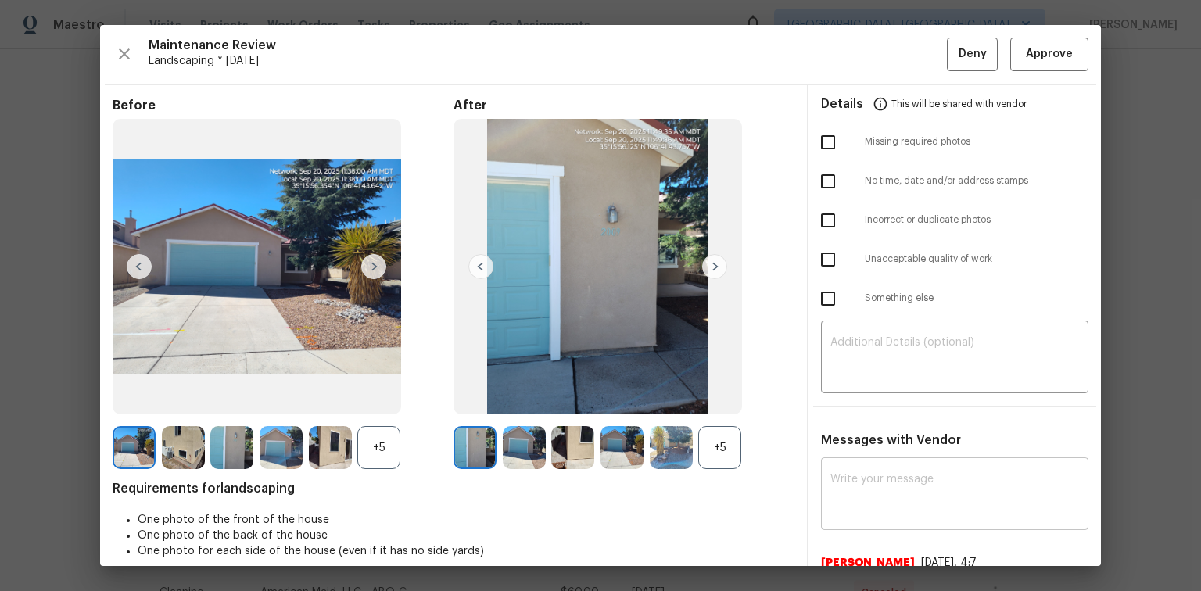
click at [848, 476] on textarea at bounding box center [955, 496] width 249 height 44
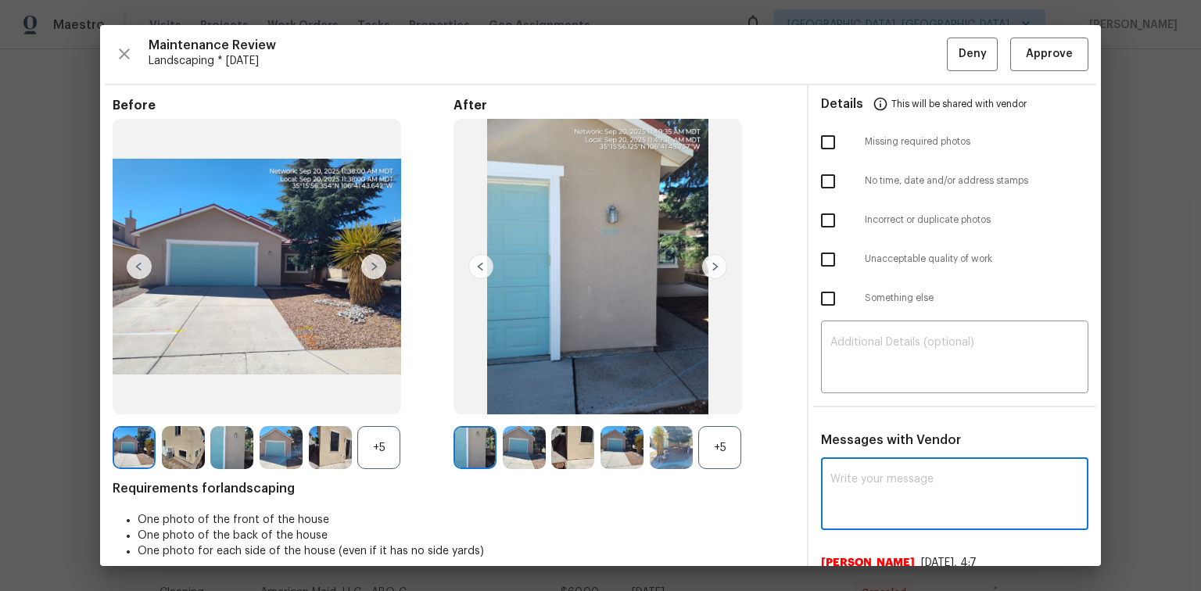
paste textarea "Maintenance Audit Team: Hello! After further review the visit has been approved…"
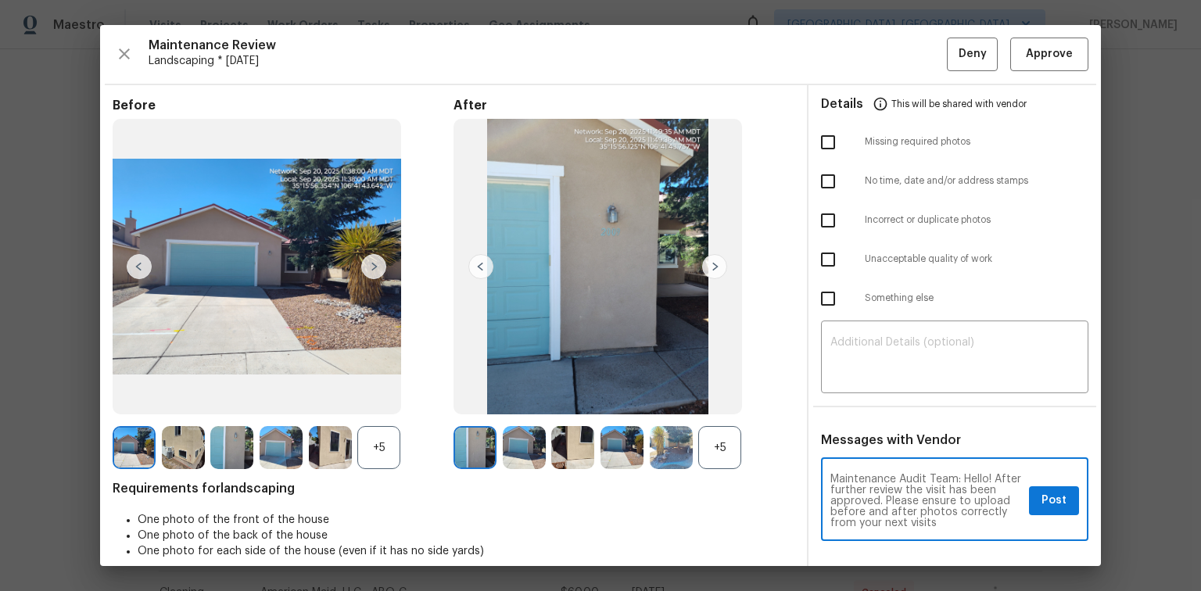
click at [978, 518] on textarea "Maintenance Audit Team: Hello! After further review the visit has been approved…" at bounding box center [927, 501] width 192 height 55
click at [987, 511] on textarea "Maintenance Audit Team: Hello! After further review the visit has been approved…" at bounding box center [927, 501] width 192 height 55
click at [871, 521] on textarea "Maintenance Audit Team: Hello! After further review the visit has been approved…" at bounding box center [927, 501] width 192 height 55
click at [928, 522] on textarea "Maintenance Audit Team: Hello! After further review the visit has been approved…" at bounding box center [927, 501] width 192 height 55
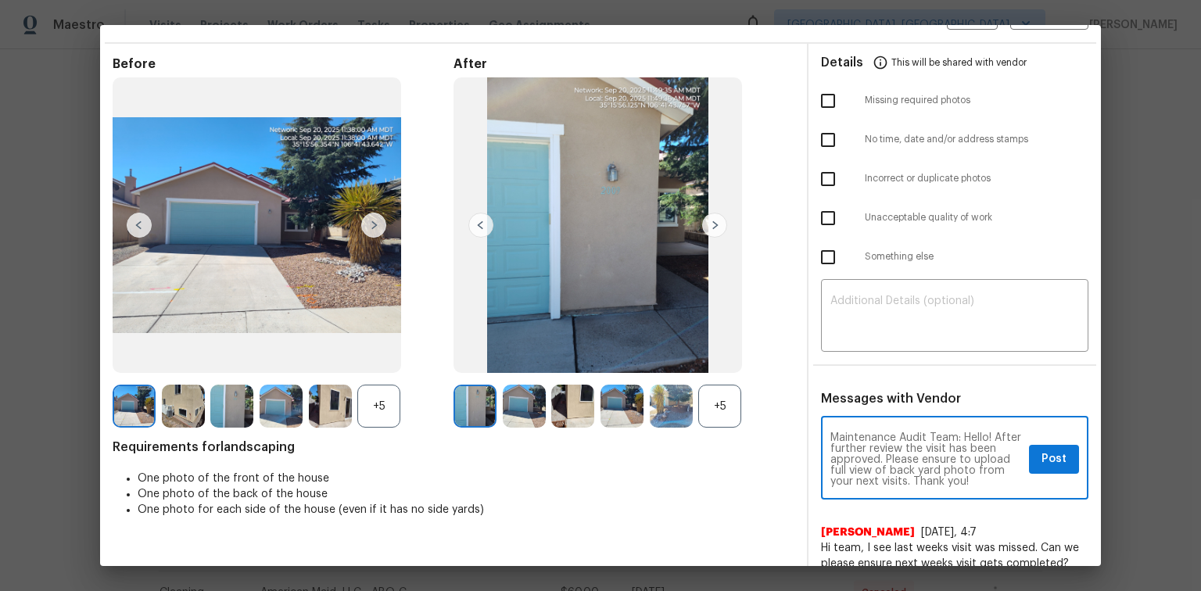
scroll to position [63, 0]
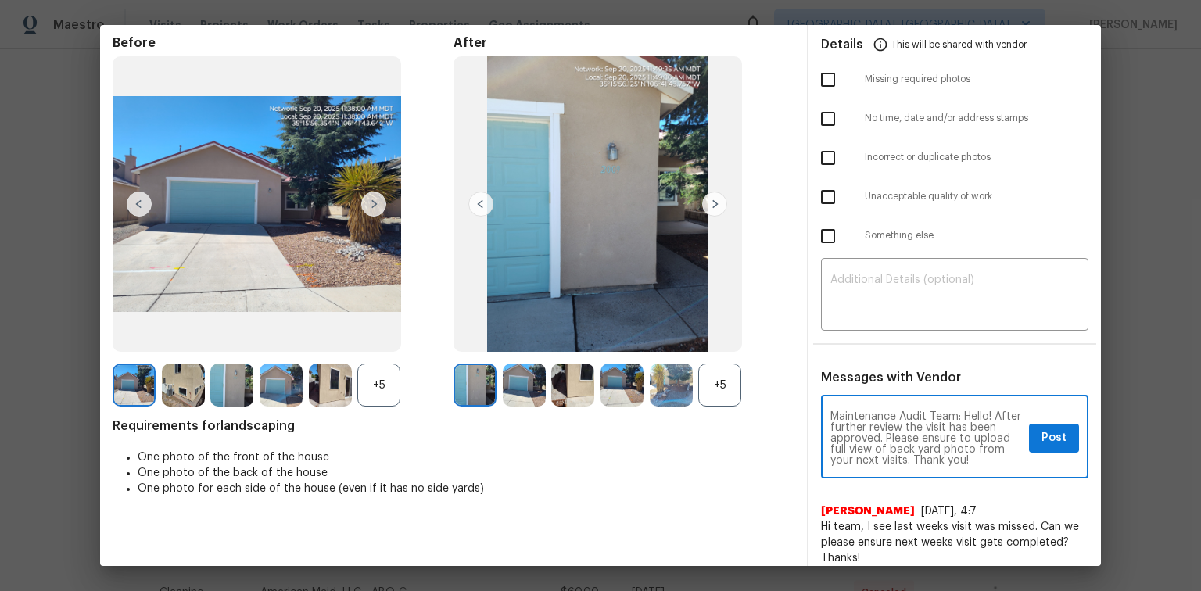
type textarea "Maintenance Audit Team: Hello! After further review the visit has been approved…"
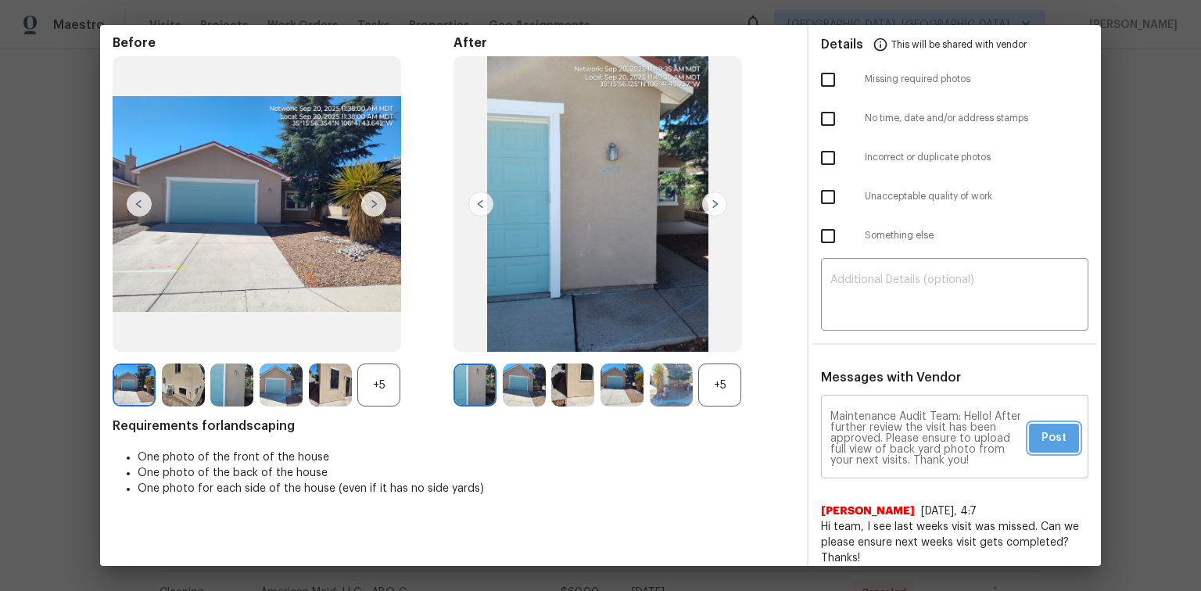
click at [1046, 444] on span "Post" at bounding box center [1054, 439] width 25 height 20
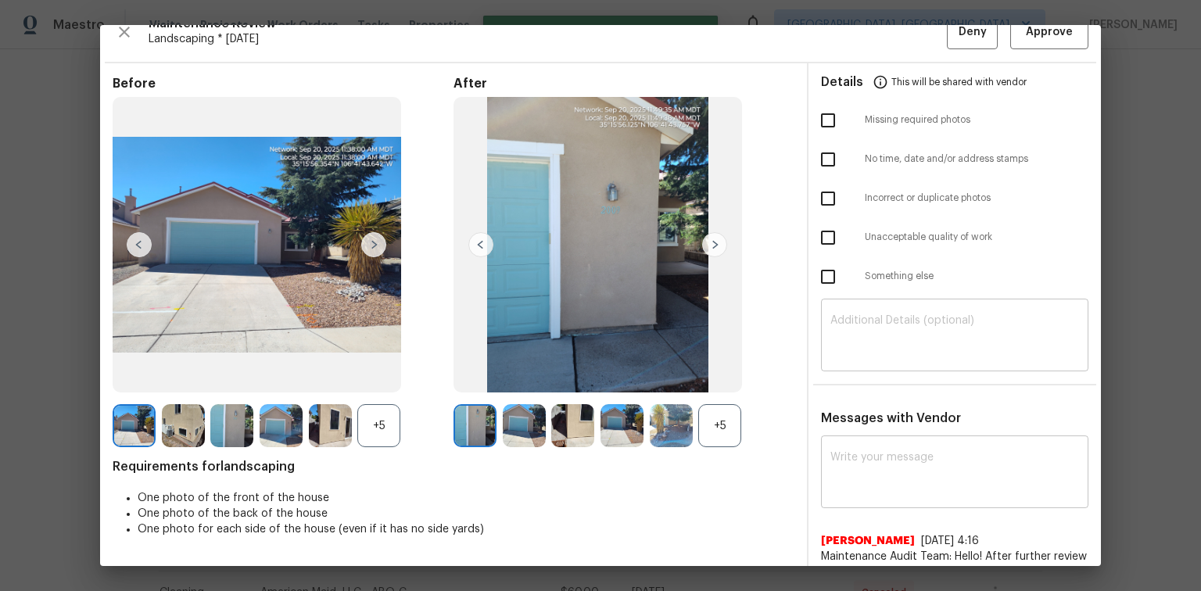
scroll to position [0, 0]
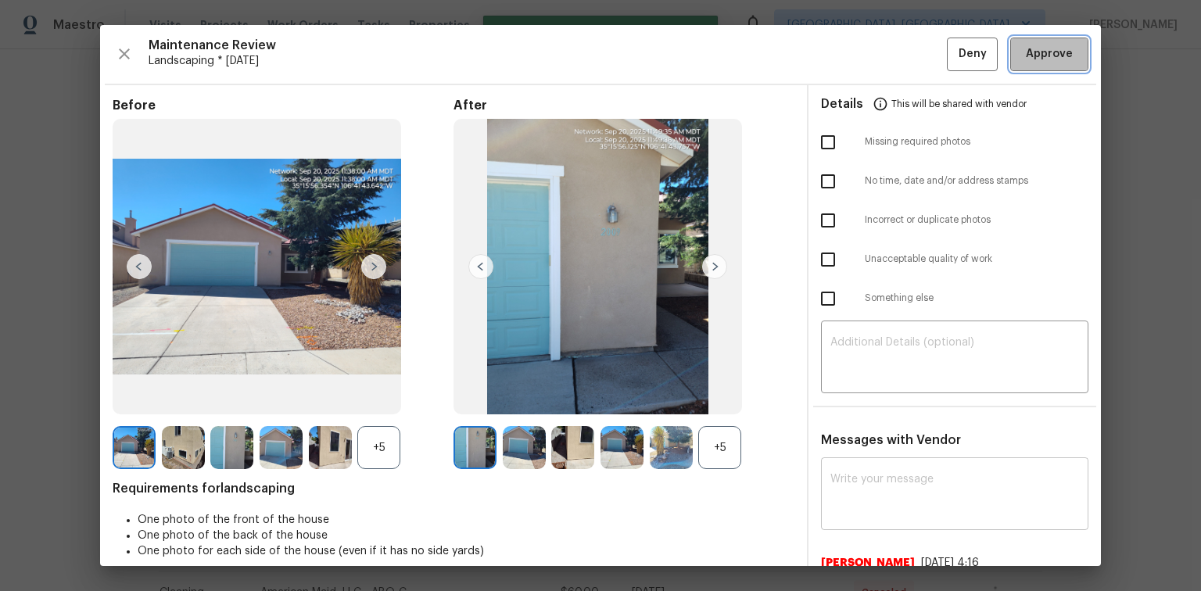
click at [1028, 48] on span "Approve" at bounding box center [1049, 55] width 47 height 20
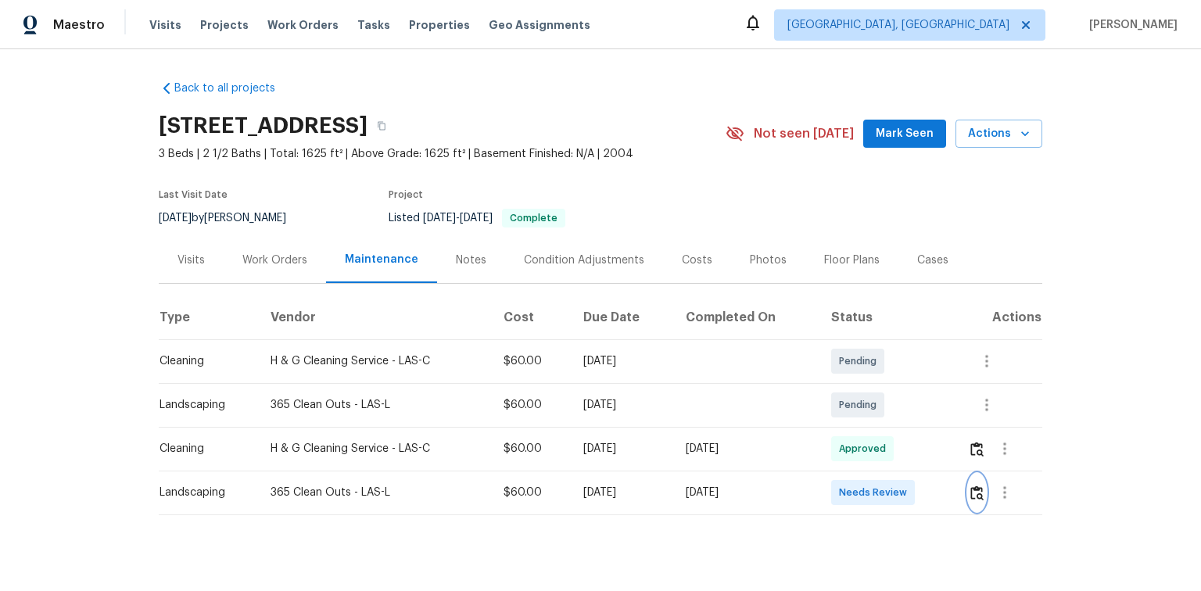
click at [973, 495] on img "button" at bounding box center [977, 493] width 13 height 15
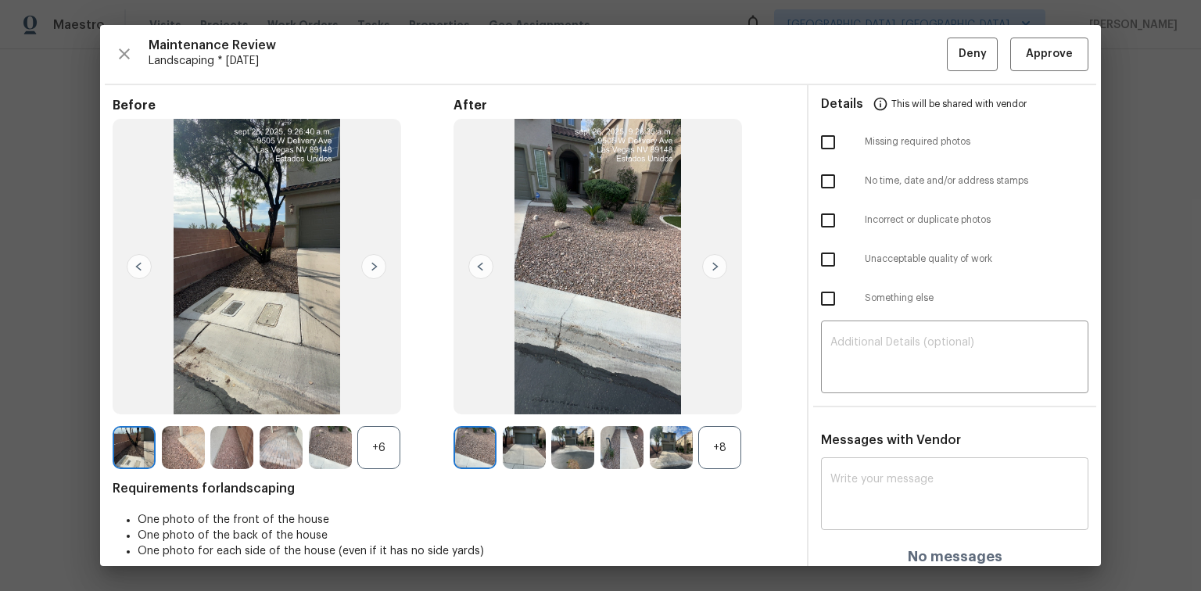
click at [903, 476] on textarea at bounding box center [955, 496] width 249 height 44
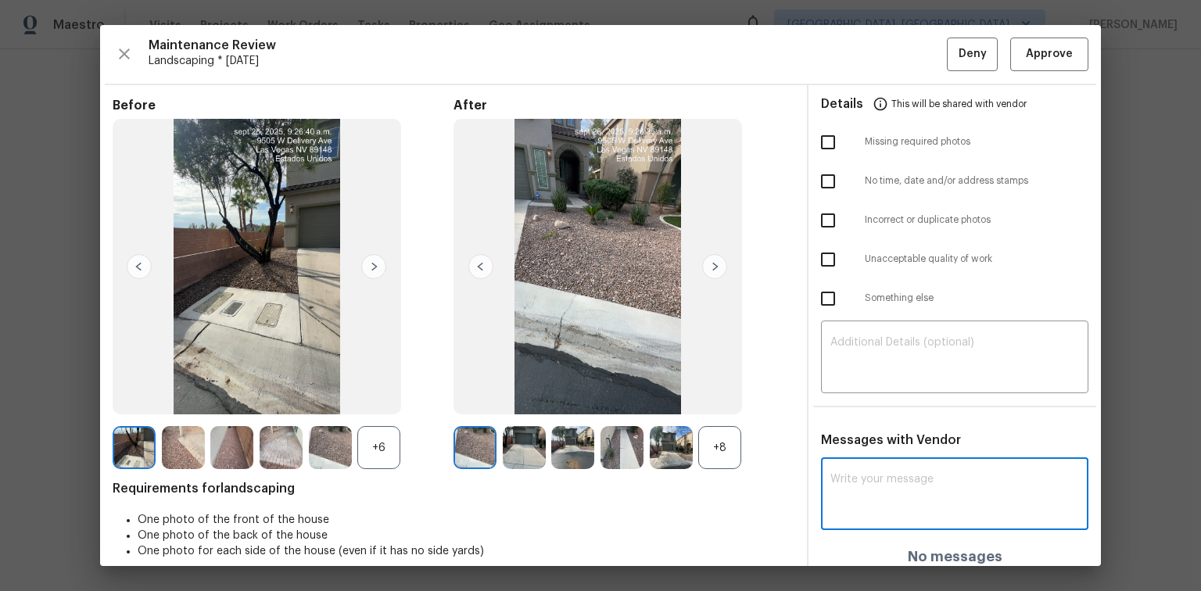
paste textarea "Maintenance Audit Team: Hello! After further review the visit has been approved…"
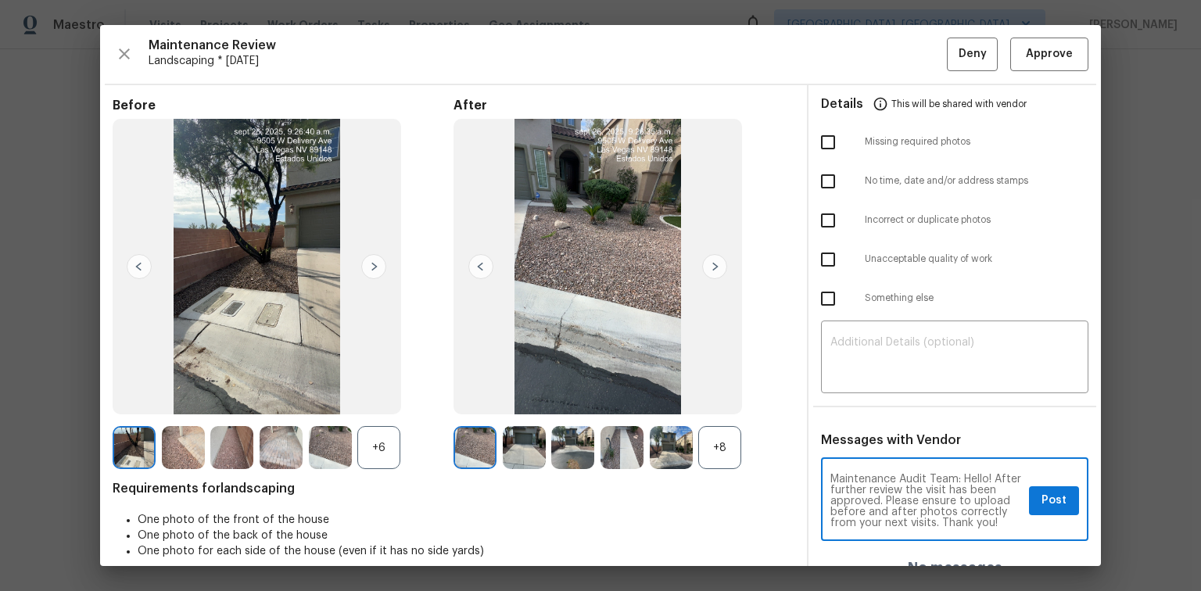
type textarea "Maintenance Audit Team: Hello! After further review the visit has been approved…"
click at [712, 272] on img at bounding box center [714, 266] width 25 height 25
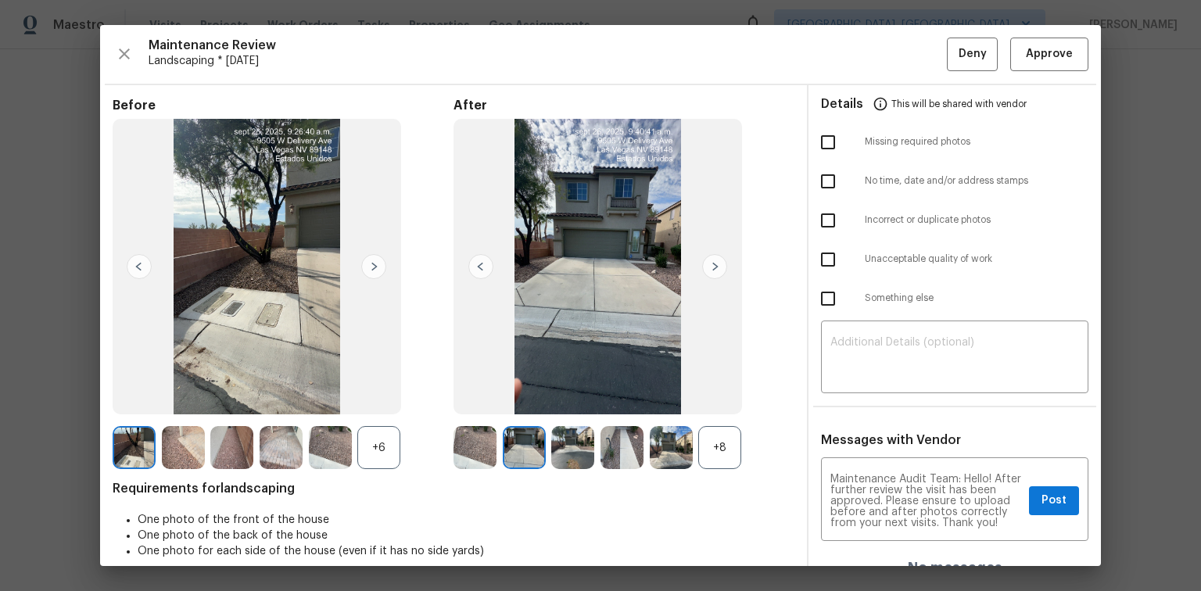
click at [712, 272] on img at bounding box center [714, 266] width 25 height 25
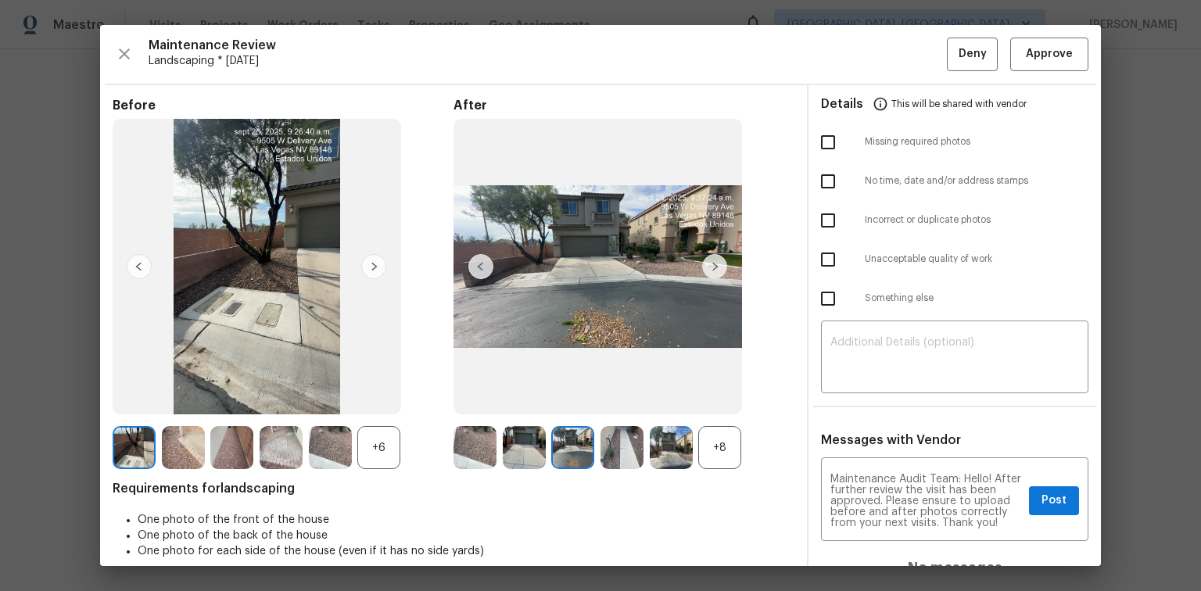
click at [703, 265] on img at bounding box center [714, 266] width 25 height 25
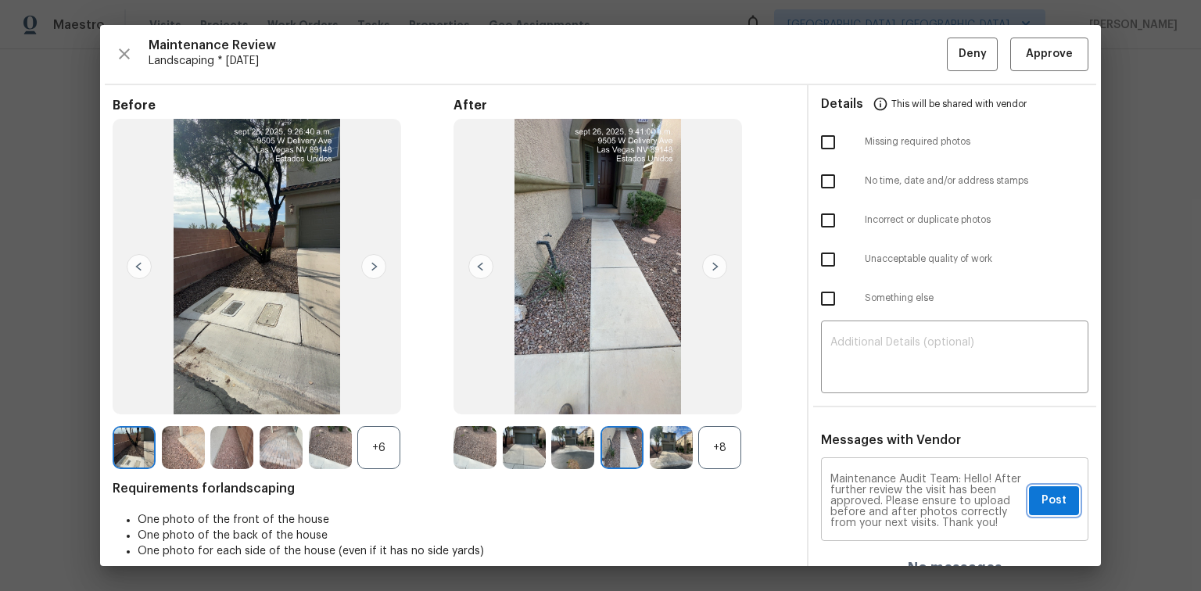
click at [1043, 501] on span "Post" at bounding box center [1054, 501] width 25 height 20
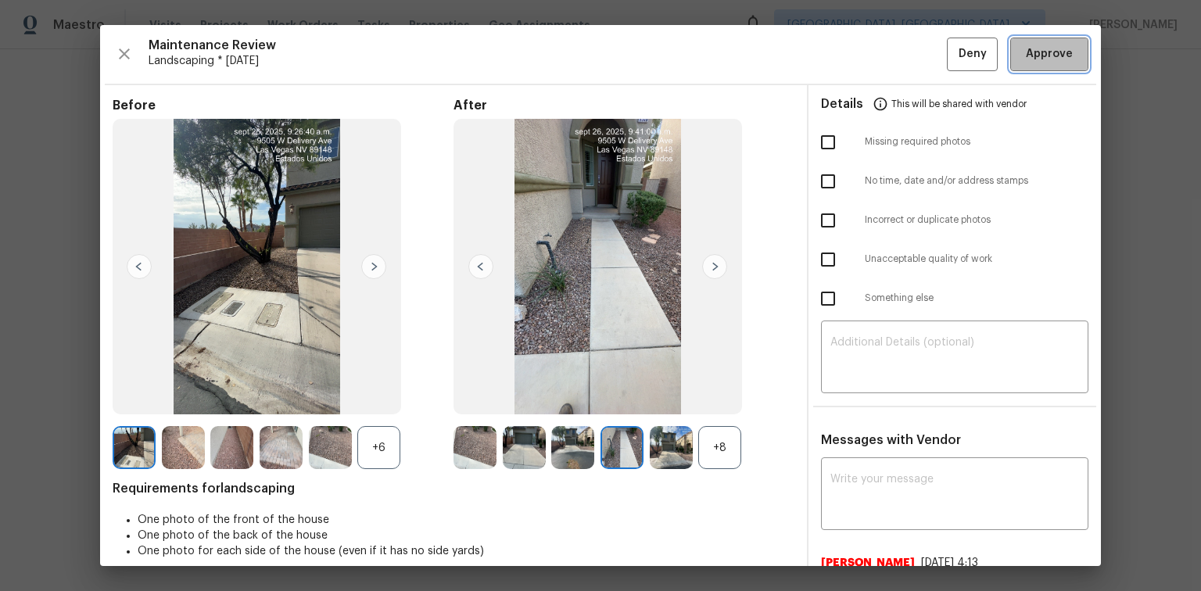
click at [1040, 50] on span "Approve" at bounding box center [1049, 55] width 47 height 20
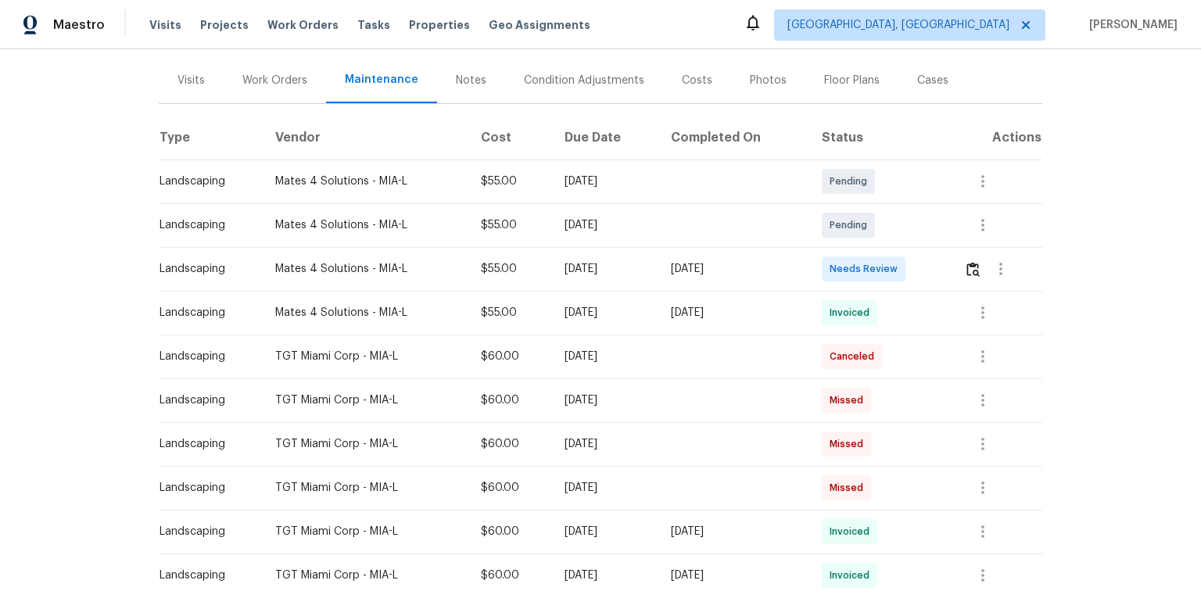
scroll to position [188, 0]
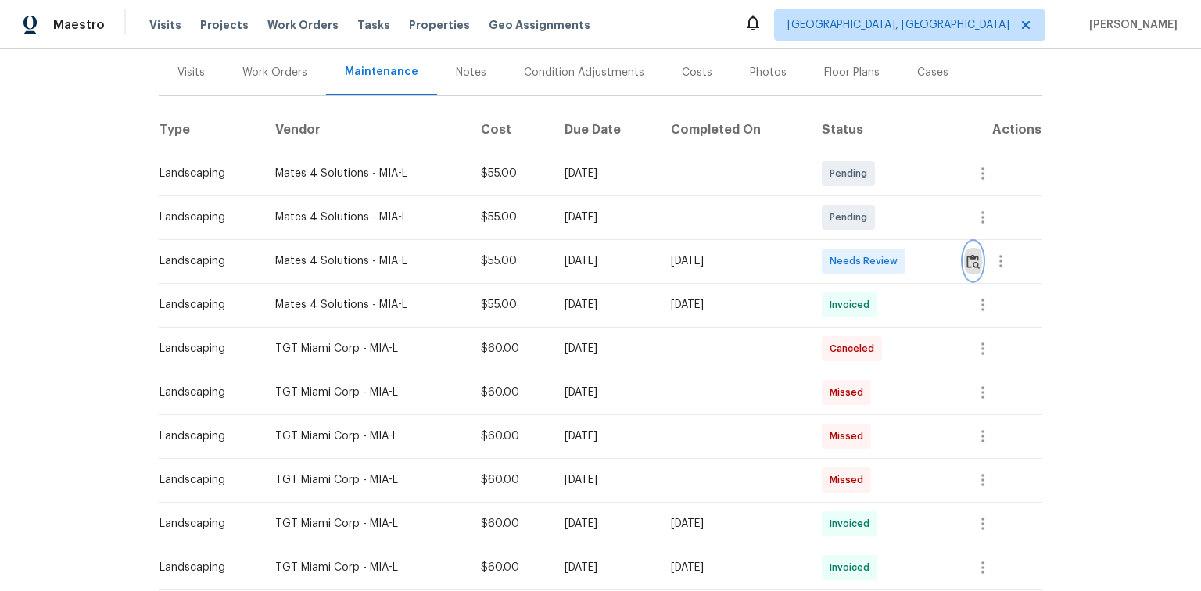
click at [969, 260] on img "button" at bounding box center [973, 261] width 13 height 15
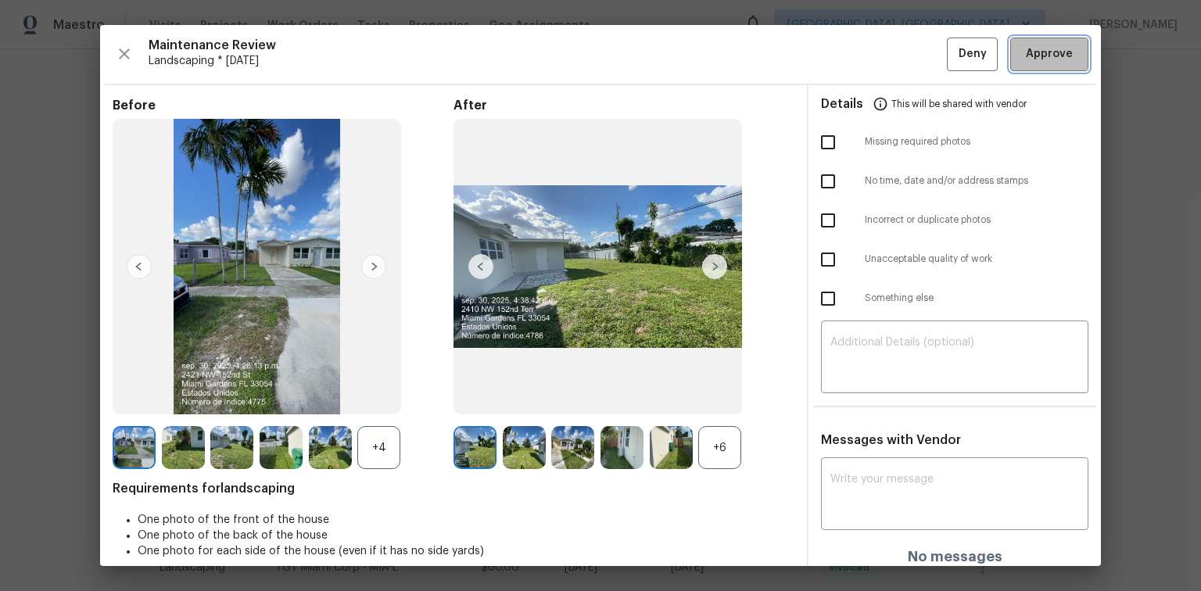
click at [1026, 53] on span "Approve" at bounding box center [1049, 55] width 47 height 20
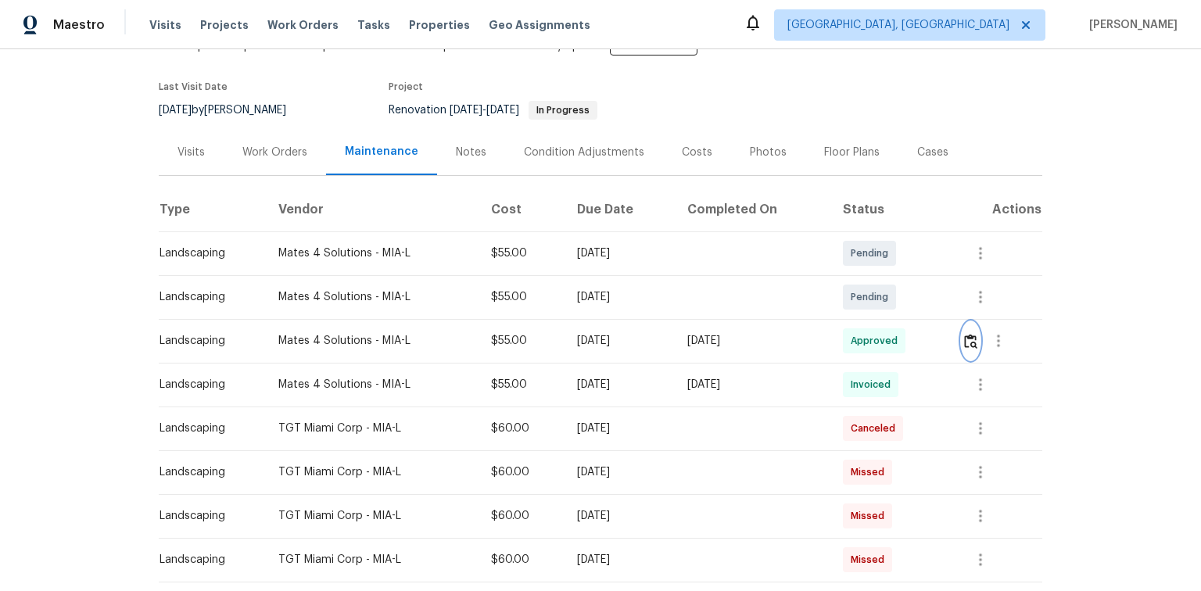
scroll to position [0, 0]
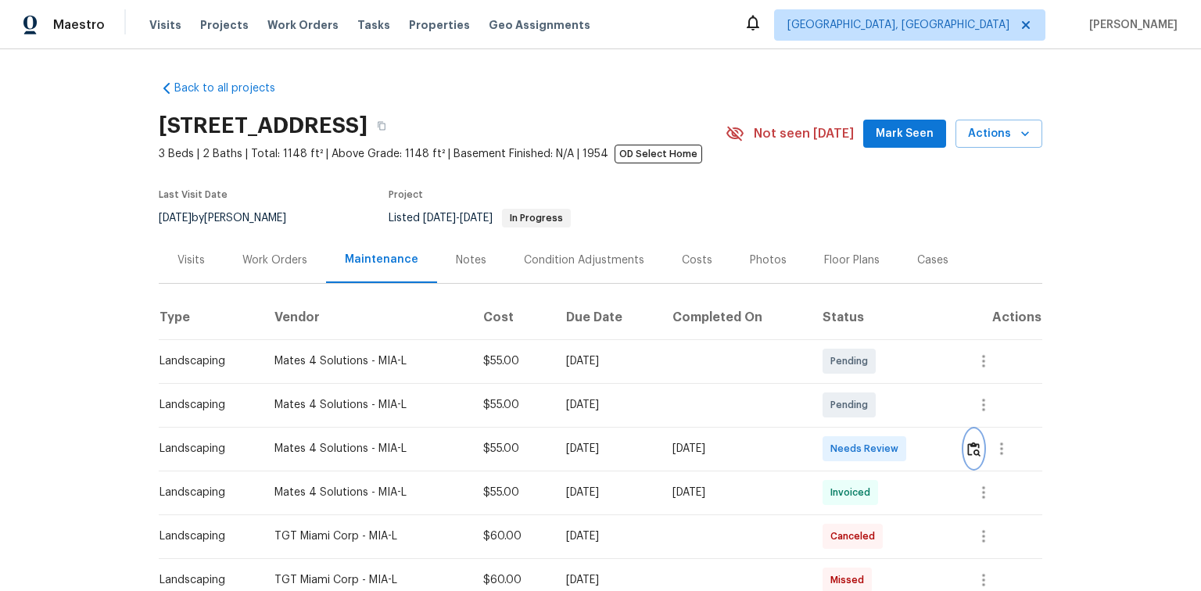
click at [972, 445] on img "button" at bounding box center [973, 449] width 13 height 15
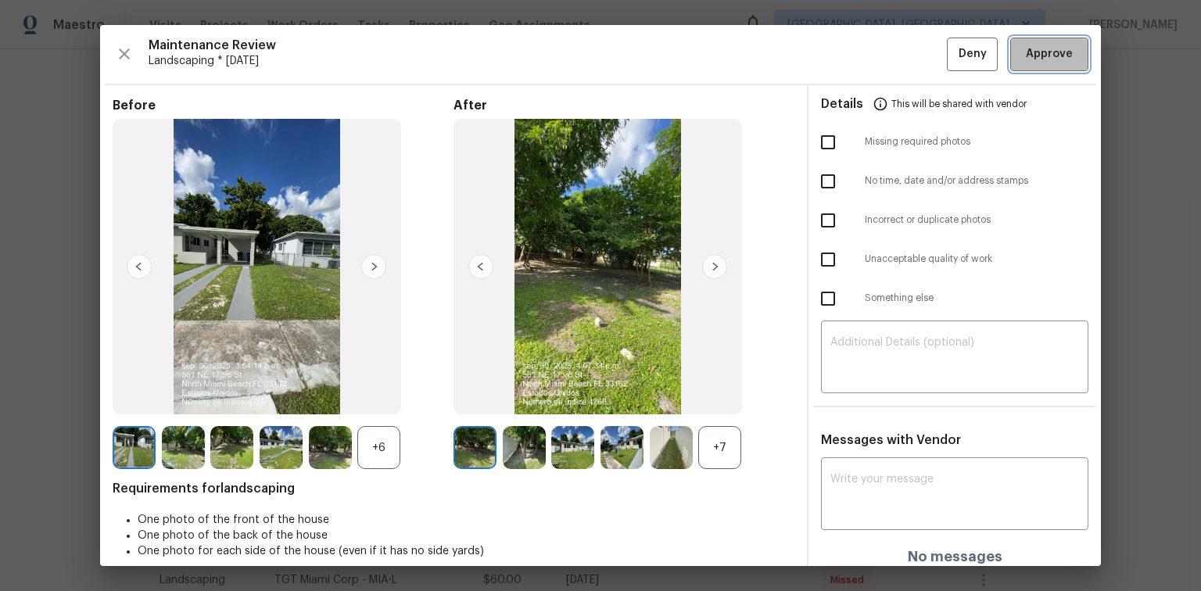
click at [1049, 58] on span "Approve" at bounding box center [1049, 55] width 47 height 20
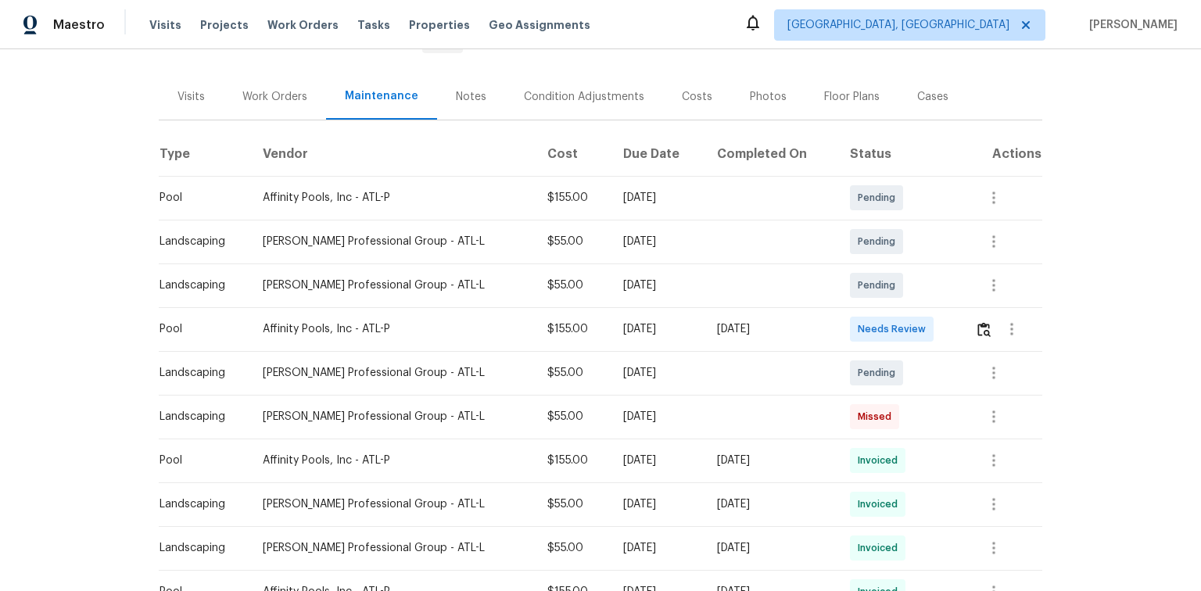
scroll to position [188, 0]
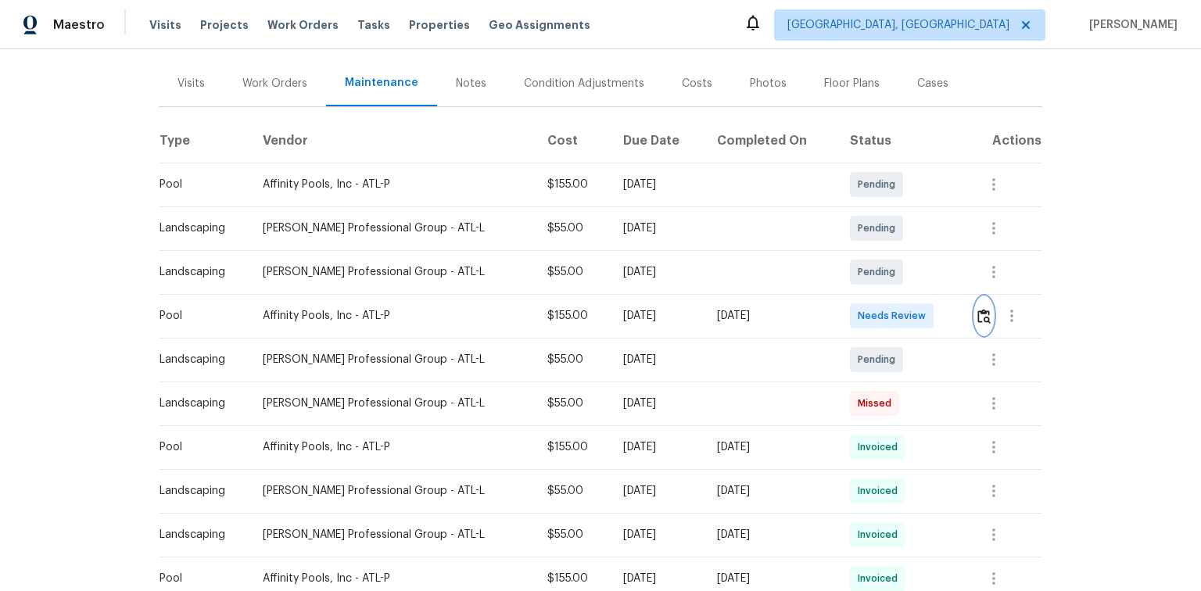
click at [978, 309] on img "button" at bounding box center [984, 316] width 13 height 15
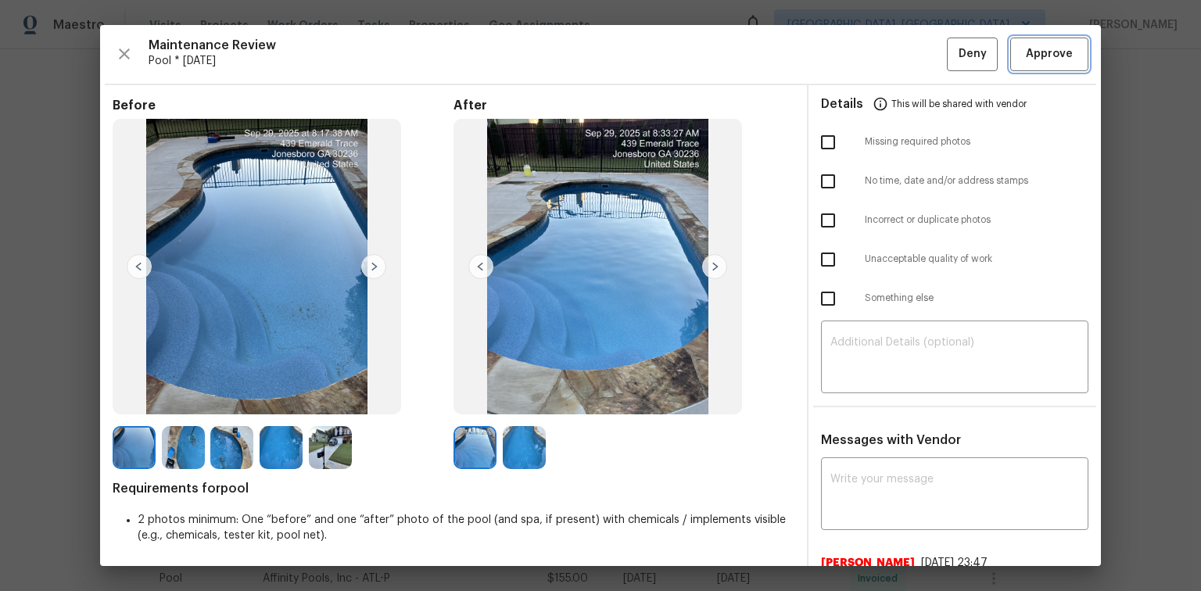
click at [1050, 55] on span "Approve" at bounding box center [1049, 55] width 47 height 20
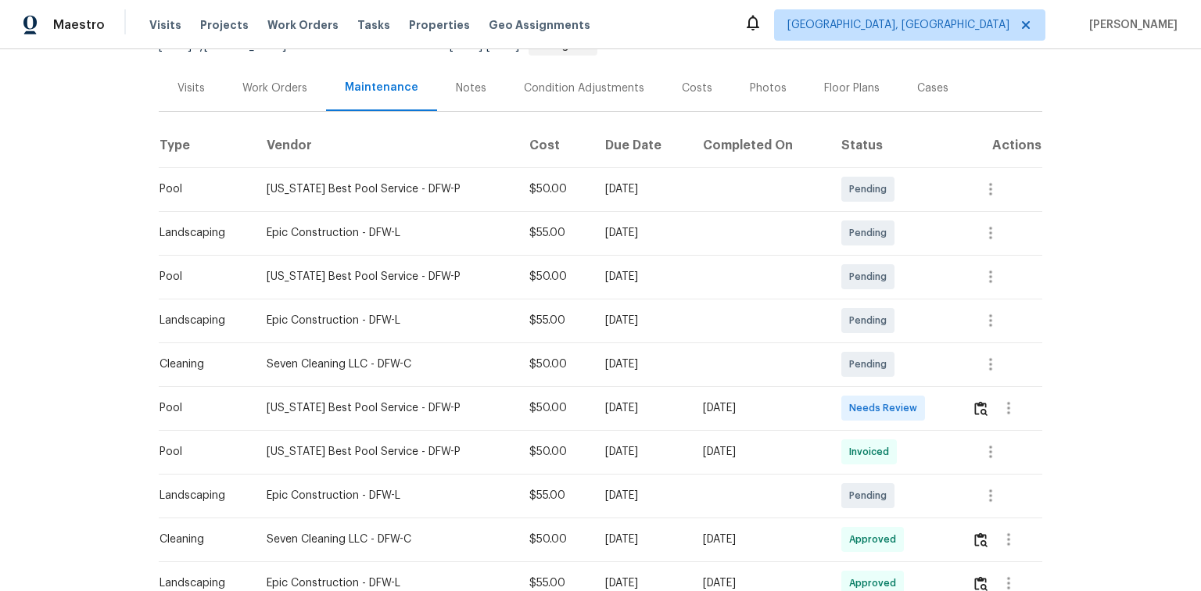
scroll to position [188, 0]
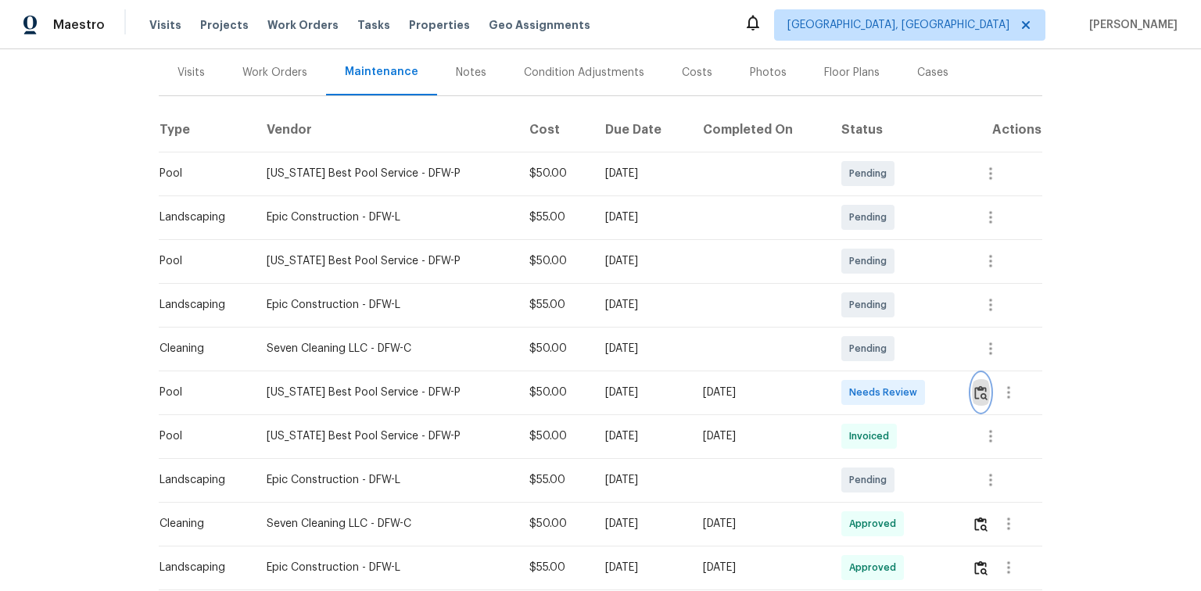
click at [981, 393] on img "button" at bounding box center [980, 393] width 13 height 15
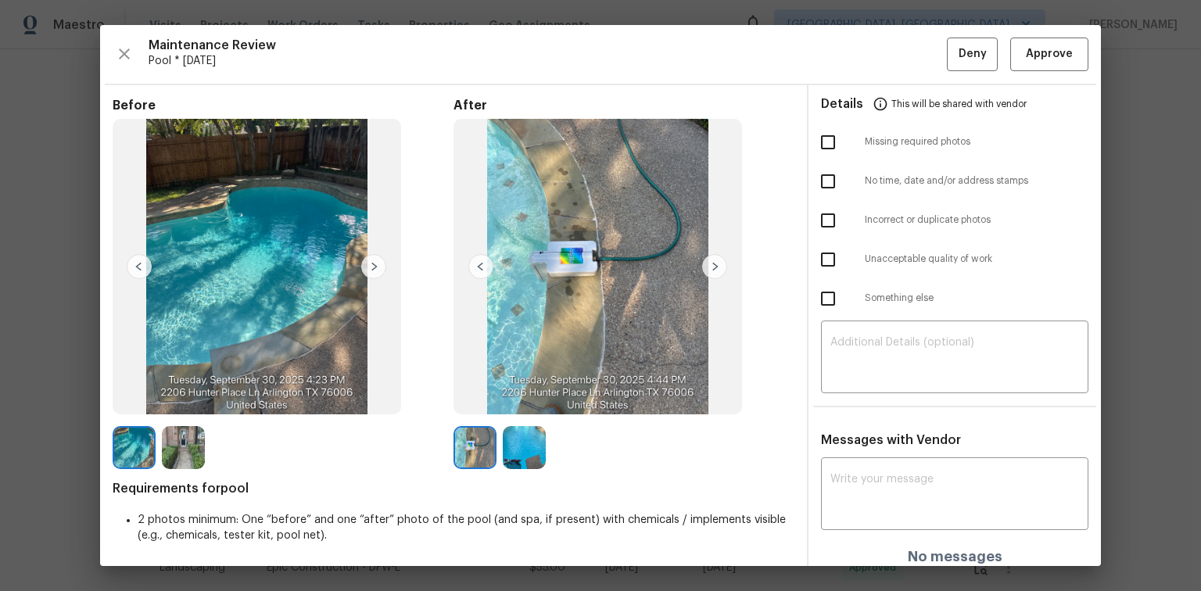
click at [707, 262] on img at bounding box center [714, 266] width 25 height 25
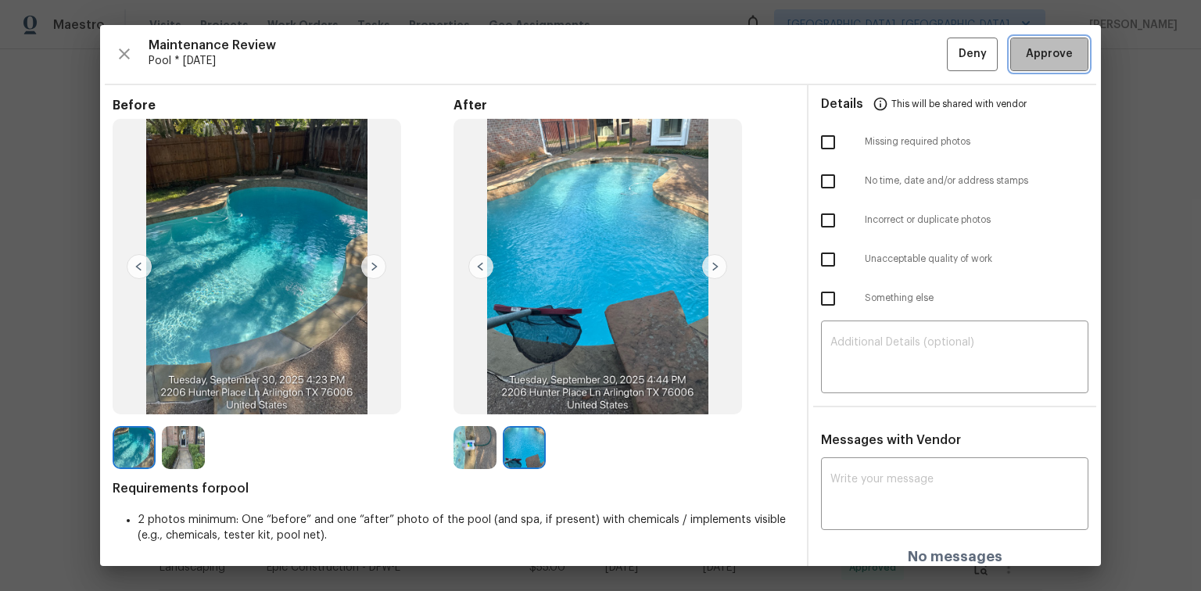
click at [1028, 63] on span "Approve" at bounding box center [1049, 55] width 47 height 20
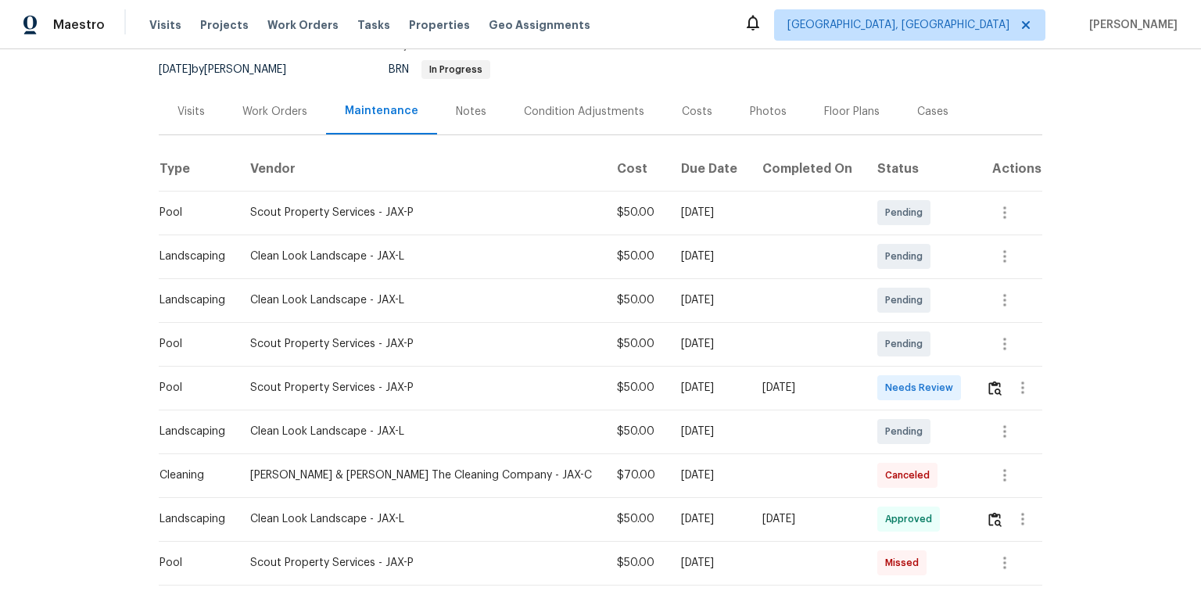
scroll to position [188, 0]
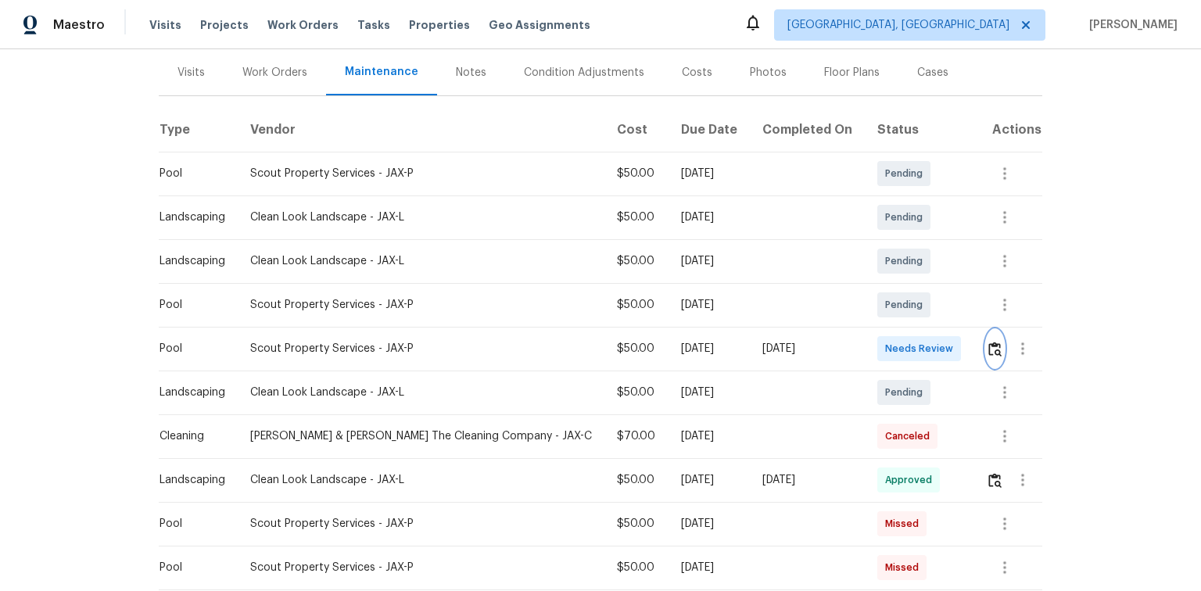
click at [995, 350] on button "button" at bounding box center [995, 349] width 18 height 38
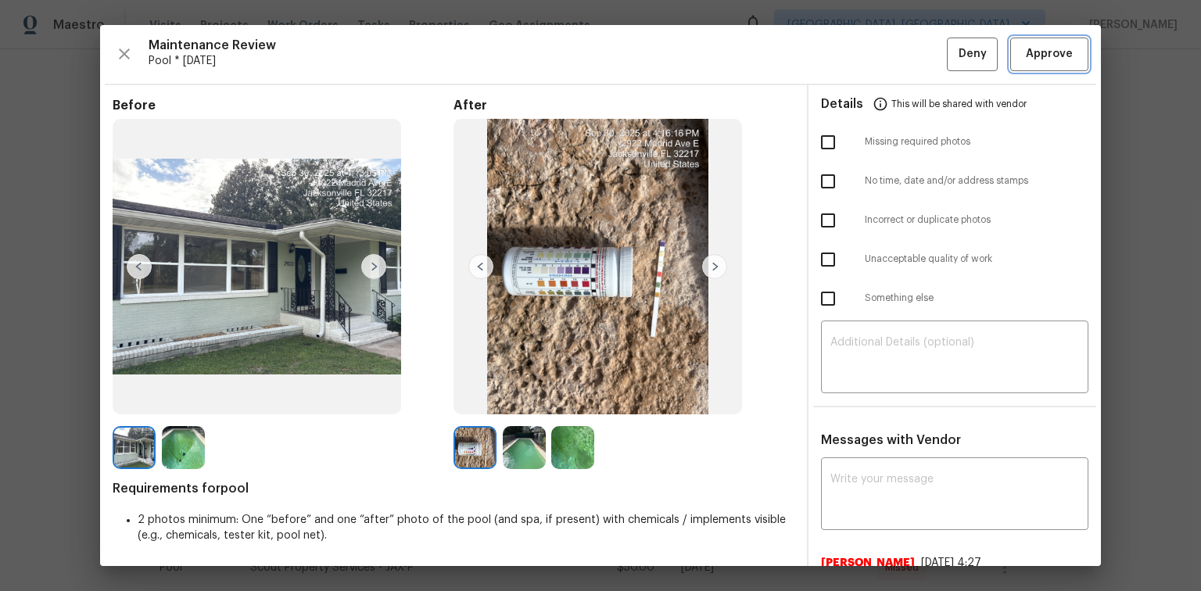
drag, startPoint x: 1013, startPoint y: 59, endPoint x: 999, endPoint y: 70, distance: 17.8
click at [1023, 58] on span "Approve" at bounding box center [1049, 55] width 53 height 20
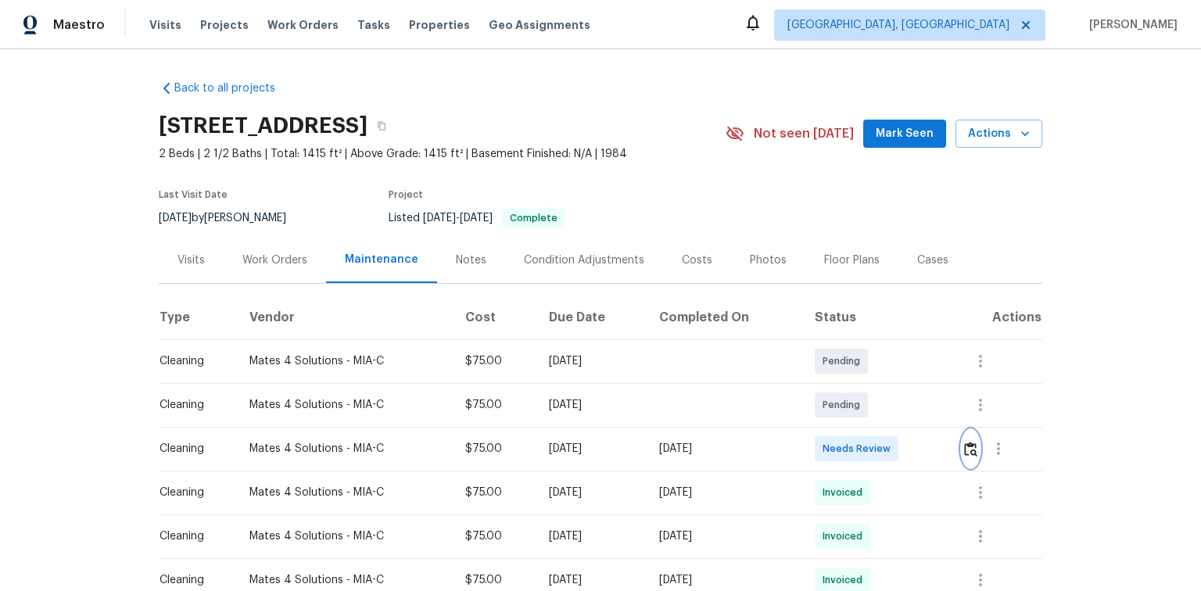
click at [975, 448] on img "button" at bounding box center [970, 449] width 13 height 15
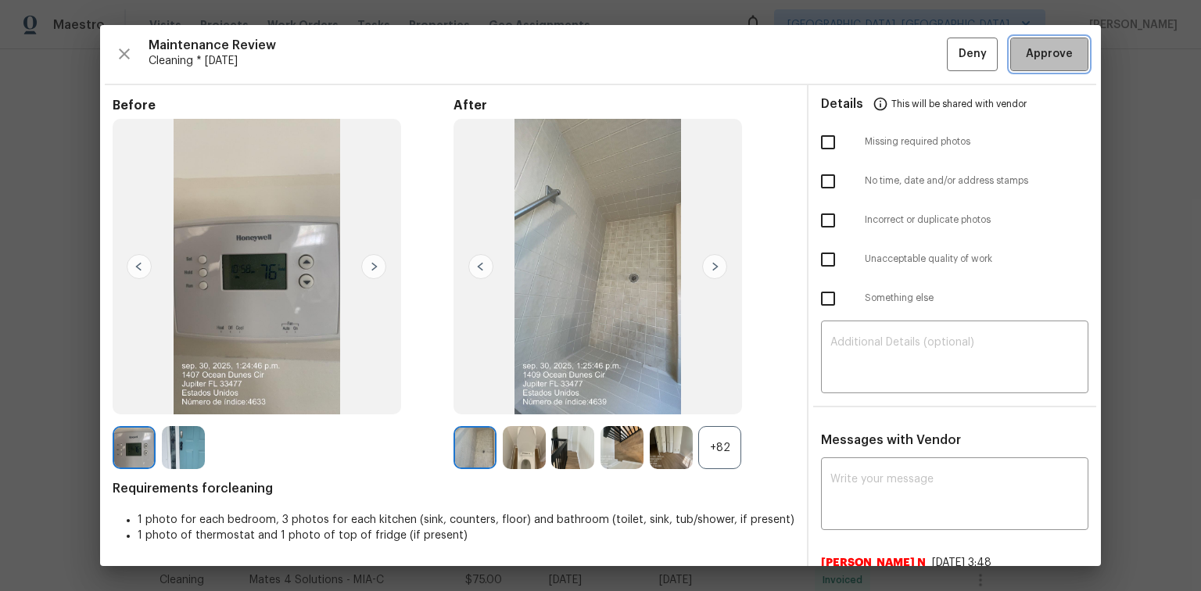
click at [1037, 59] on span "Approve" at bounding box center [1049, 55] width 47 height 20
